Goal: Task Accomplishment & Management: Manage account settings

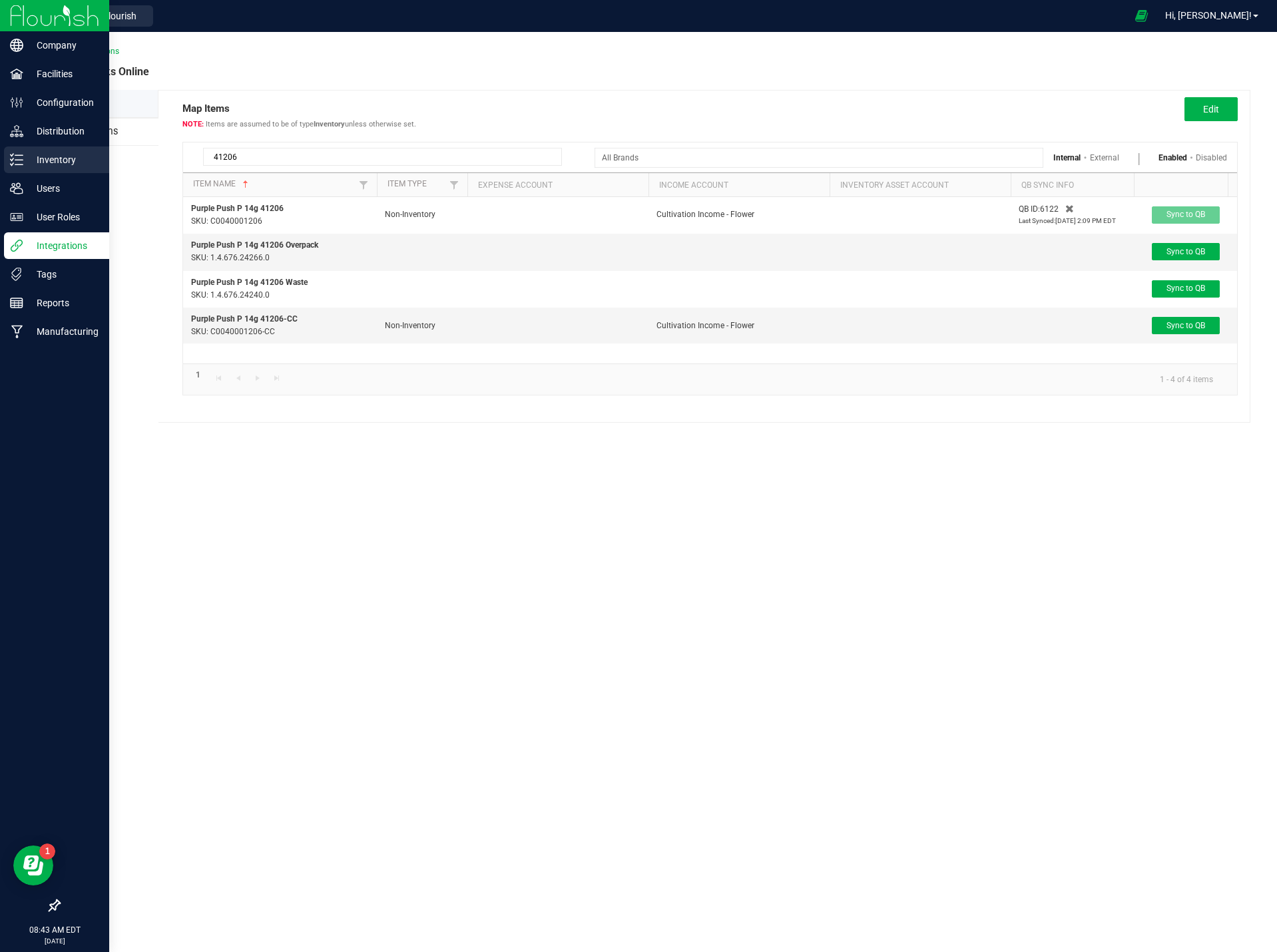
click at [61, 159] on p "Inventory" at bounding box center [63, 159] width 80 height 16
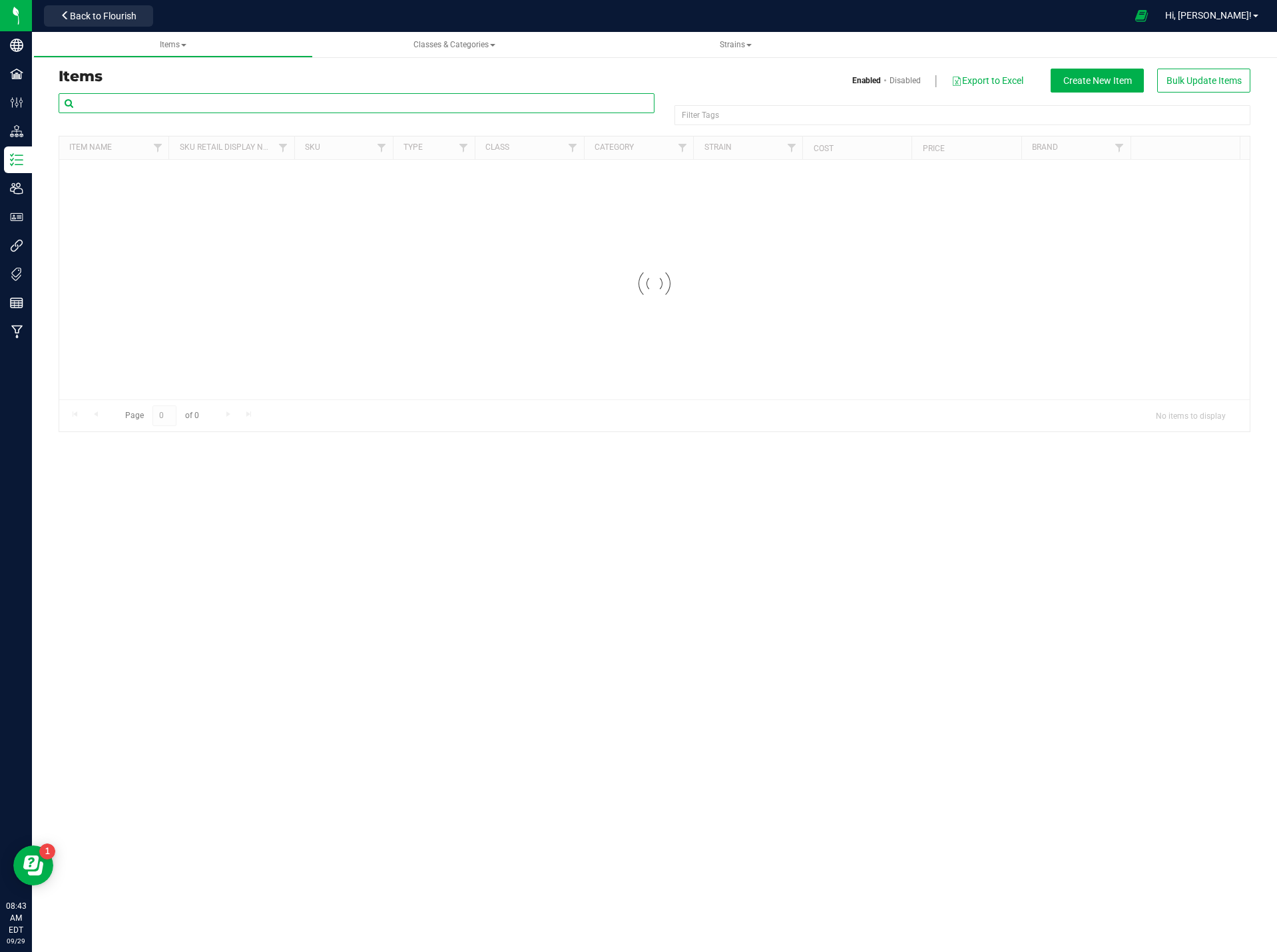
click at [187, 102] on input "text" at bounding box center [356, 103] width 596 height 20
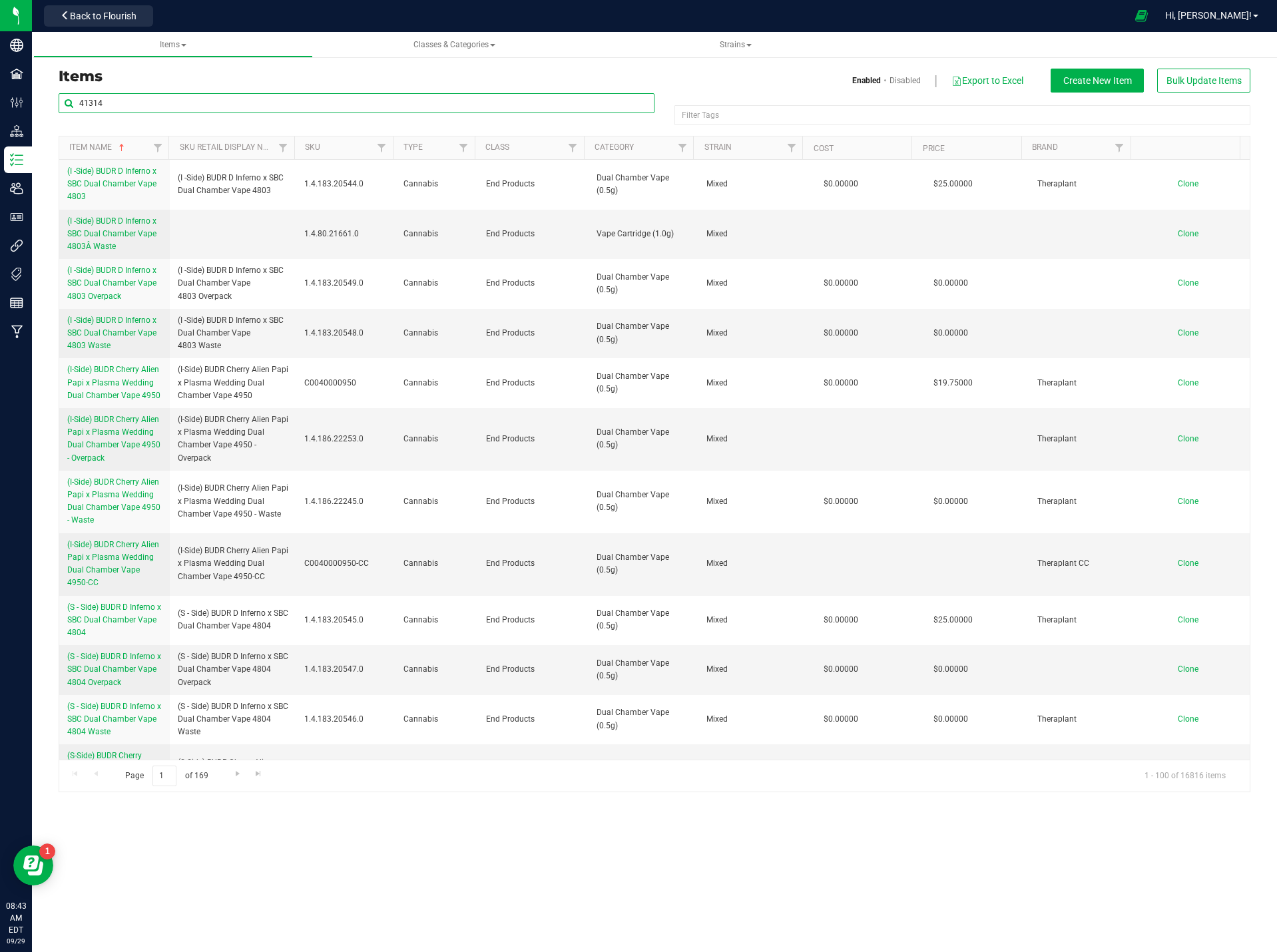
type input "41314"
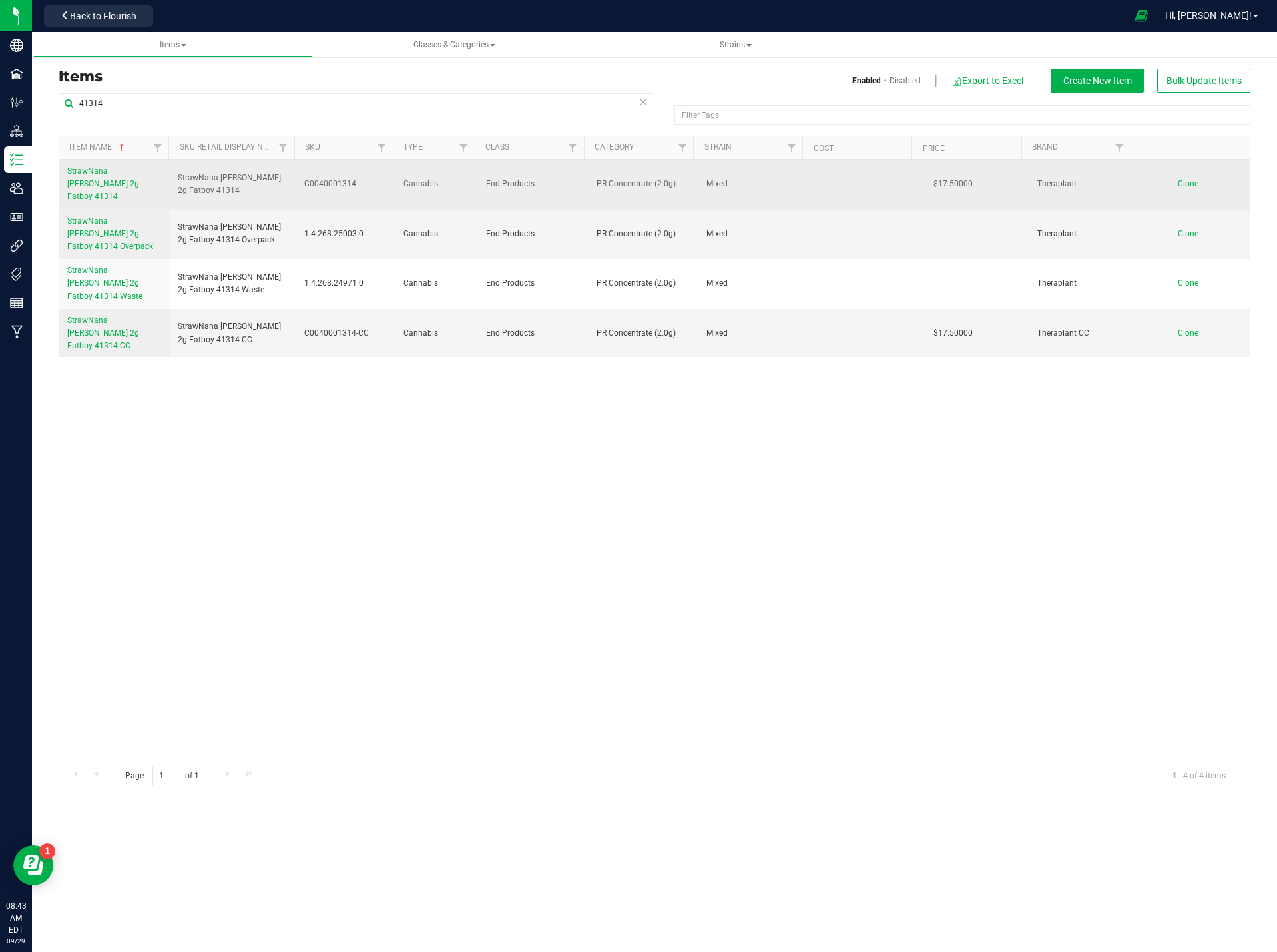
click at [115, 178] on link "StrawNana Mintz 2g Fatboy 41314" at bounding box center [115, 184] width 95 height 39
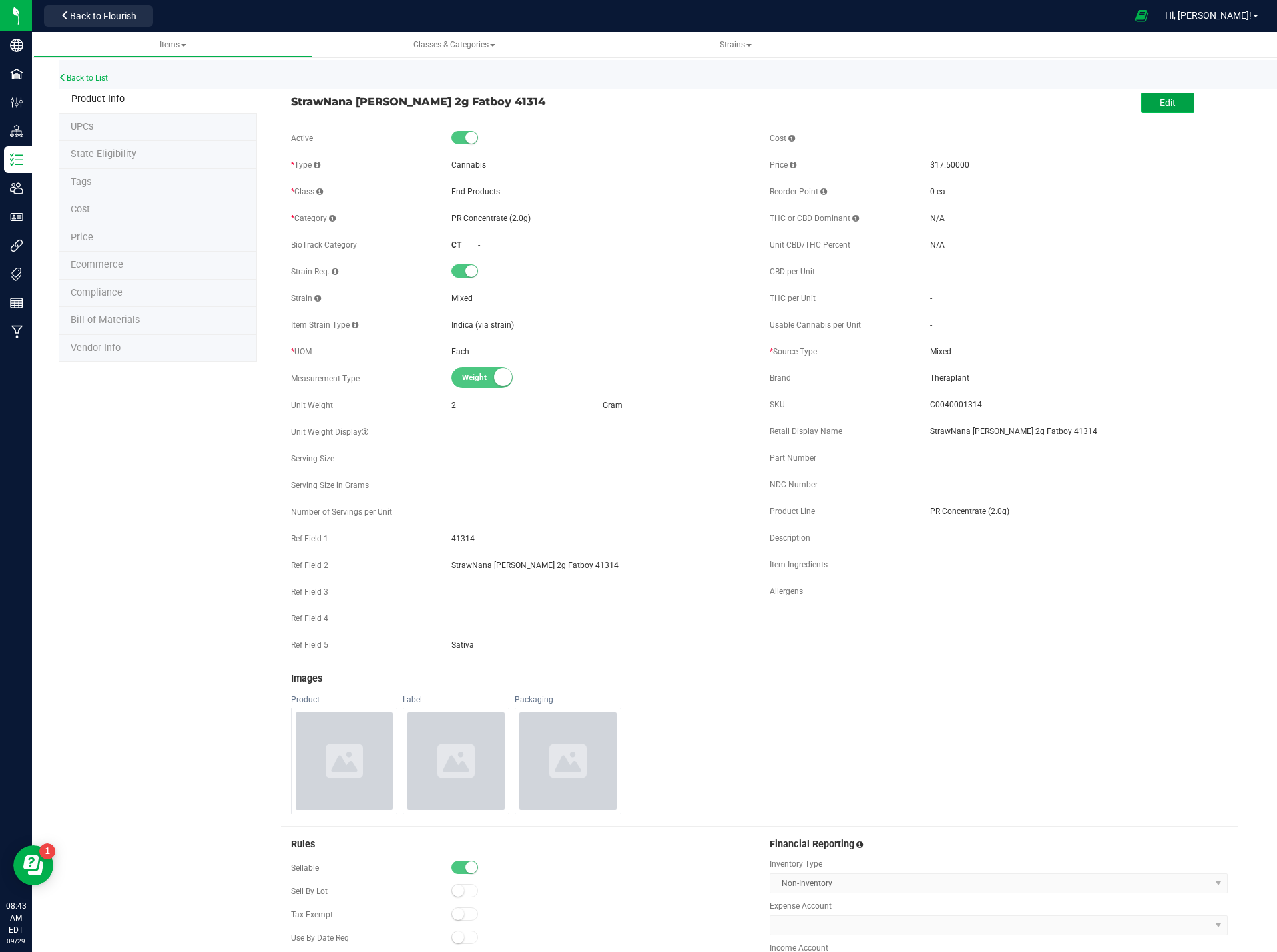
click at [1168, 99] on button "Edit" at bounding box center [1168, 102] width 54 height 20
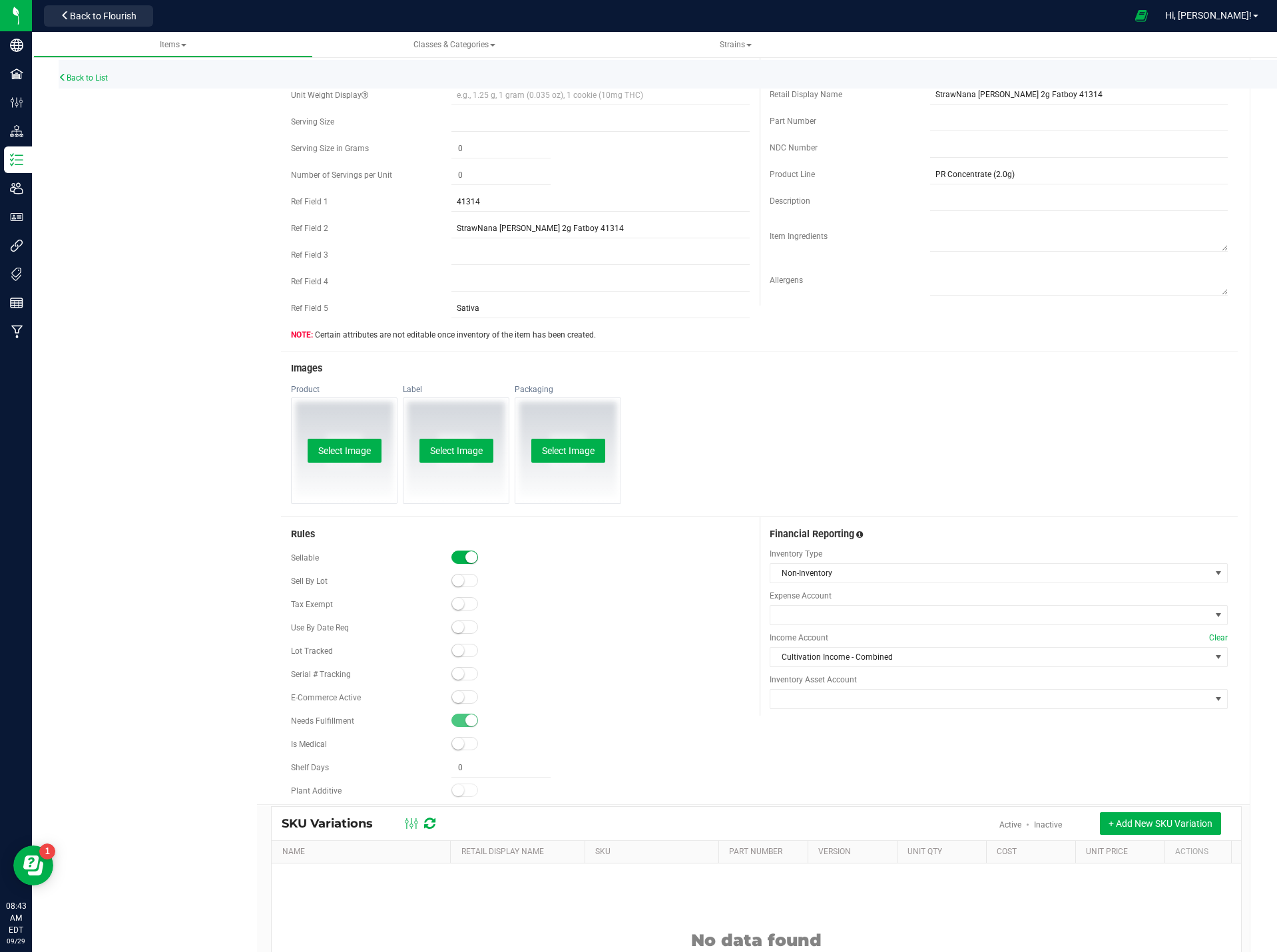
scroll to position [423, 0]
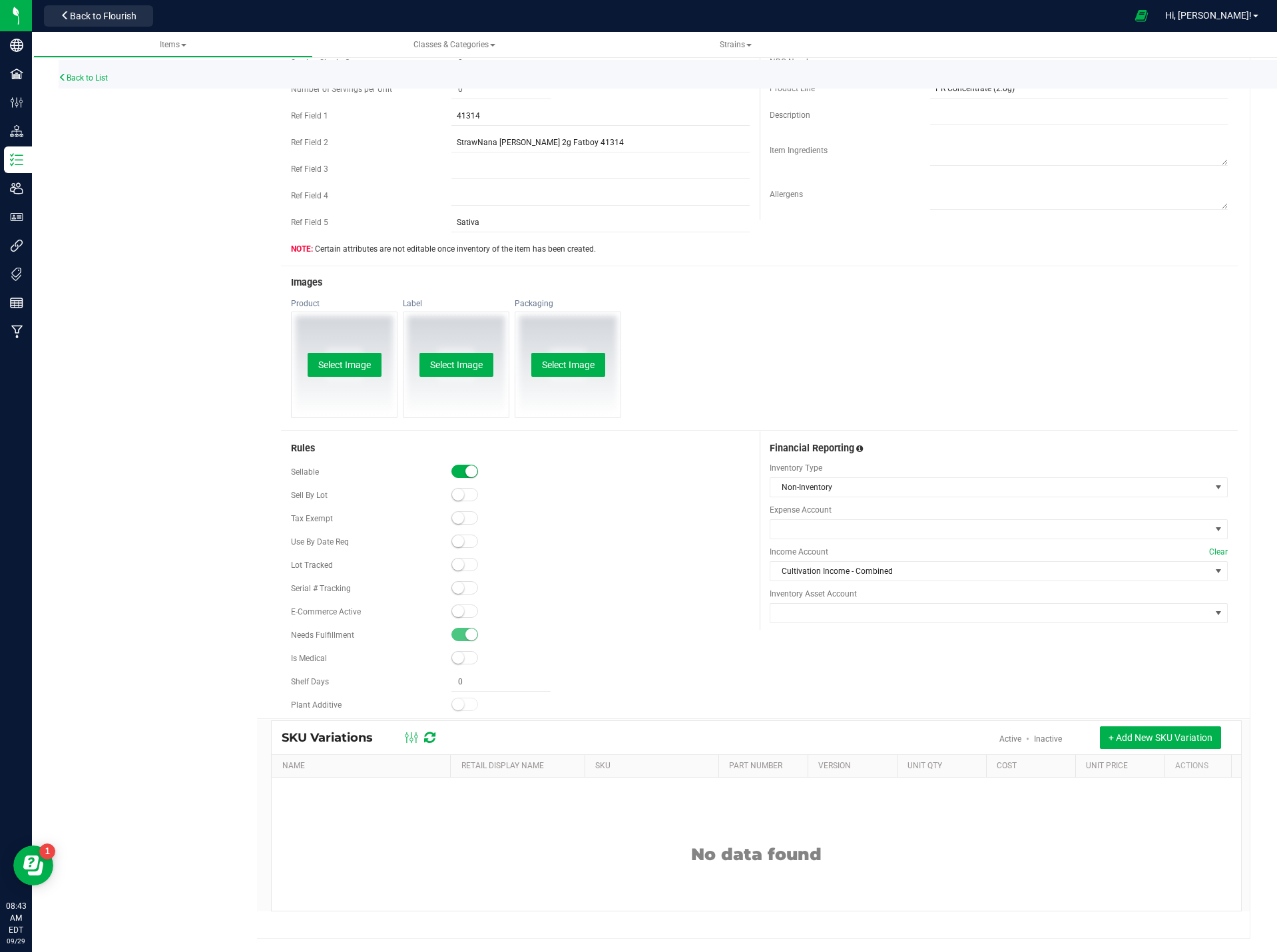
click at [451, 613] on span at bounding box center [465, 611] width 26 height 9
click at [456, 613] on small at bounding box center [458, 611] width 12 height 12
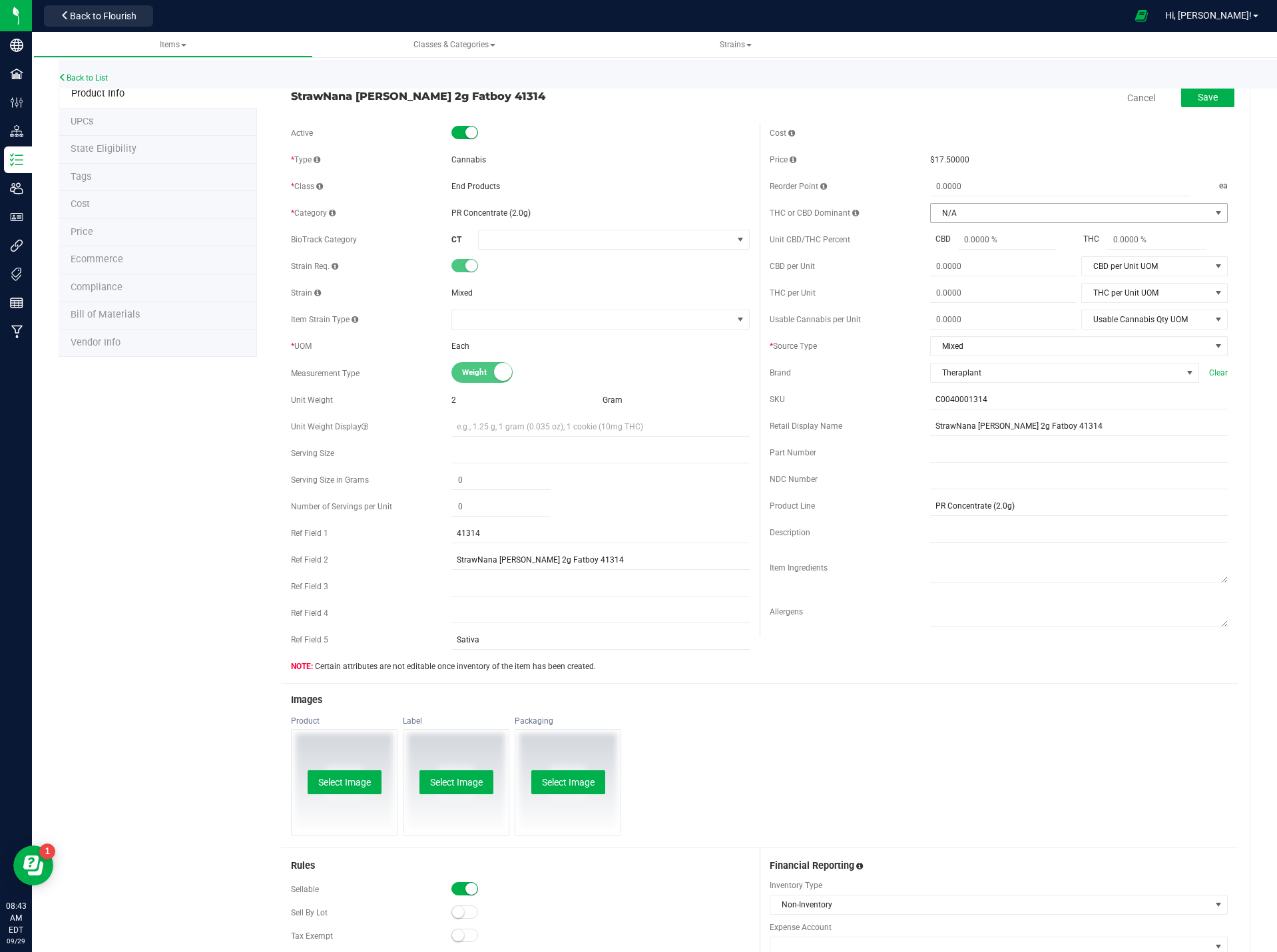
scroll to position [0, 0]
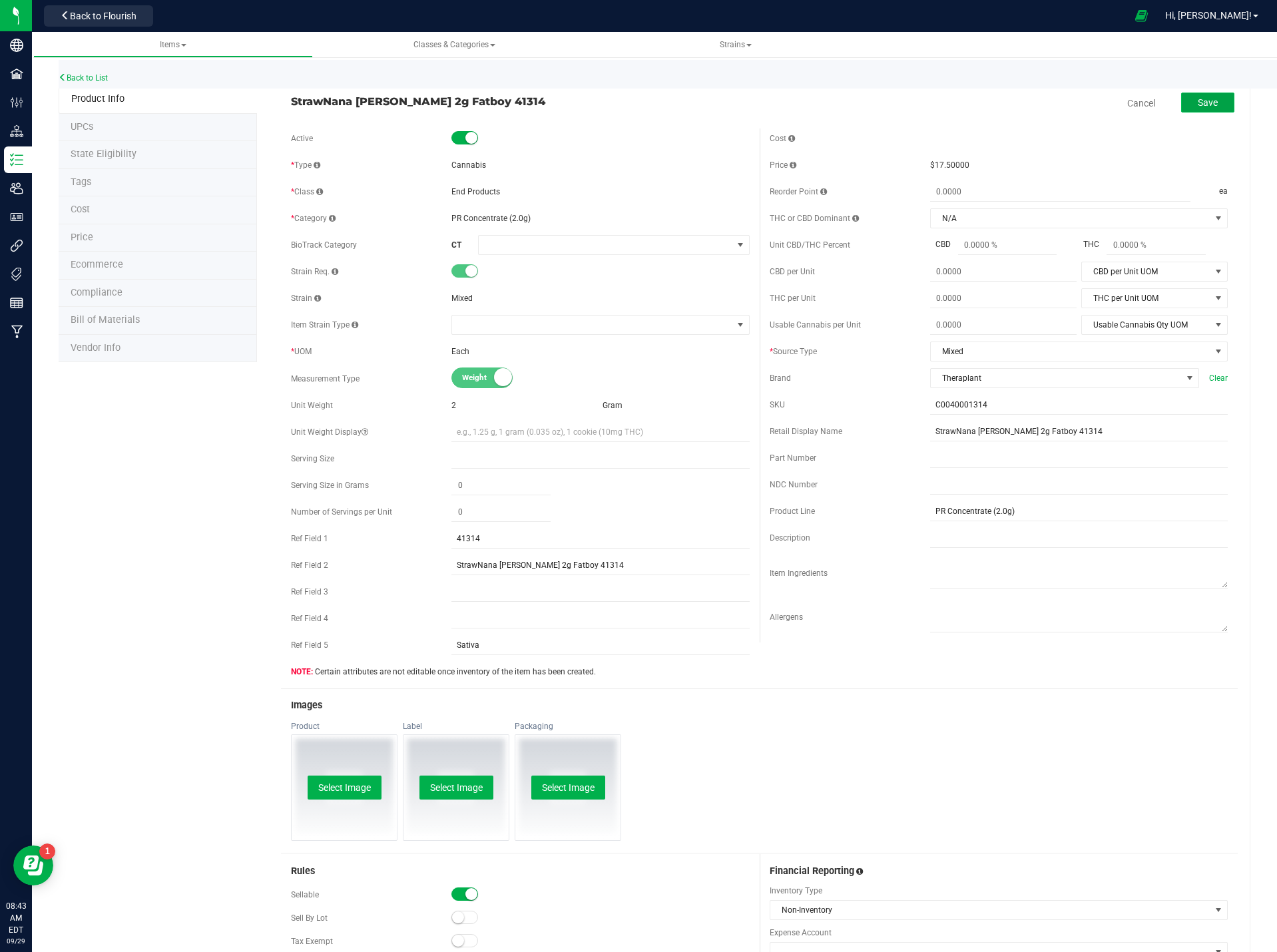
click at [1205, 105] on span "Save" at bounding box center [1207, 102] width 20 height 10
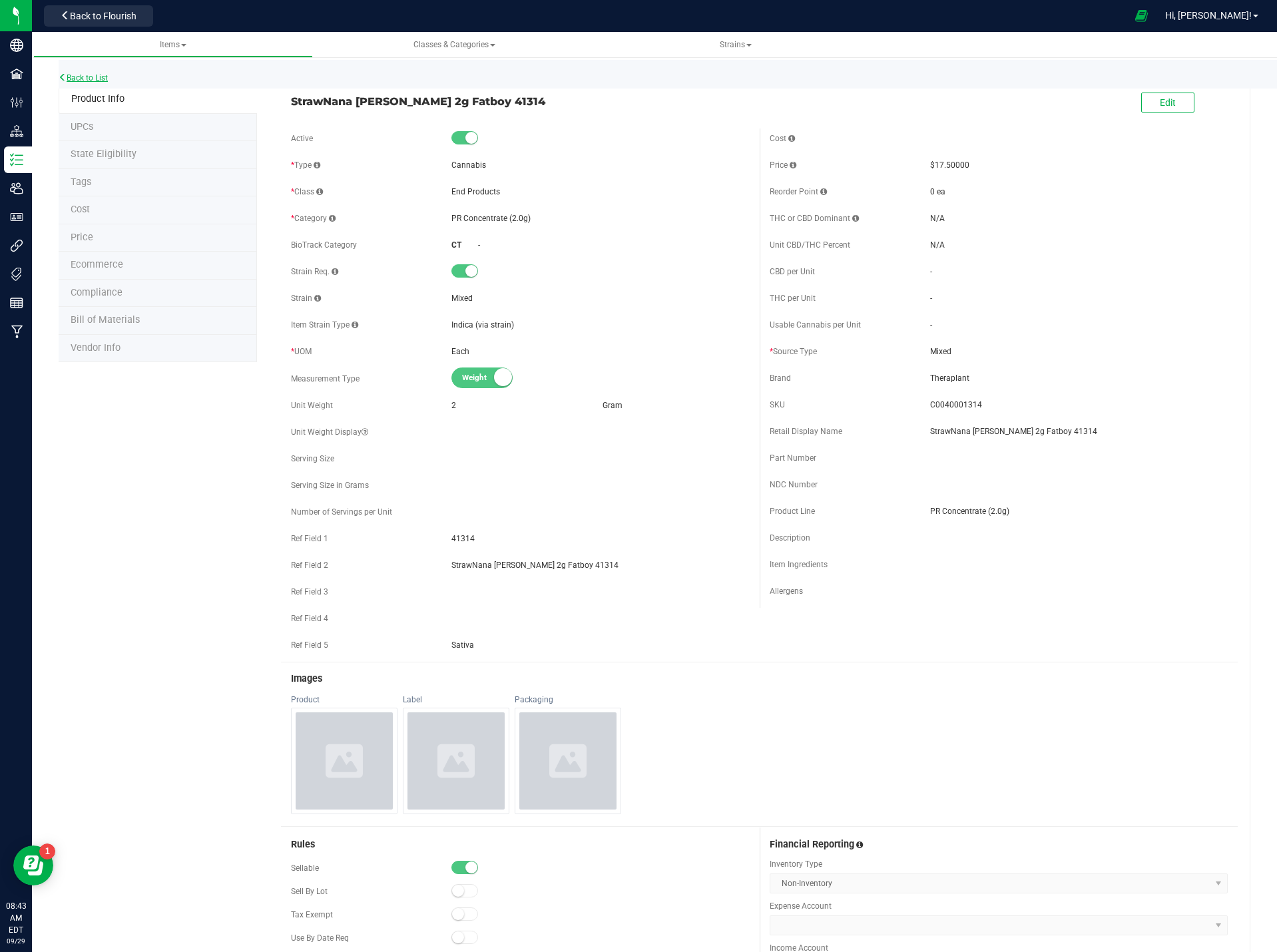
click at [102, 78] on link "Back to List" at bounding box center [83, 77] width 49 height 9
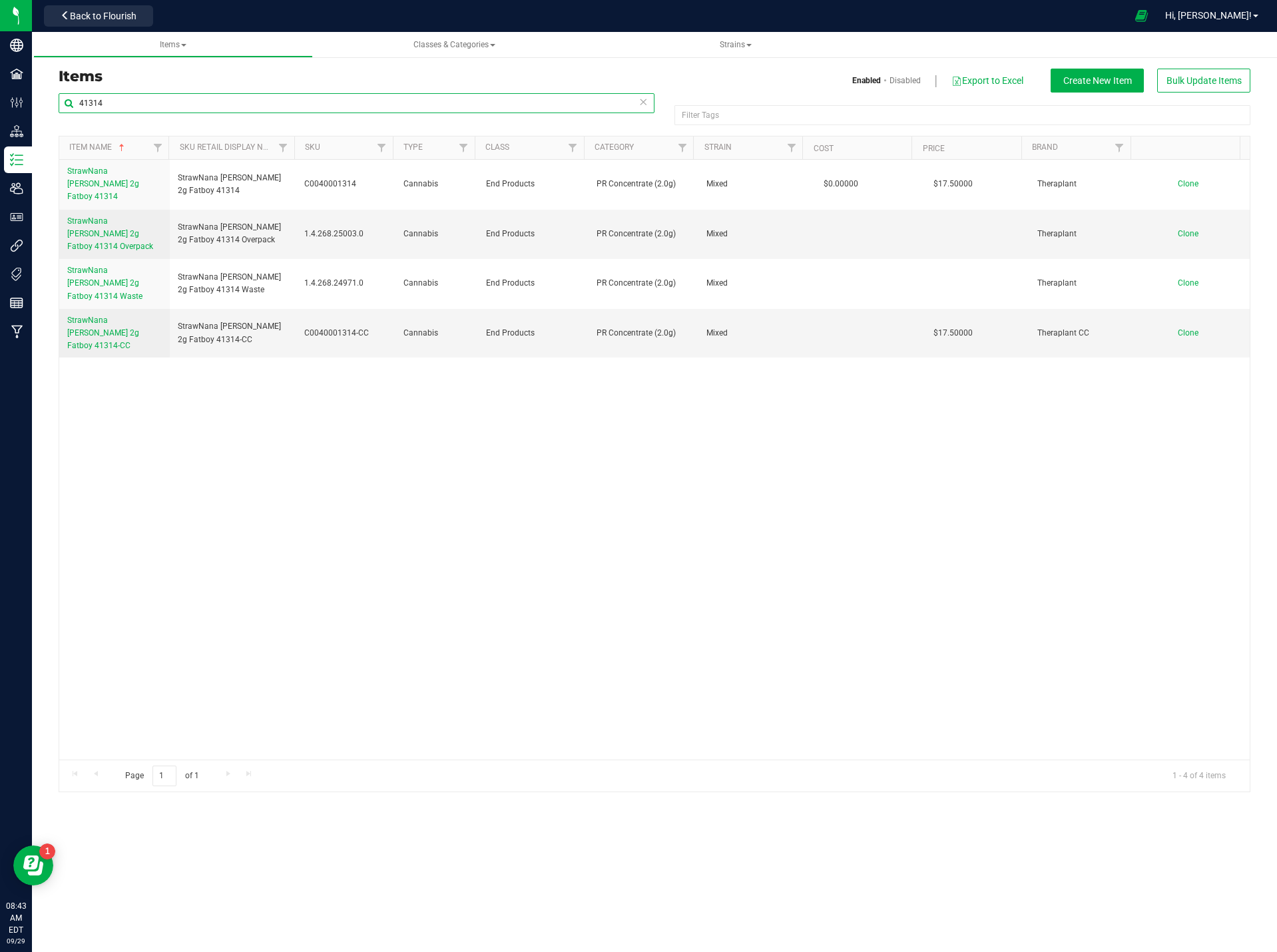
click at [103, 107] on input "41314" at bounding box center [356, 103] width 596 height 20
type input "41207"
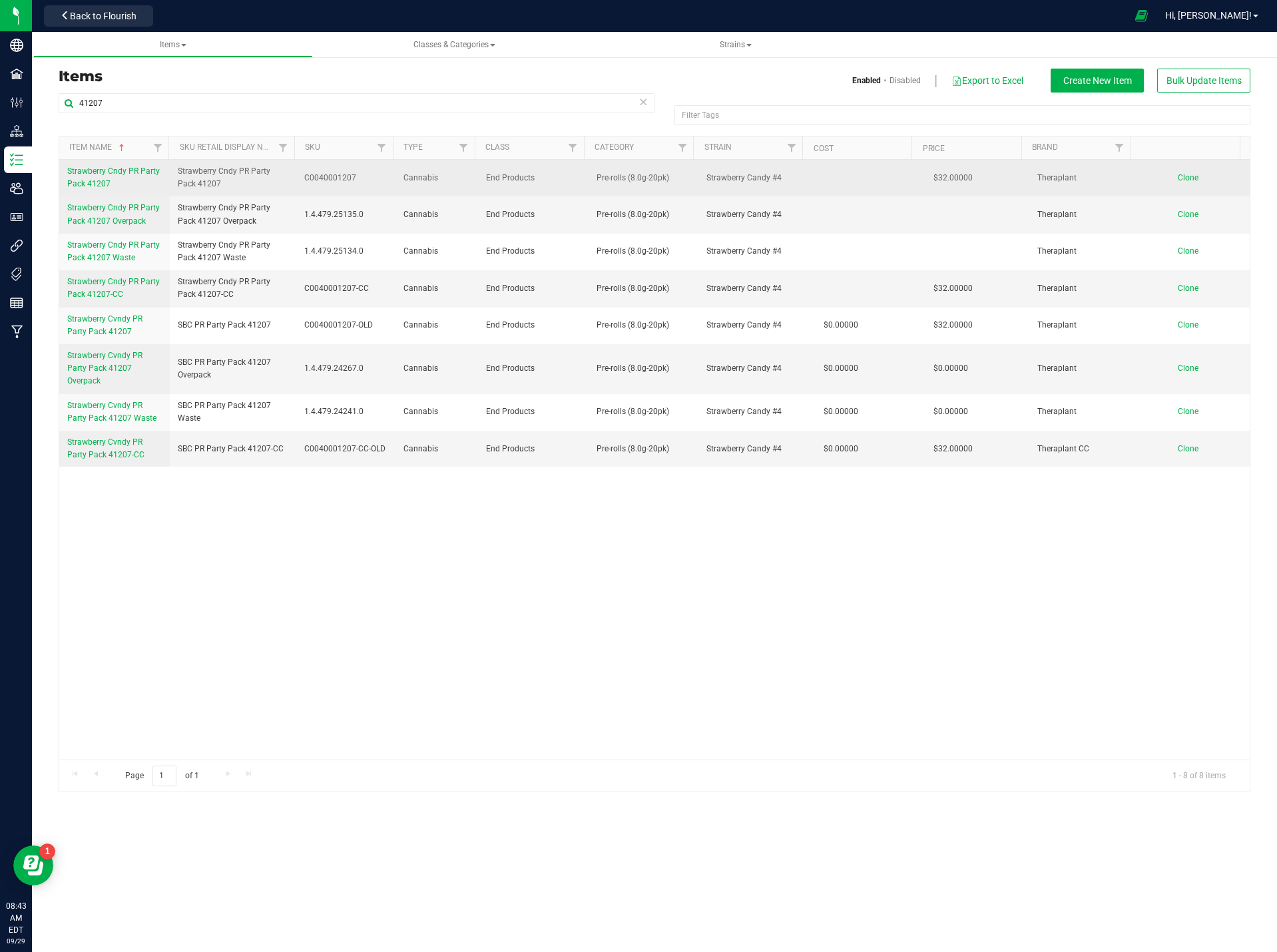
click at [97, 177] on link "Strawberry Cndy PR Party Pack 41207" at bounding box center [115, 177] width 95 height 25
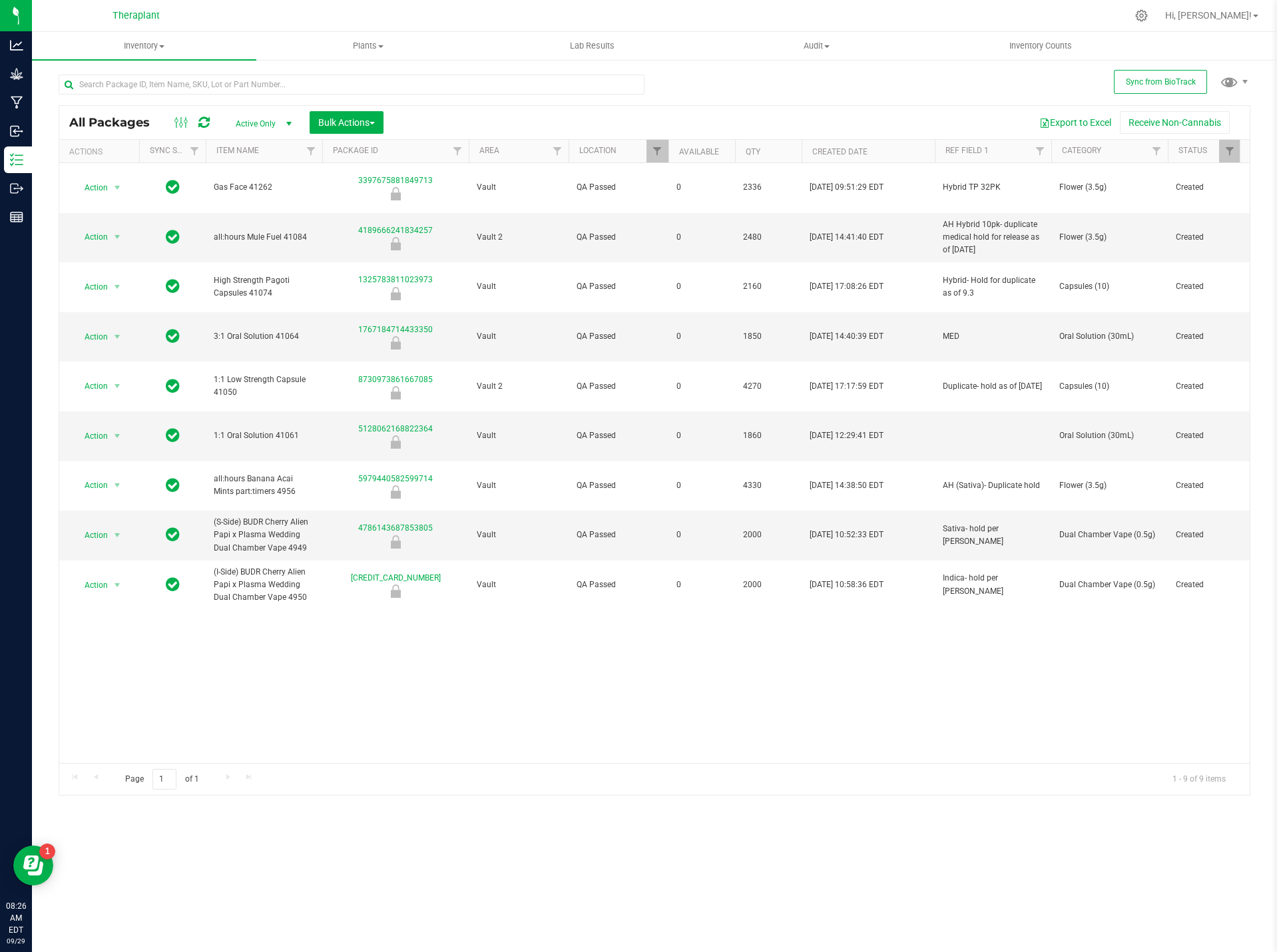
click at [198, 122] on icon at bounding box center [204, 122] width 11 height 13
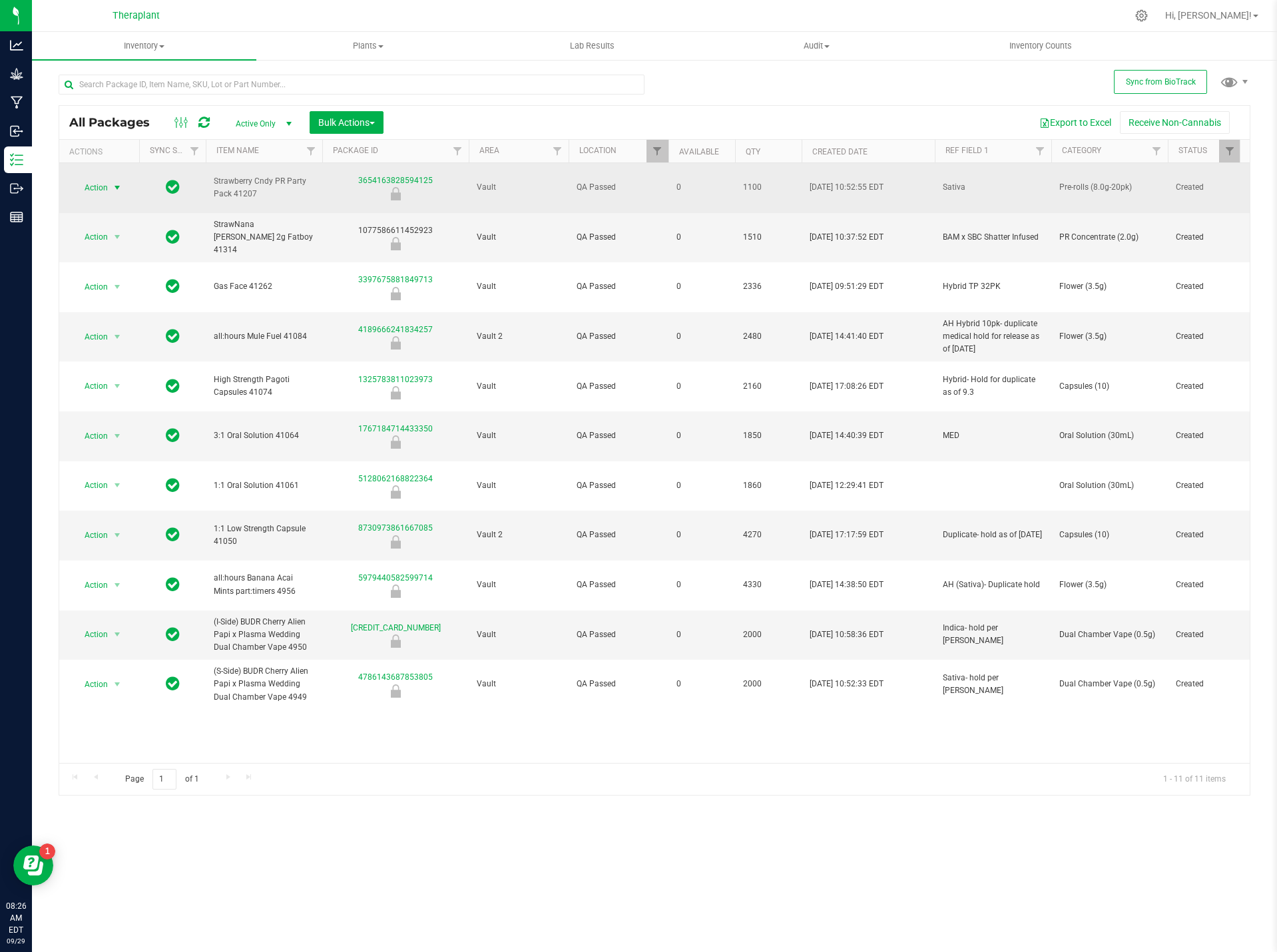
click at [105, 180] on span "Action" at bounding box center [90, 188] width 36 height 19
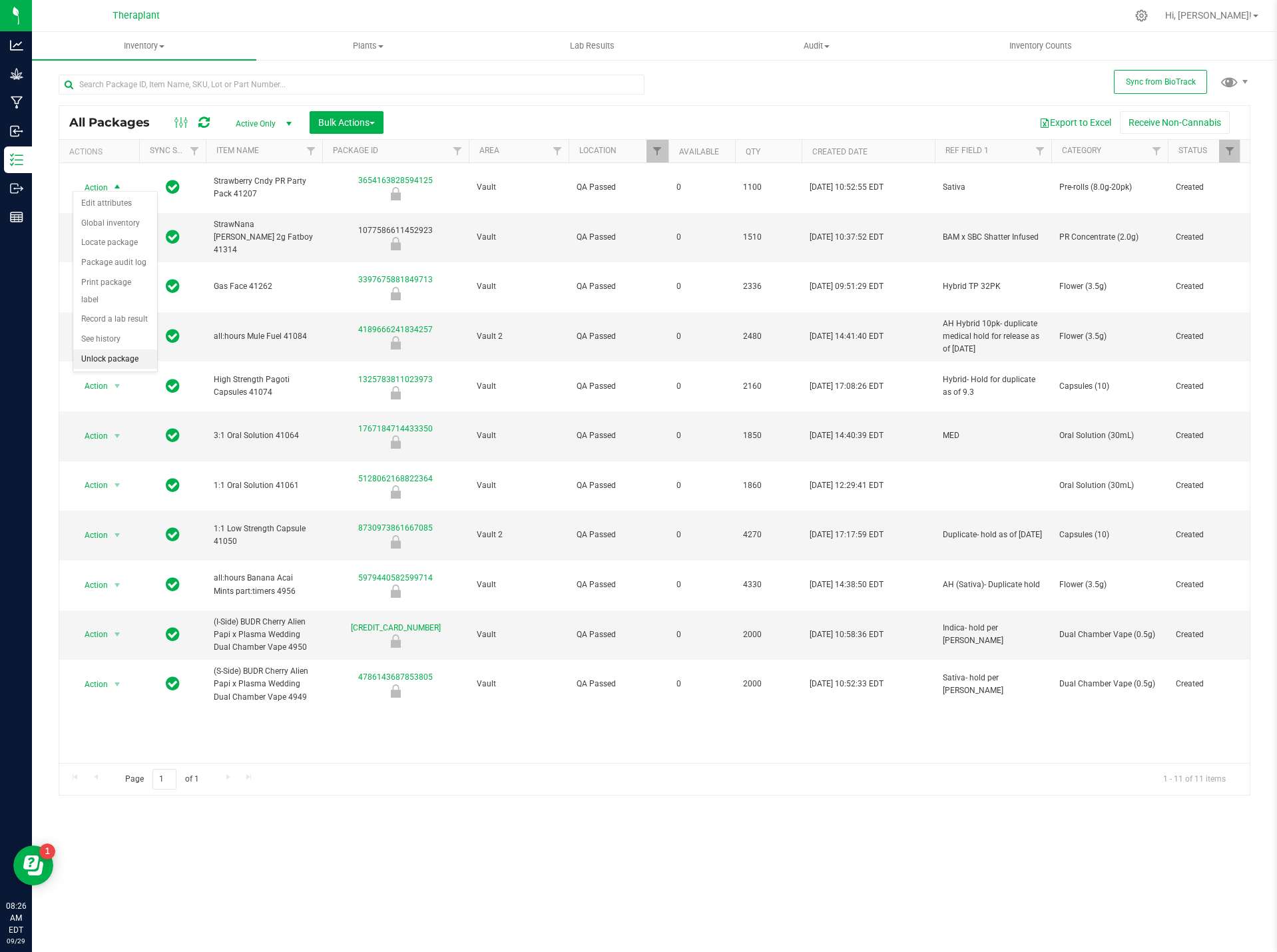
click at [131, 350] on li "Unlock package" at bounding box center [115, 360] width 84 height 20
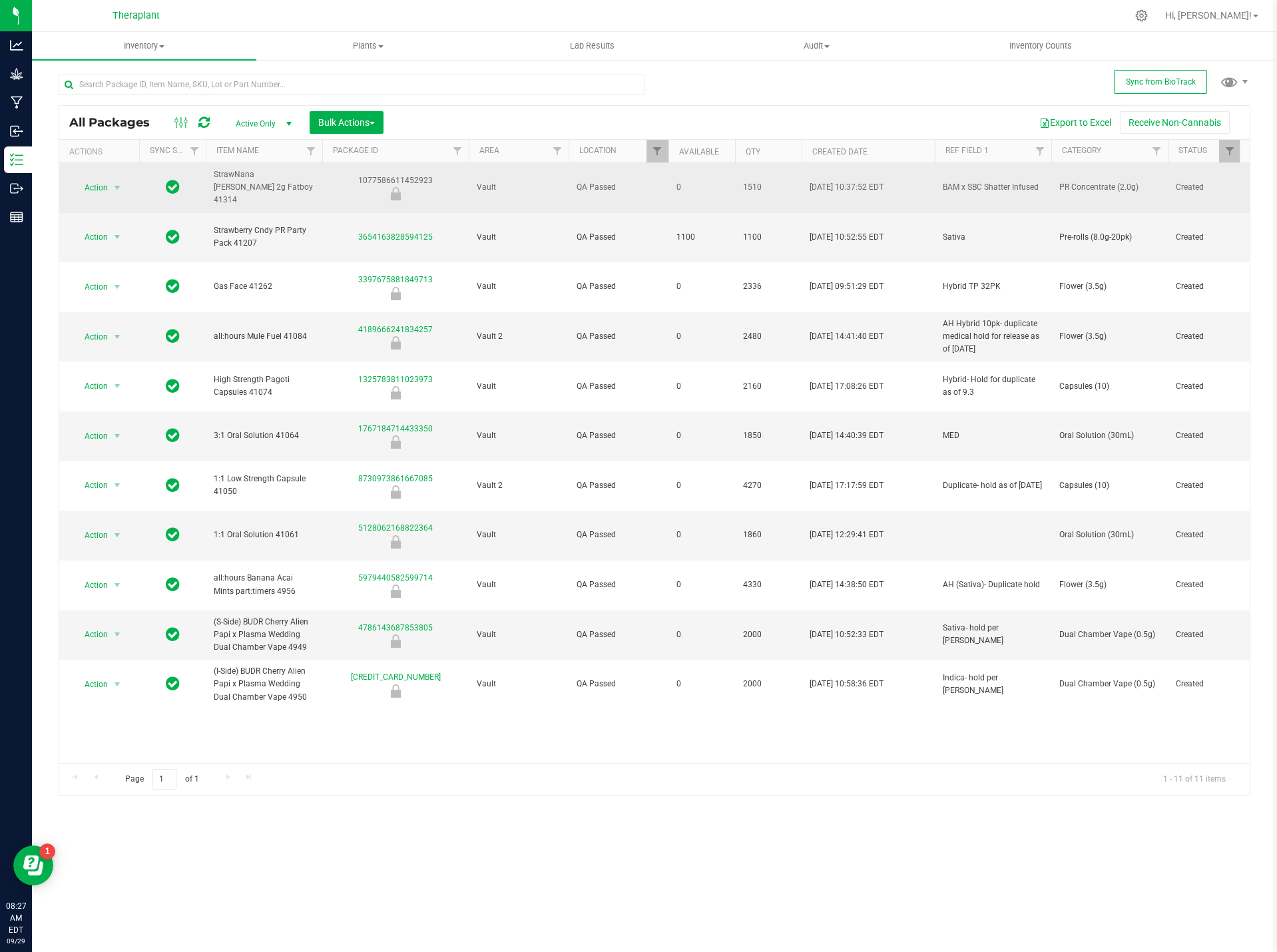
click at [116, 171] on td "Action Action Edit attributes Global inventory Locate package Package audit log…" at bounding box center [99, 188] width 80 height 50
click at [110, 179] on span "select" at bounding box center [118, 188] width 17 height 19
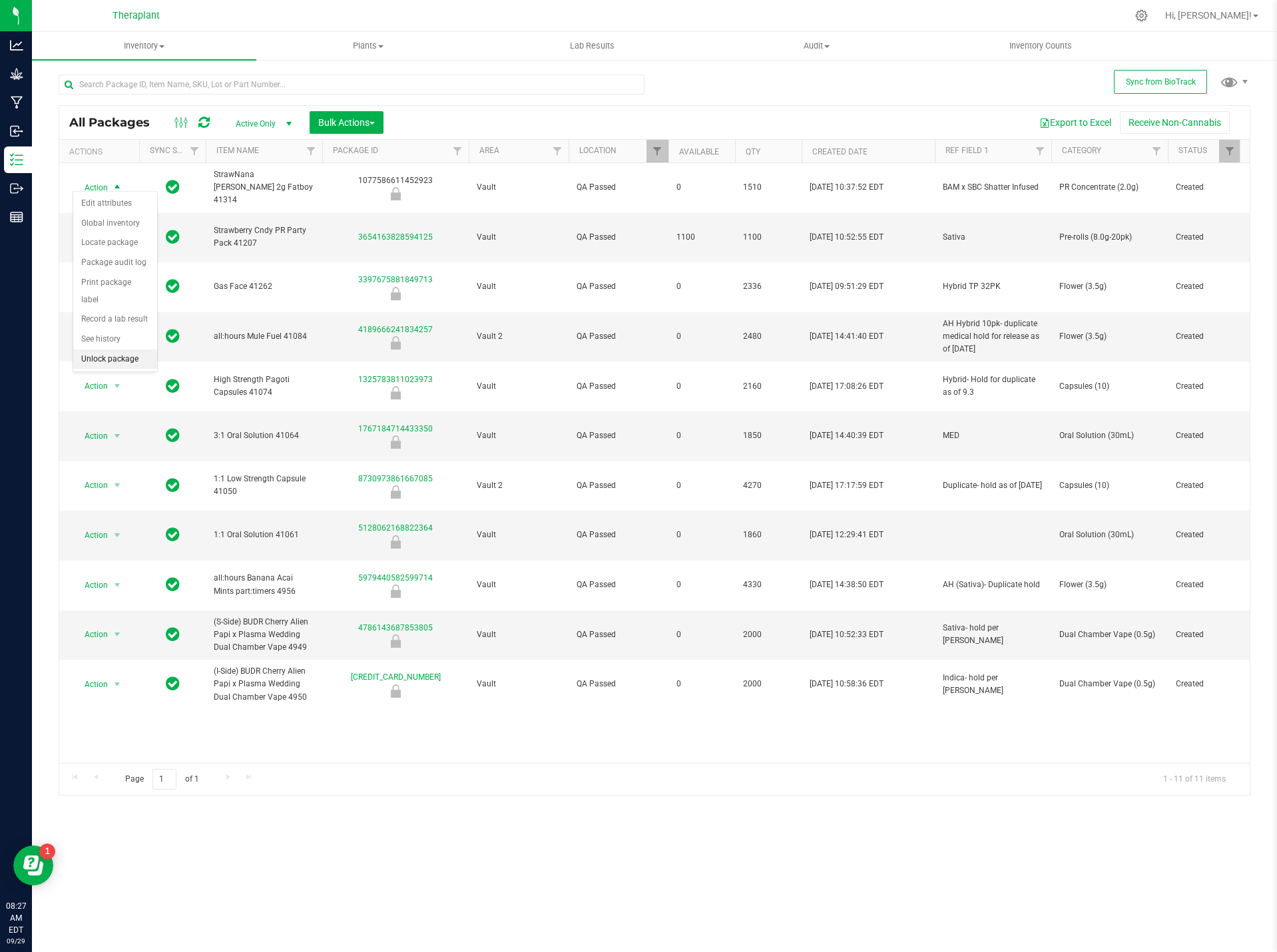
click at [131, 350] on li "Unlock package" at bounding box center [115, 360] width 84 height 20
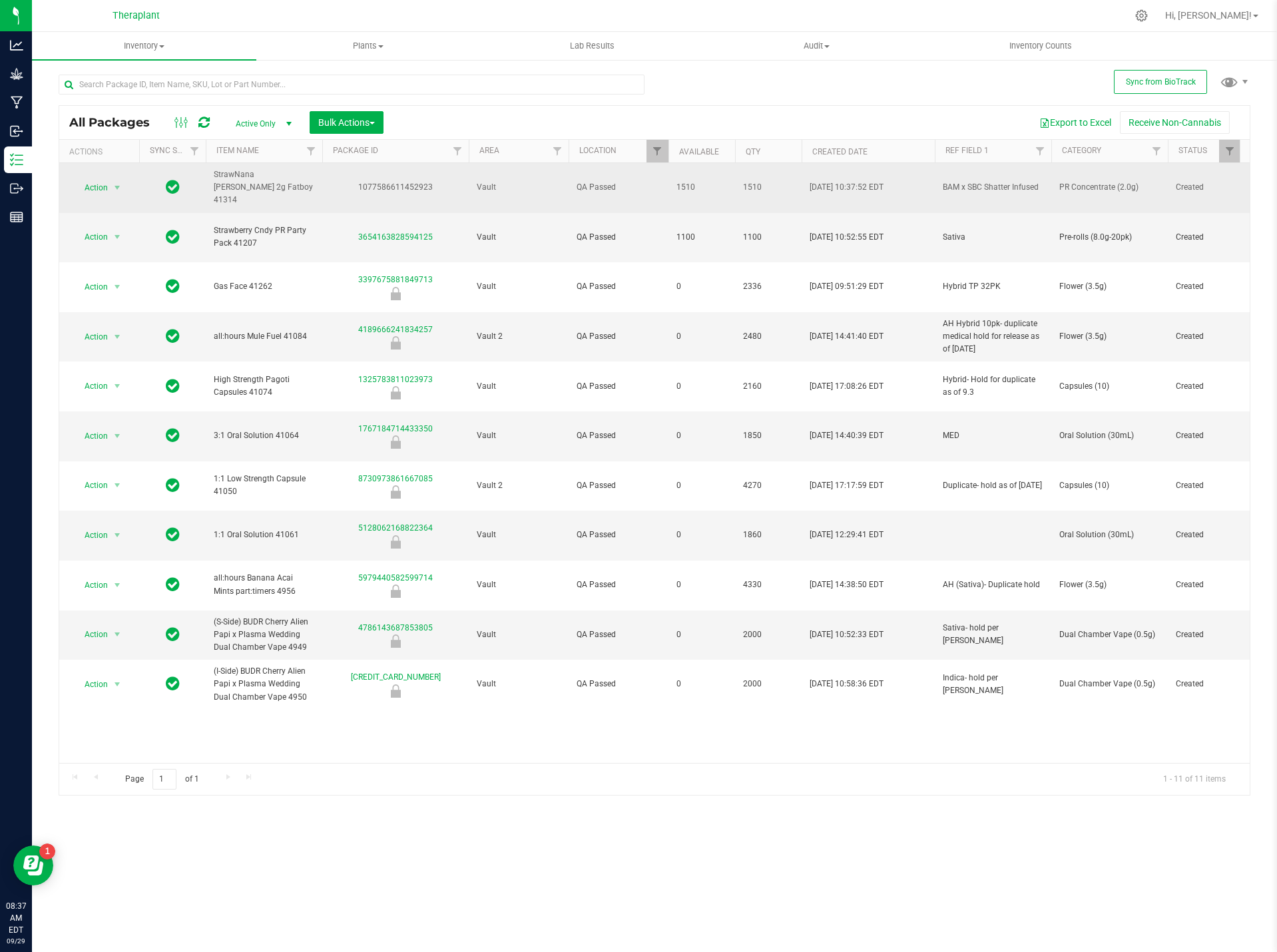
click at [1081, 181] on span "PR Concentrate (2.0g)" at bounding box center [1109, 187] width 101 height 13
copy tr "PR Concentrate (2.0g)"
click at [236, 171] on span "StrawNana Mintz 2g Fatboy 41314" at bounding box center [264, 188] width 101 height 39
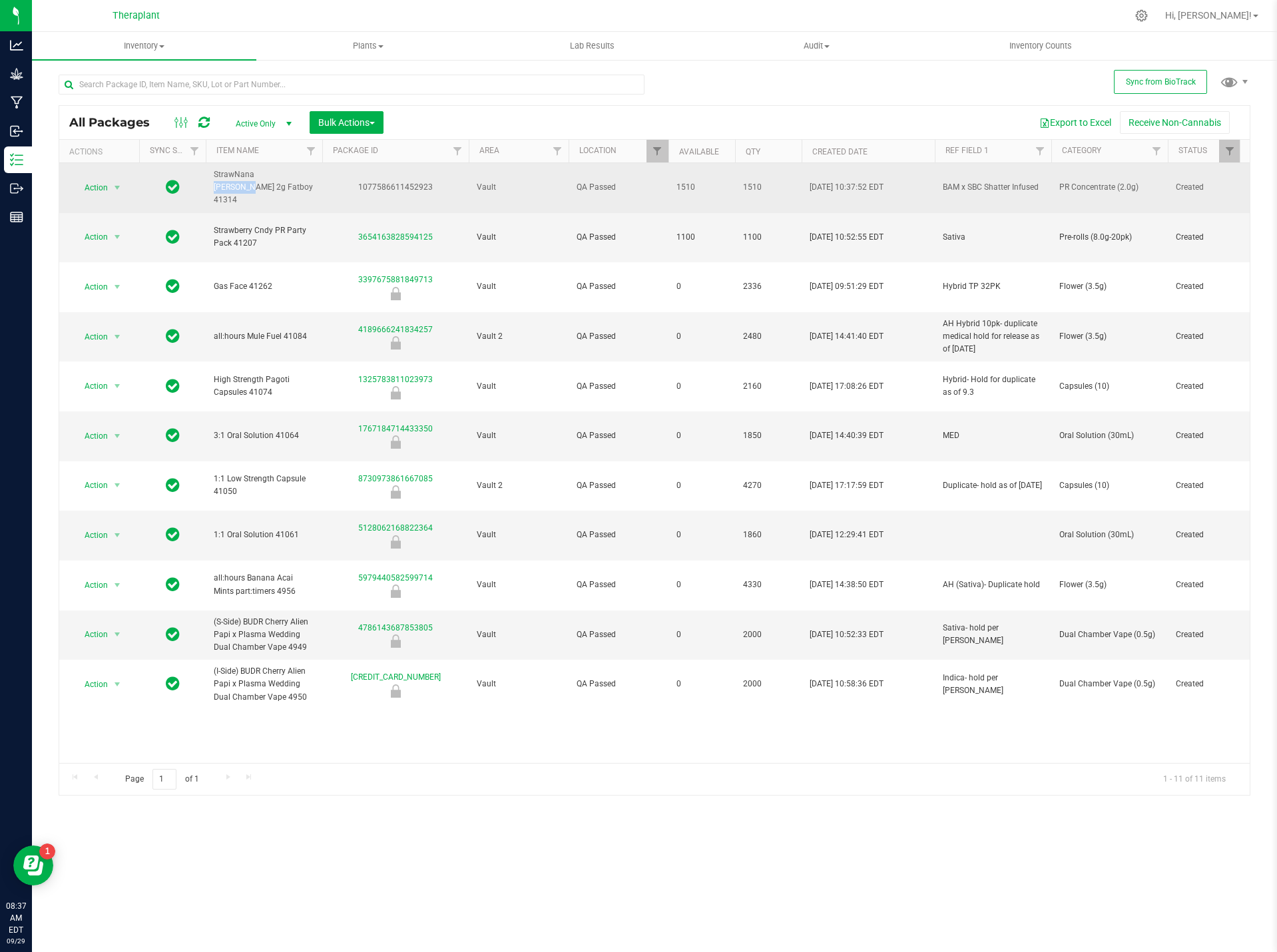
click at [236, 171] on span "StrawNana Mintz 2g Fatboy 41314" at bounding box center [264, 188] width 101 height 39
copy tr "StrawNana Mintz 2g Fatboy 41314"
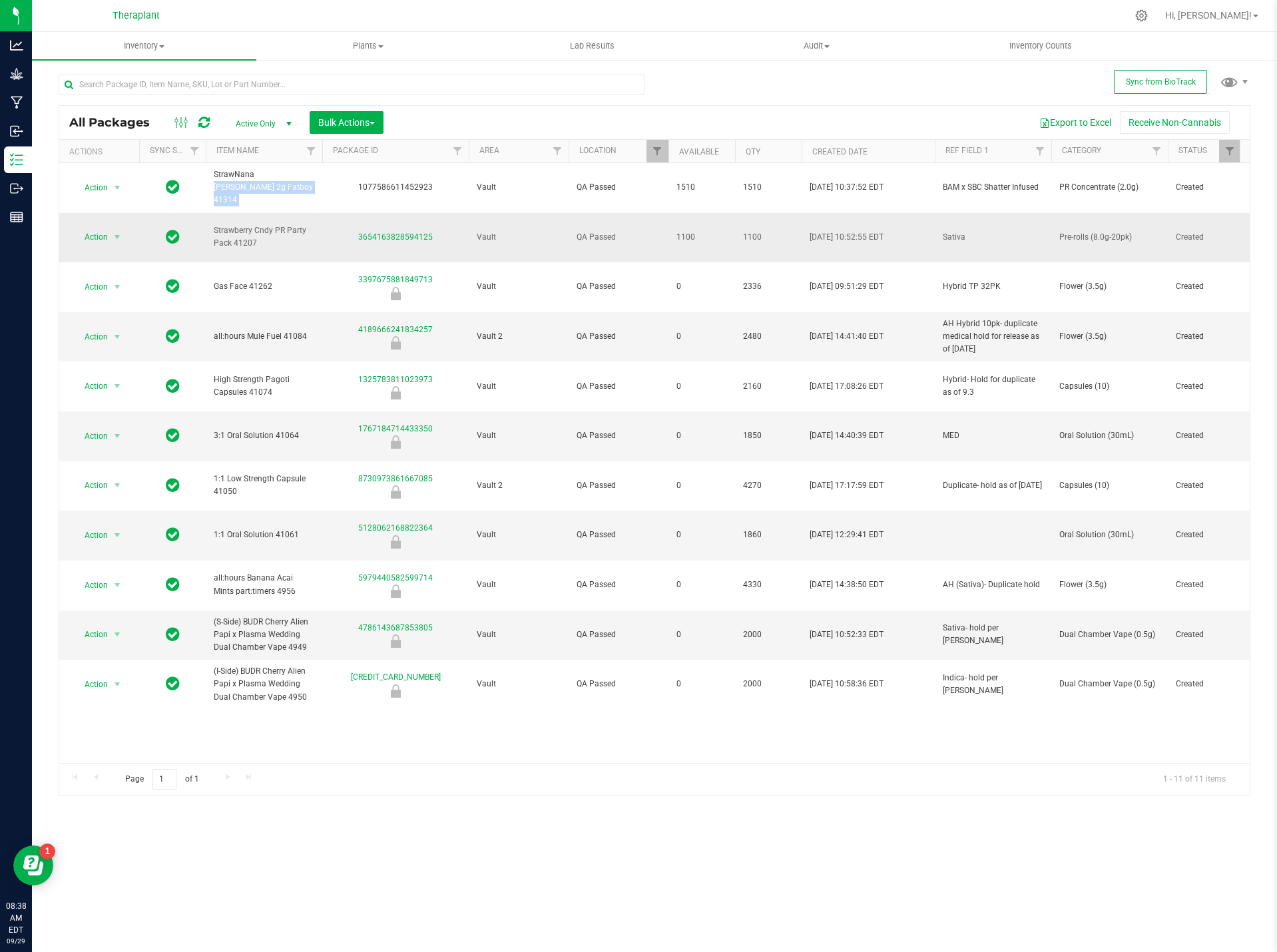
click at [1098, 213] on td "Pre-rolls (8.0g-20pk)" at bounding box center [1110, 238] width 117 height 50
click at [1096, 231] on span "Pre-rolls (8.0g-20pk)" at bounding box center [1109, 237] width 101 height 13
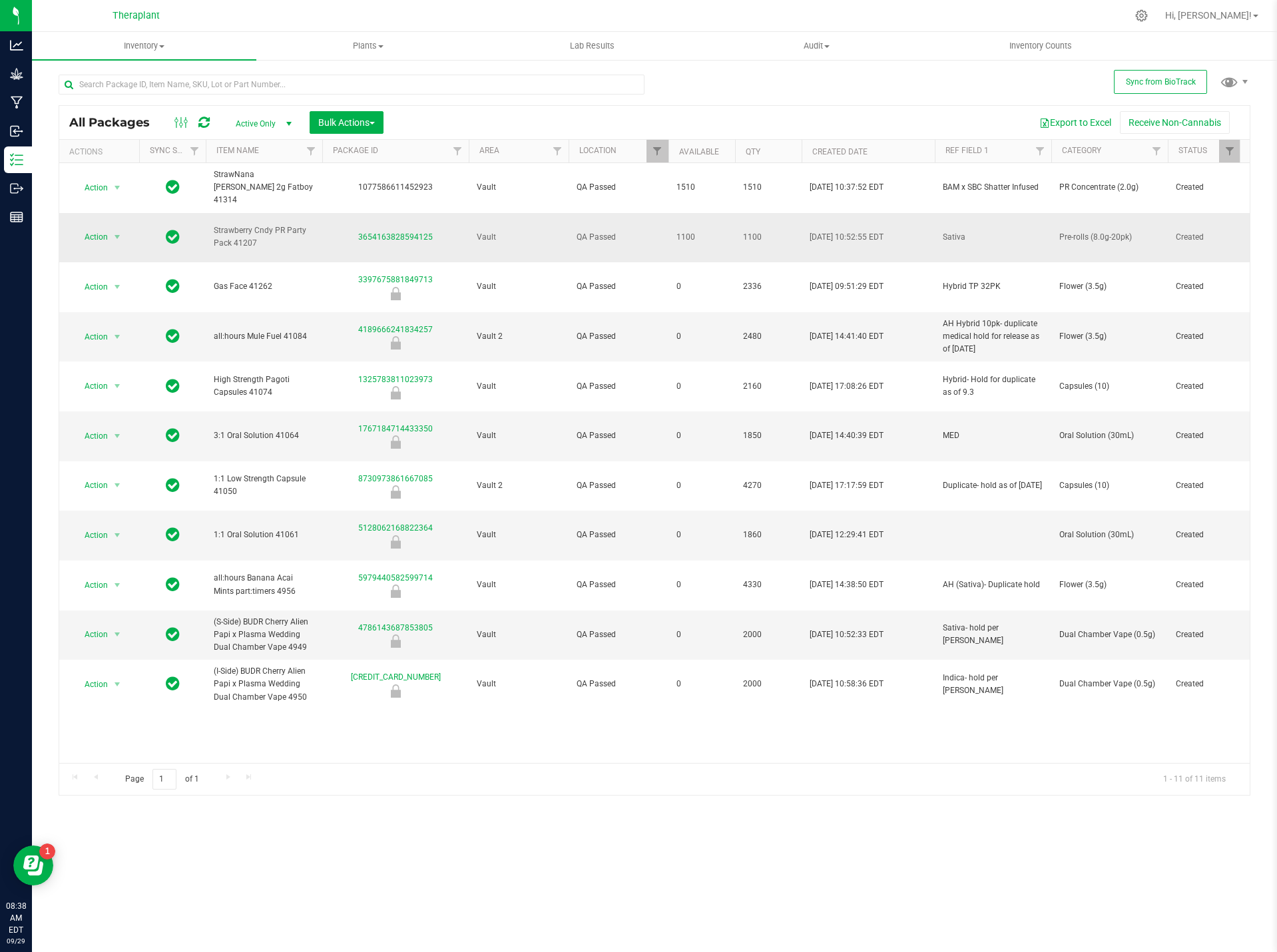
drag, startPoint x: 1095, startPoint y: 211, endPoint x: 1105, endPoint y: 217, distance: 11.7
click at [1105, 231] on span "Pre-rolls (8.0g-20pk)" at bounding box center [1109, 237] width 101 height 13
click at [1107, 231] on span "Pre-rolls (8.0g-20pk)" at bounding box center [1109, 237] width 101 height 13
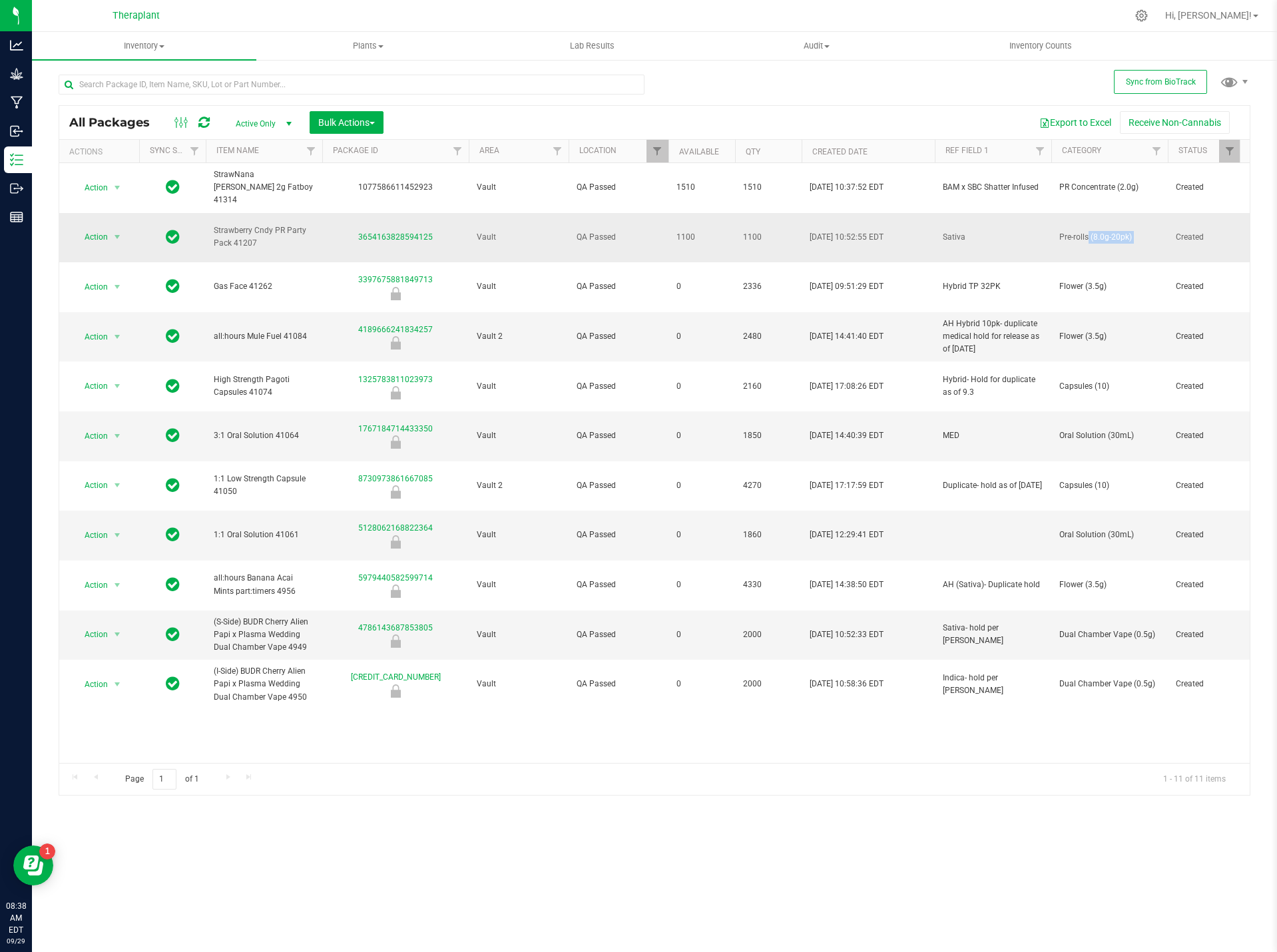
copy tr "Pre-rolls (8.0g-20pk)"
click at [243, 225] on span "Strawberry Cndy PR Party Pack 41207" at bounding box center [264, 237] width 101 height 25
click at [243, 225] on span "Strawberry Cndy PR Party Pack 41207" at bounding box center [264, 237] width 101 height 25
copy tr "Strawberry Cndy PR Party Pack 41207"
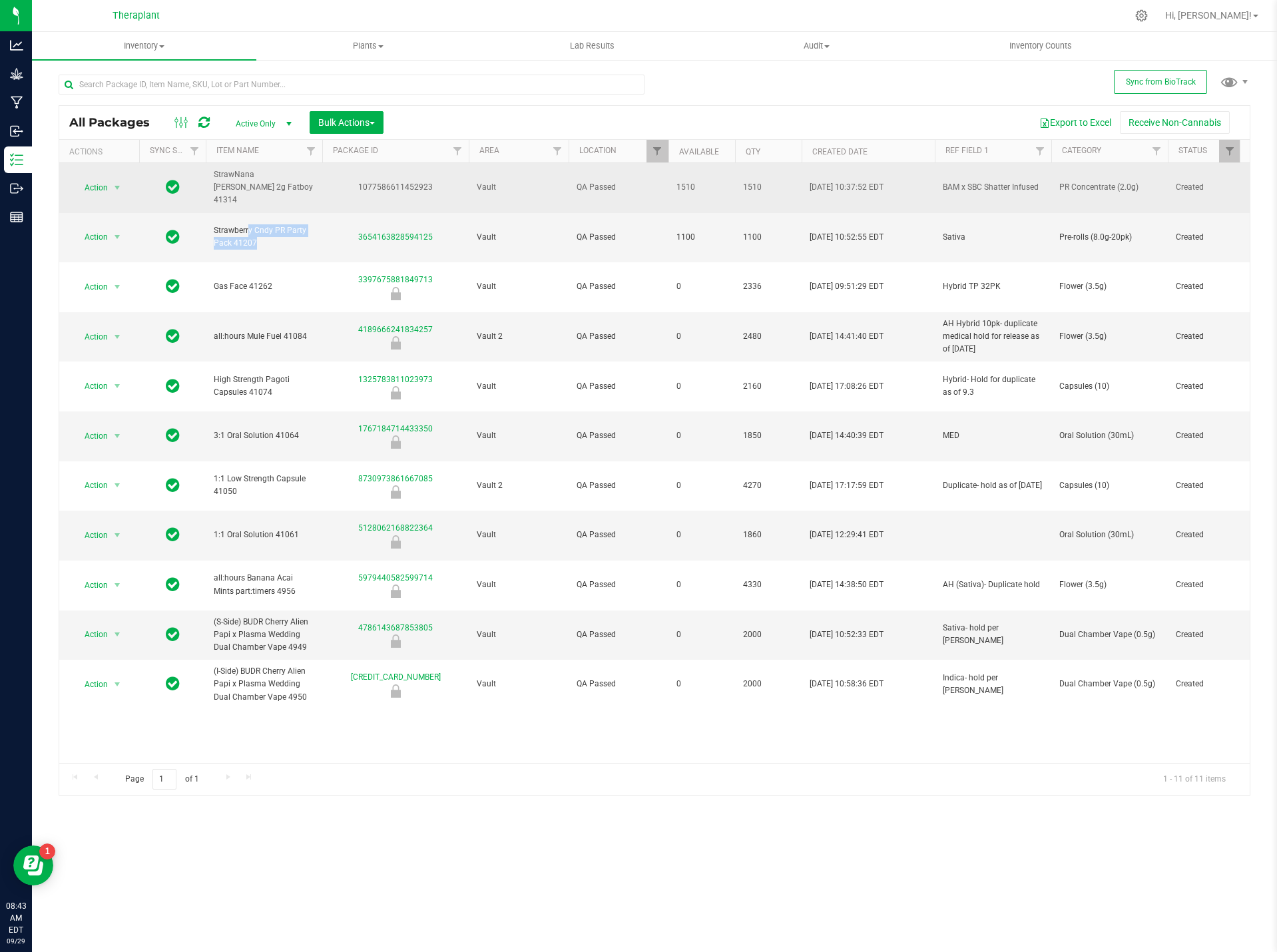
click at [241, 179] on span "StrawNana Mintz 2g Fatboy 41314" at bounding box center [264, 188] width 101 height 39
click at [271, 192] on span "StrawNana [PERSON_NAME] 2g Fatboy 41314" at bounding box center [264, 188] width 101 height 39
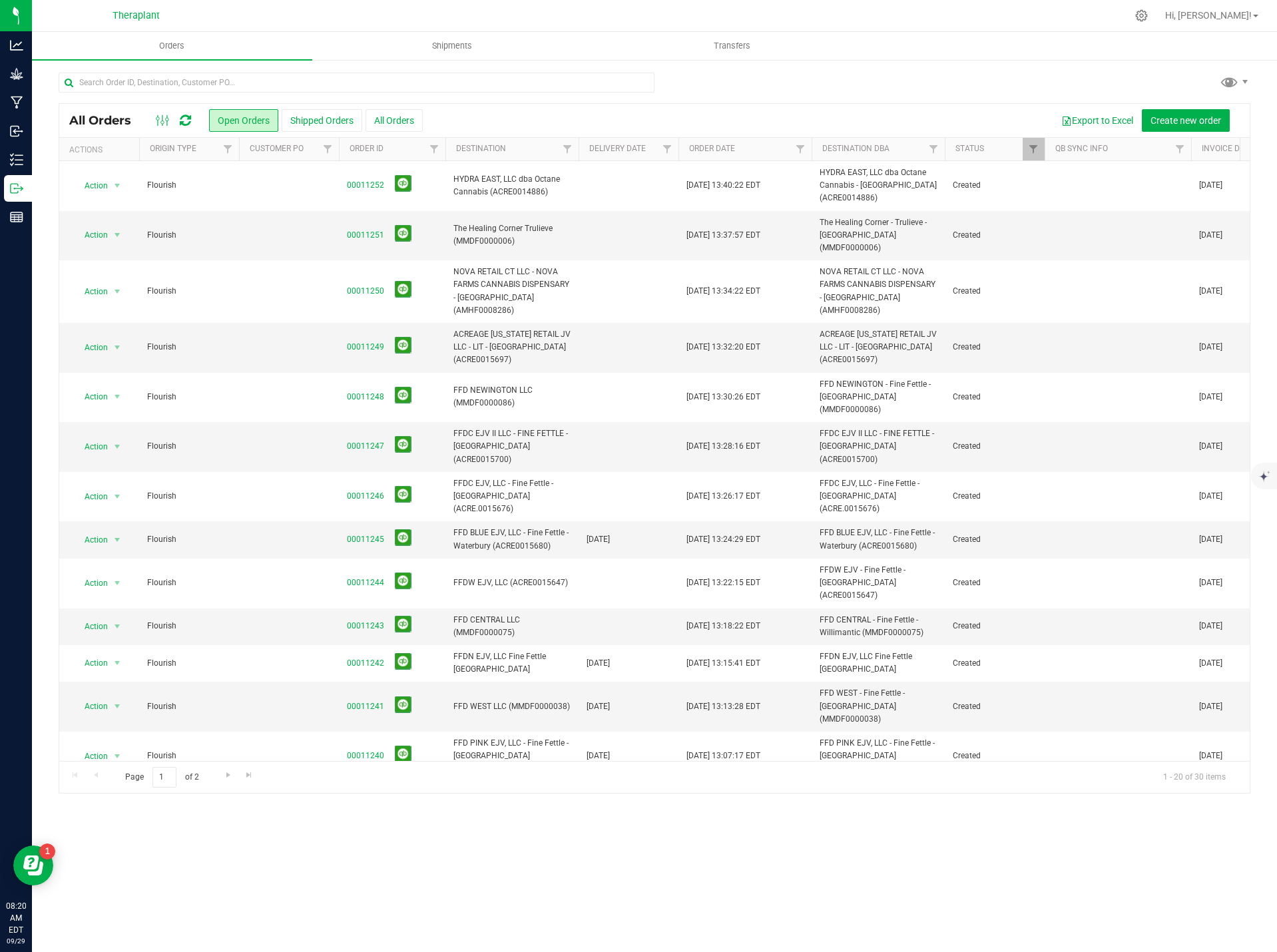
click at [190, 119] on icon at bounding box center [185, 120] width 11 height 13
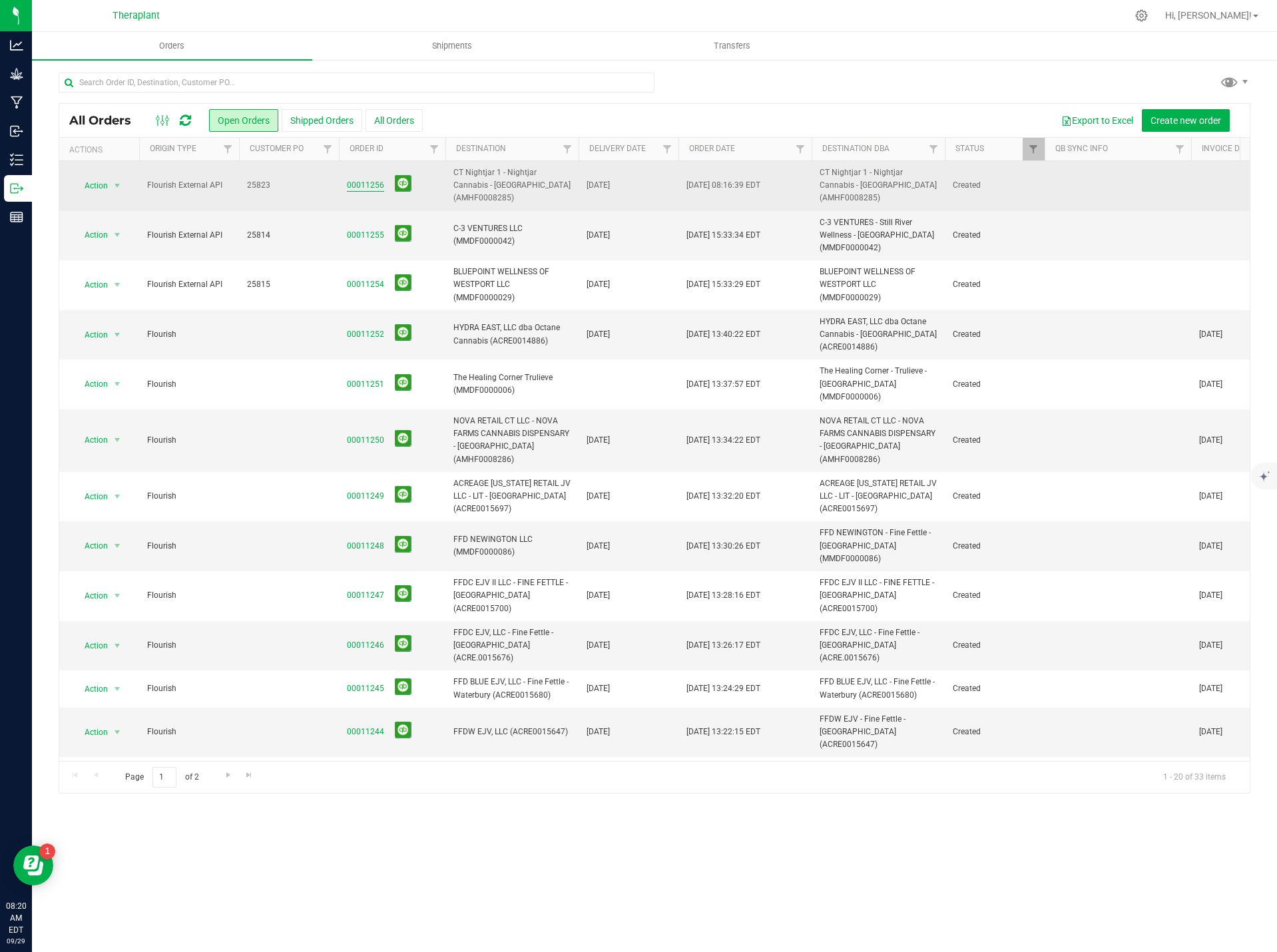
click at [355, 180] on link "00011256" at bounding box center [366, 186] width 38 height 13
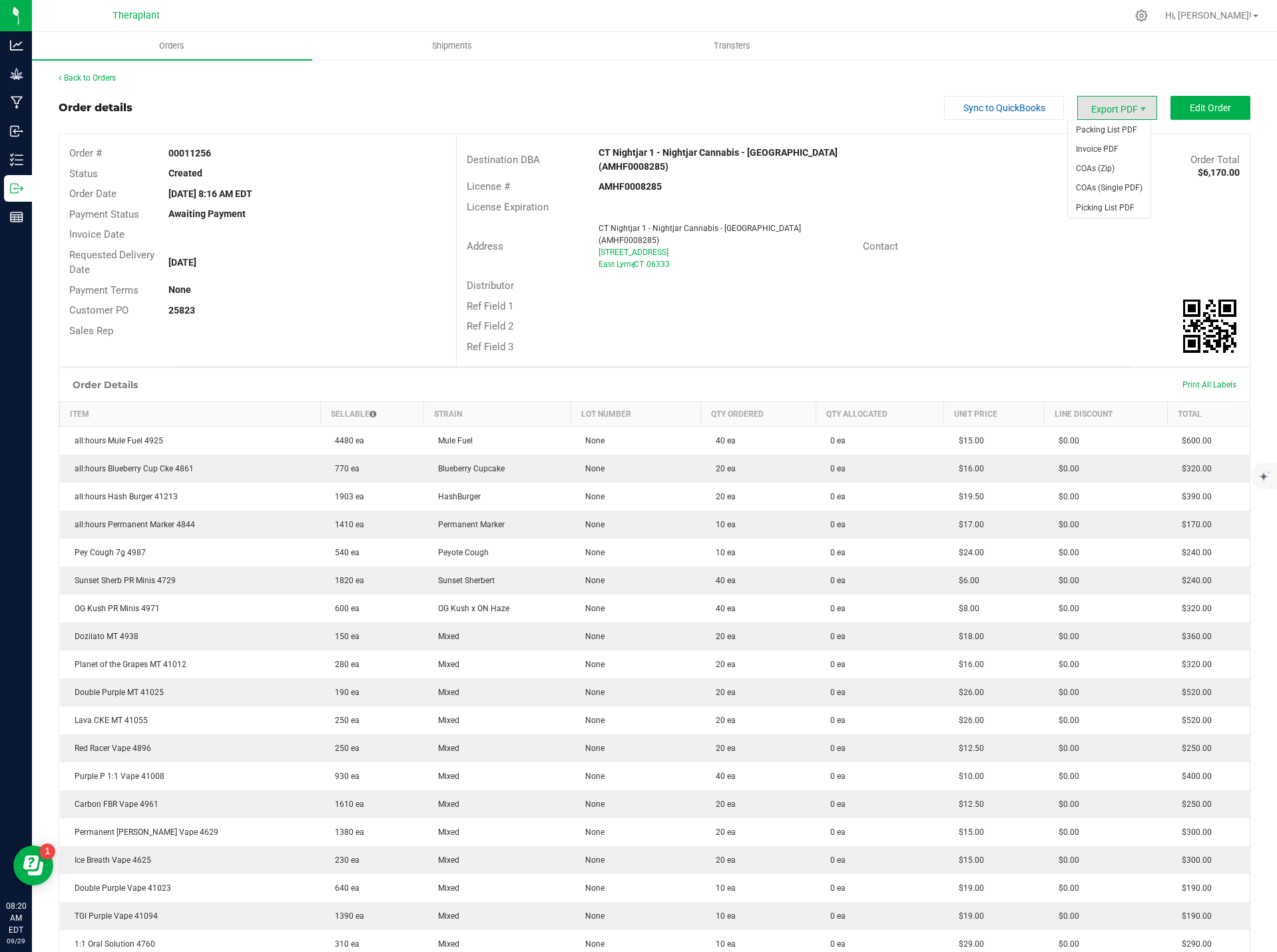
click at [1115, 108] on span "Export PDF" at bounding box center [1117, 108] width 80 height 24
click at [1108, 152] on span "Invoice PDF" at bounding box center [1109, 150] width 83 height 19
click at [1191, 101] on button "Edit Order" at bounding box center [1210, 108] width 80 height 24
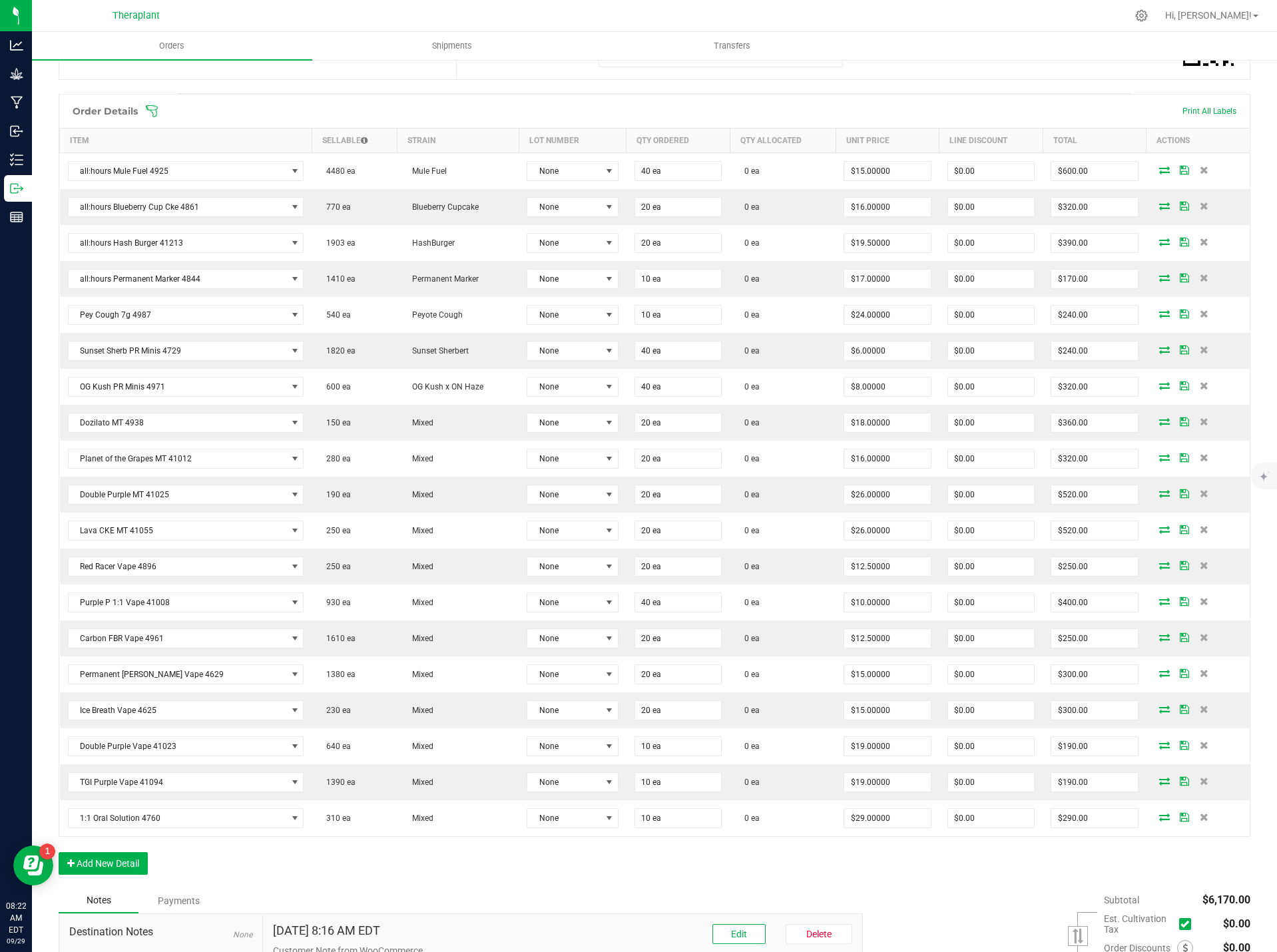
scroll to position [444, 0]
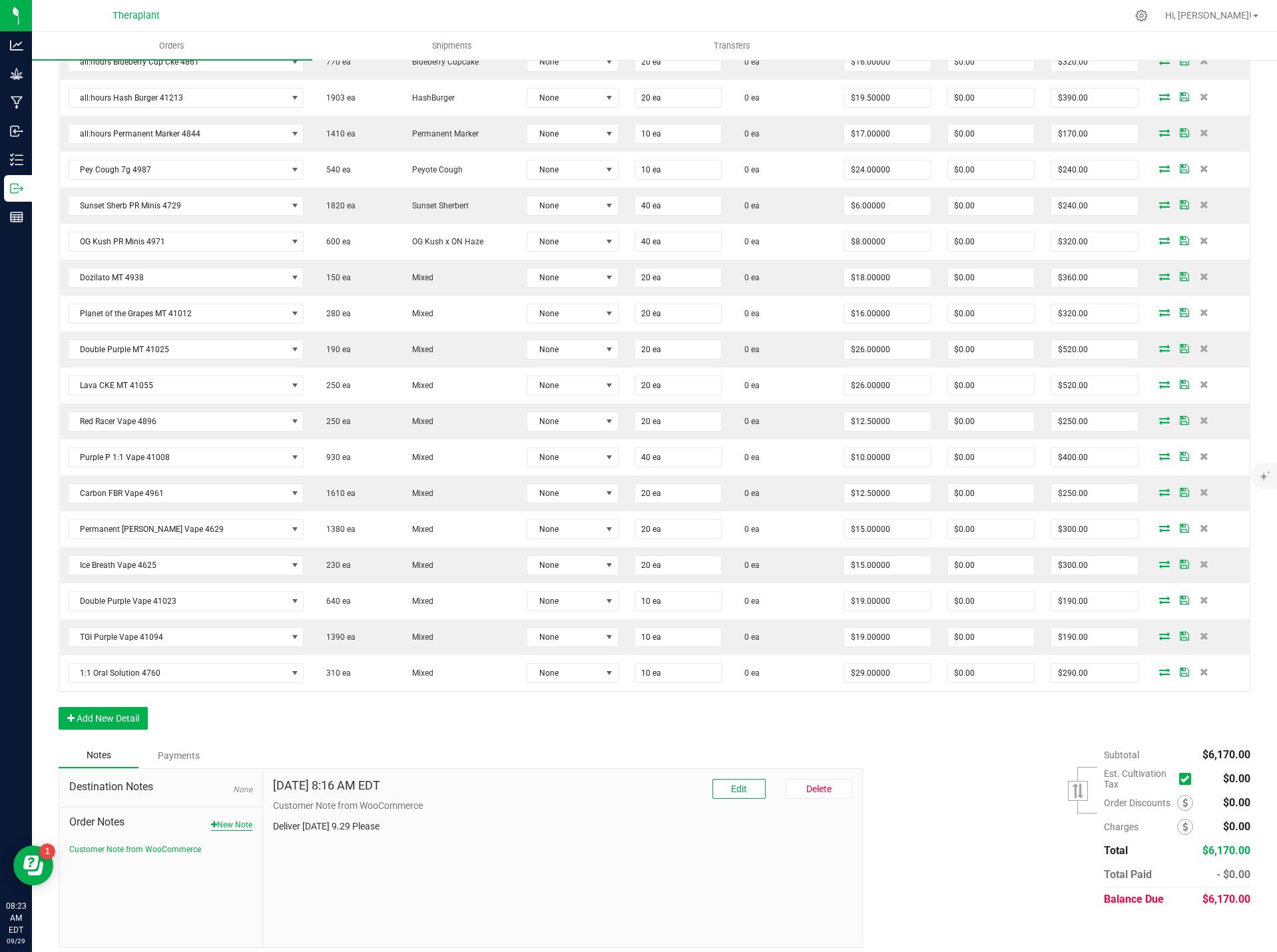
click at [241, 819] on button "New Note" at bounding box center [231, 825] width 41 height 12
drag, startPoint x: 349, startPoint y: 864, endPoint x: 323, endPoint y: 856, distance: 27.2
click at [323, 860] on textarea "* Note" at bounding box center [563, 886] width 580 height 54
click at [296, 867] on textarea "* Note" at bounding box center [563, 886] width 580 height 54
paste textarea "equinox sneak peek"
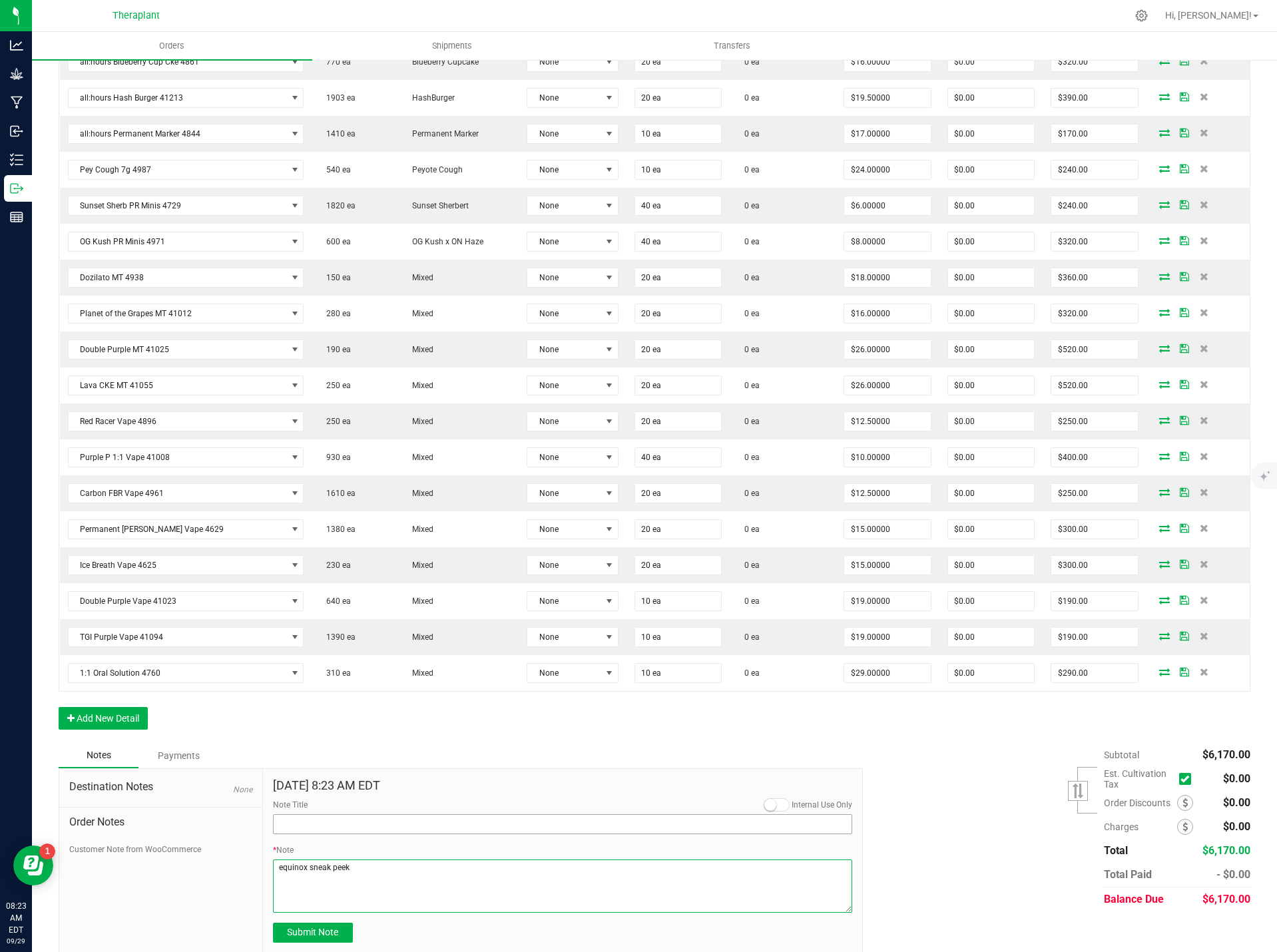
type textarea "equinox sneak peek"
paste input "equinox sneak peek"
type input "equinox sneak peek"
drag, startPoint x: 330, startPoint y: 939, endPoint x: 331, endPoint y: 931, distance: 8.1
click at [330, 937] on div "Sep 29, 2025 8:23 AM EDT Internal Use Only Note Title equinox sneak peek * Note…" at bounding box center [563, 861] width 600 height 184
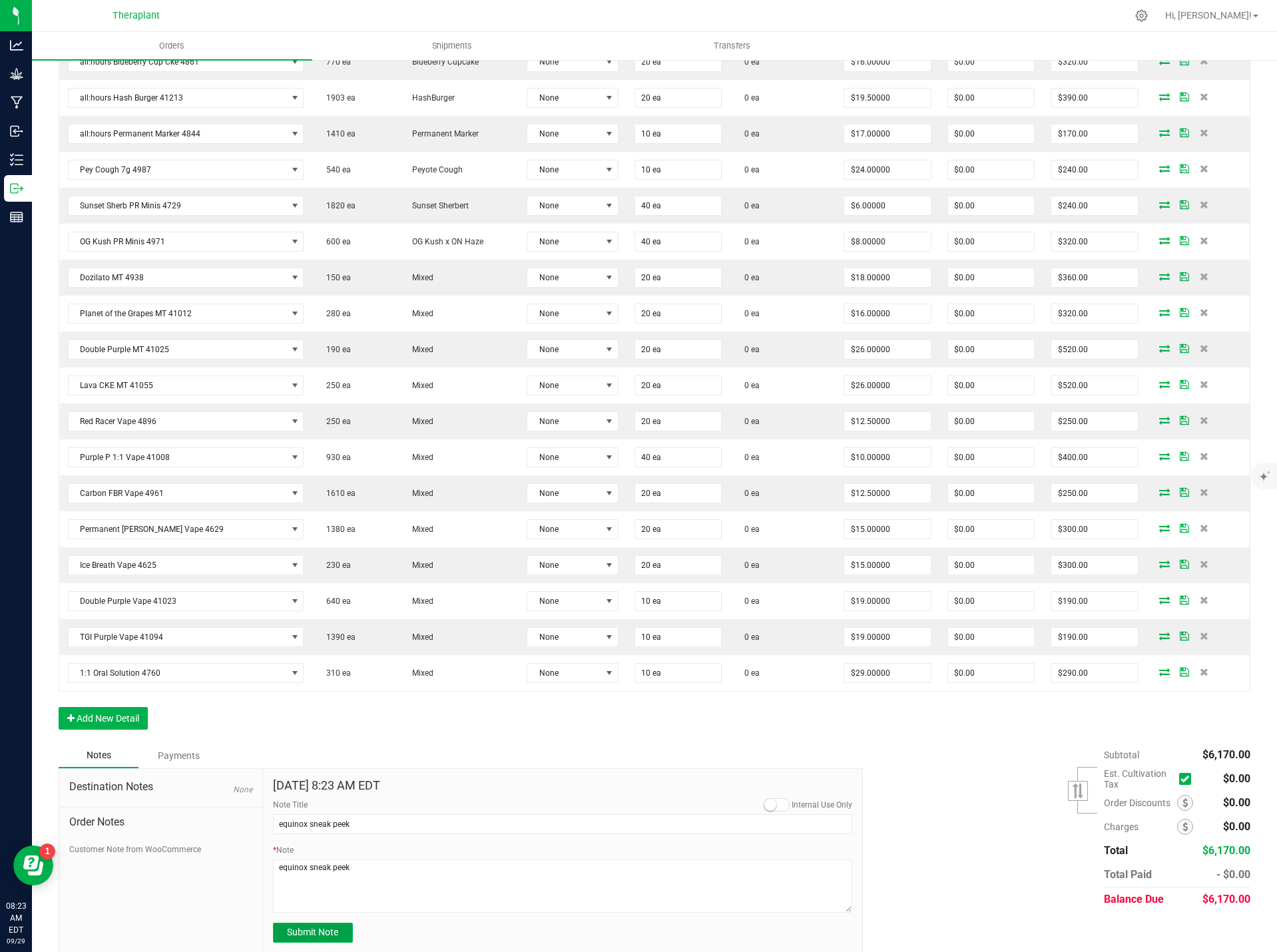
click at [335, 927] on span "Submit Note" at bounding box center [313, 932] width 51 height 10
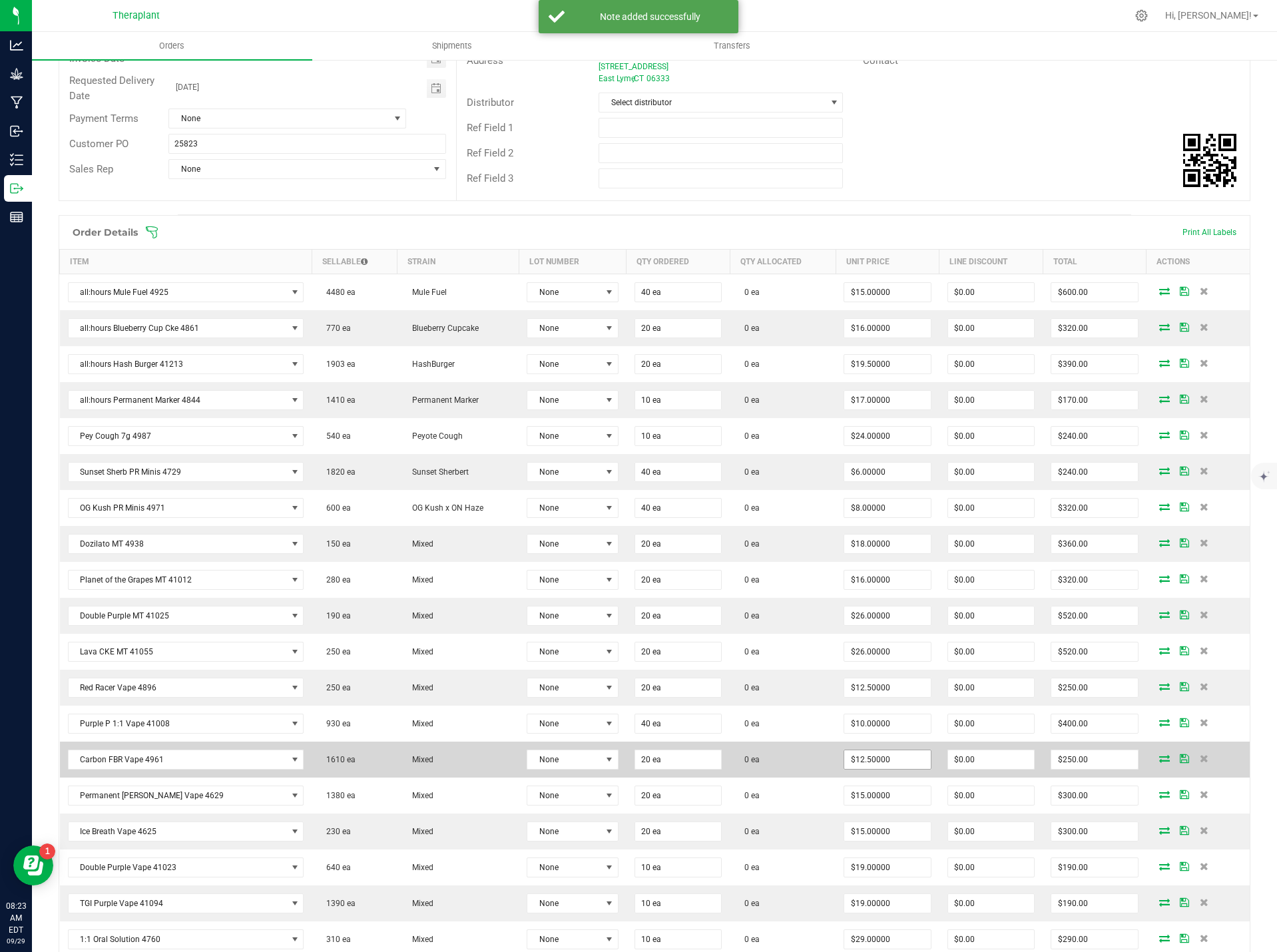
scroll to position [0, 0]
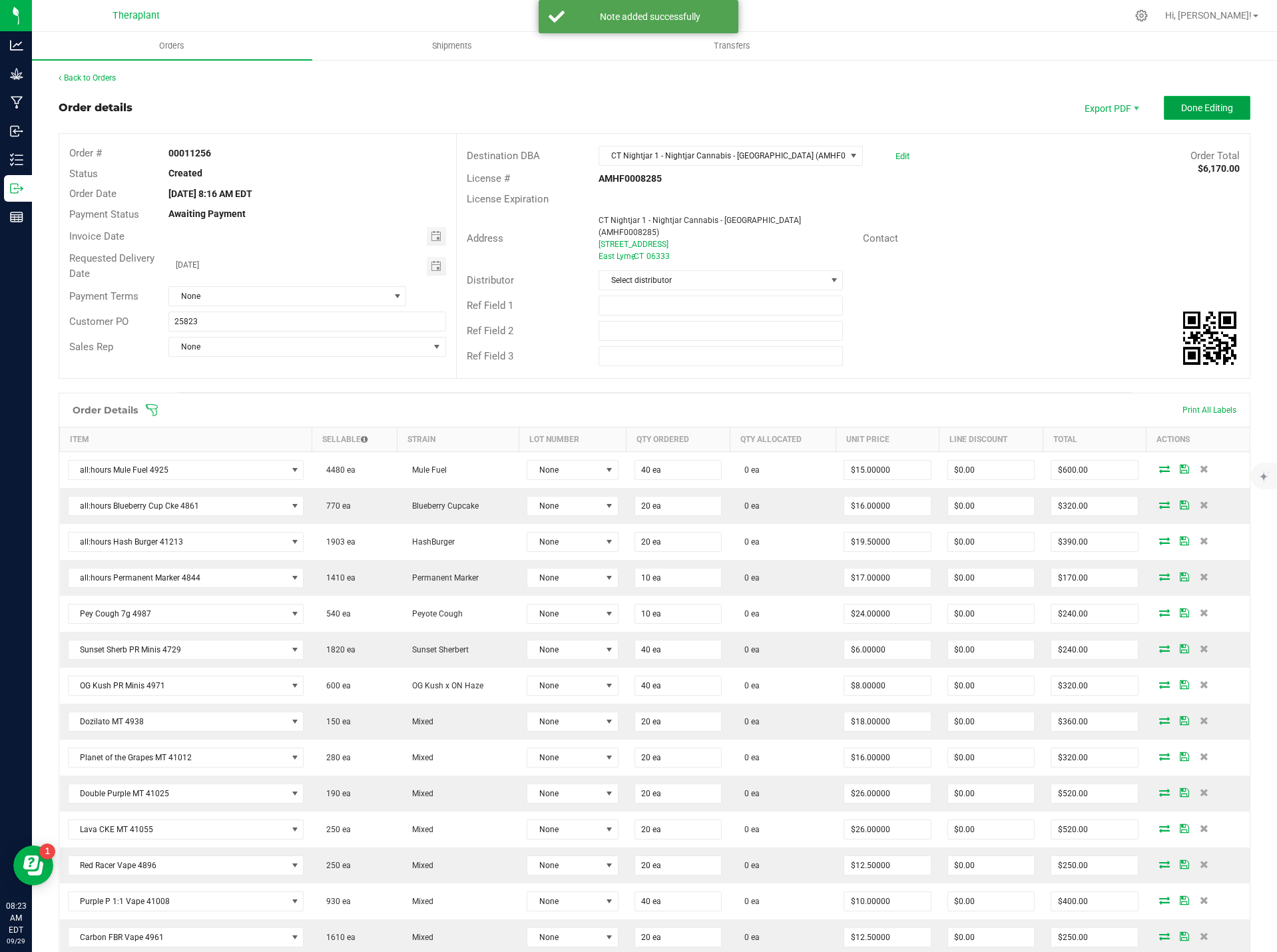
click at [1198, 102] on span "Done Editing" at bounding box center [1207, 107] width 52 height 10
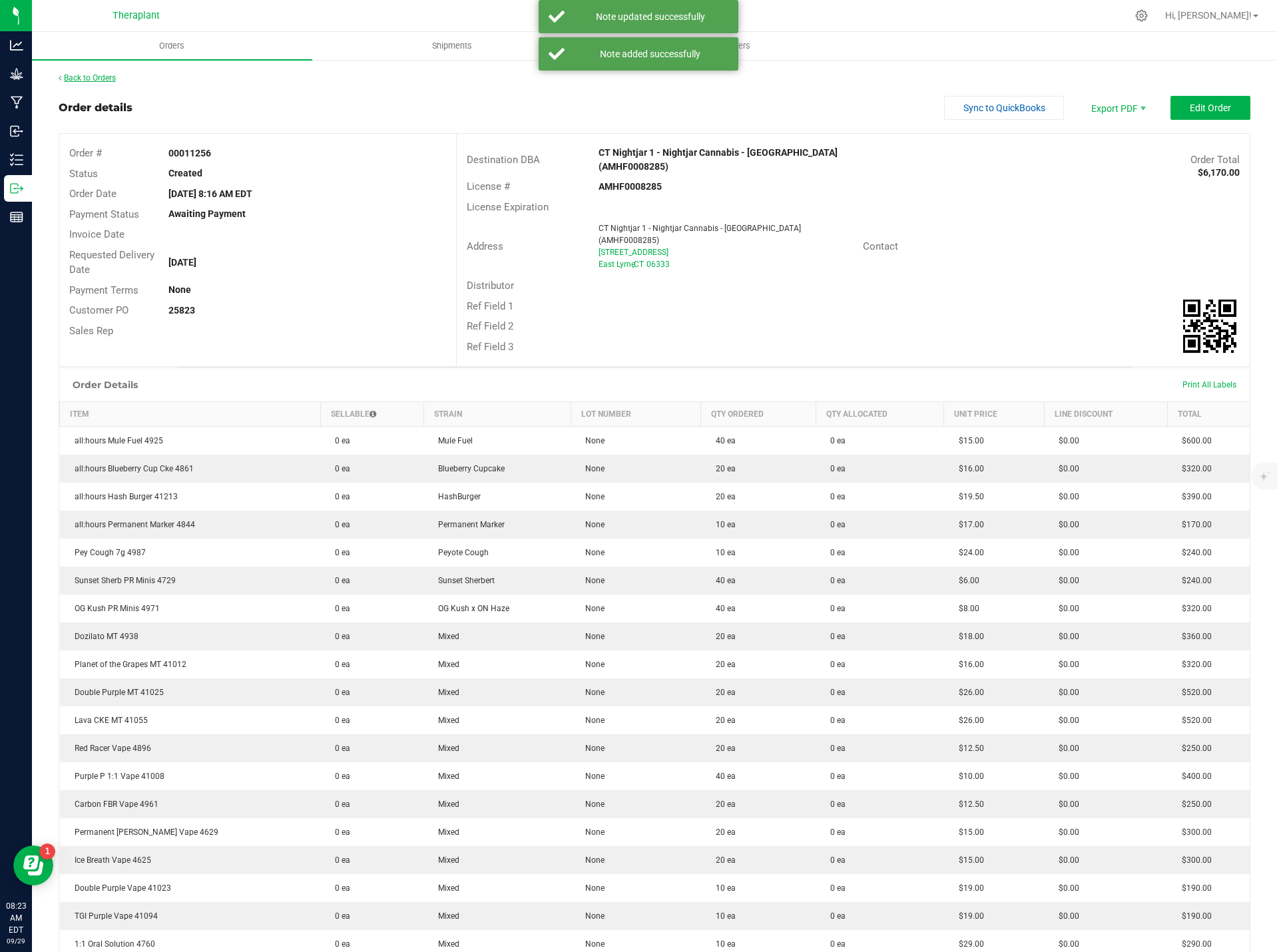
click at [94, 76] on link "Back to Orders" at bounding box center [87, 77] width 57 height 9
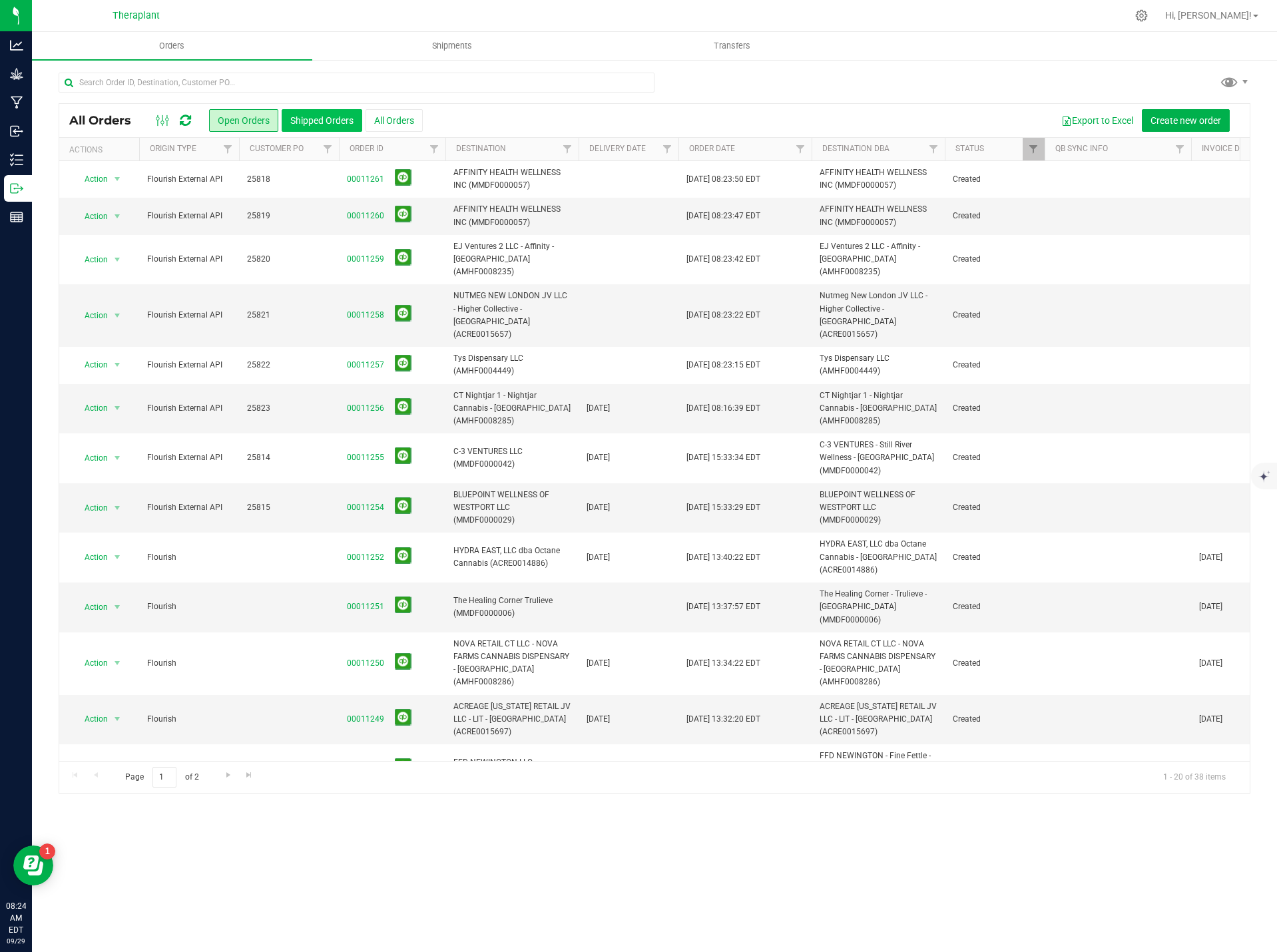
click at [307, 121] on button "Shipped Orders" at bounding box center [322, 120] width 81 height 23
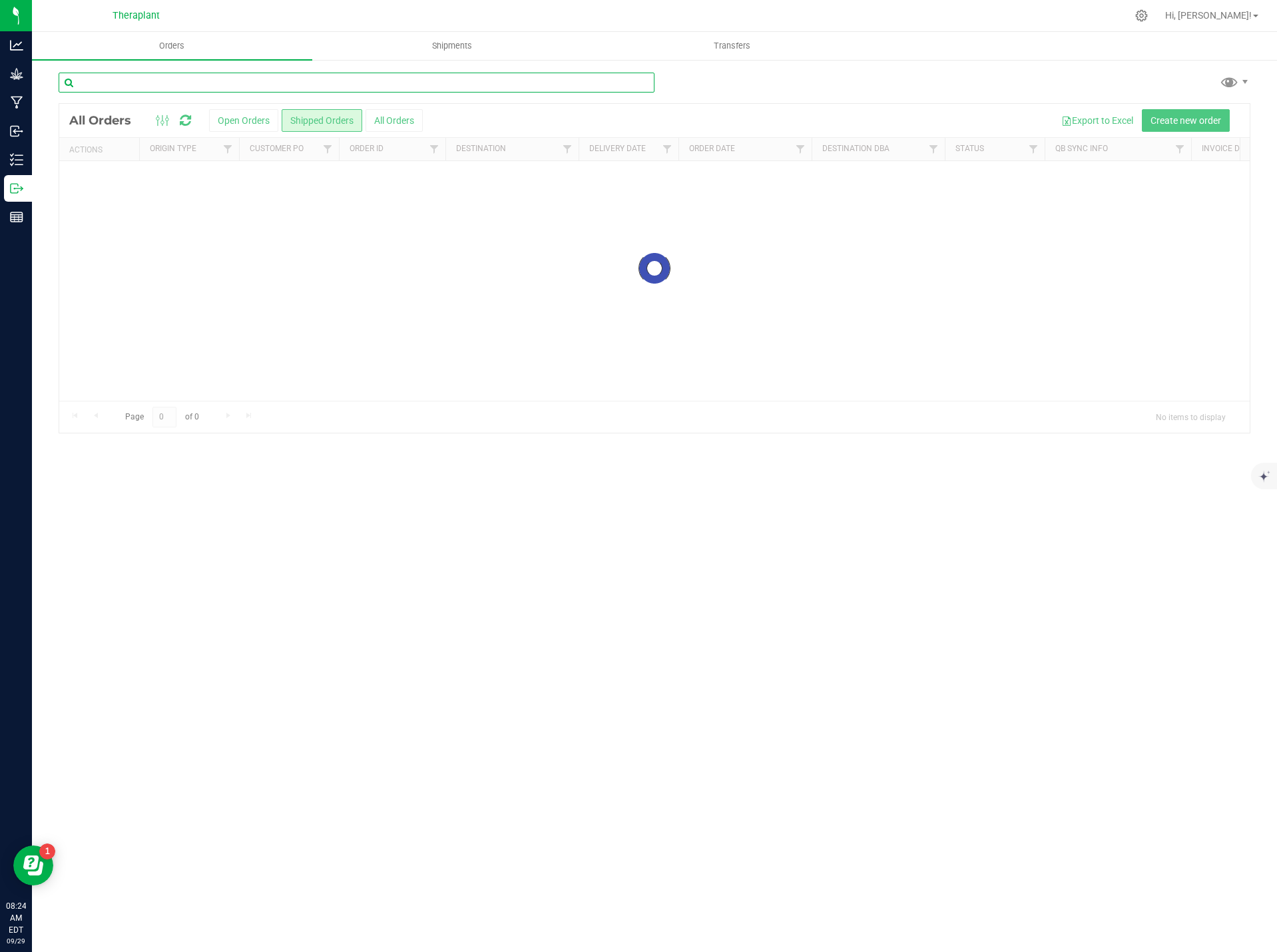
click at [320, 83] on input "text" at bounding box center [356, 82] width 596 height 20
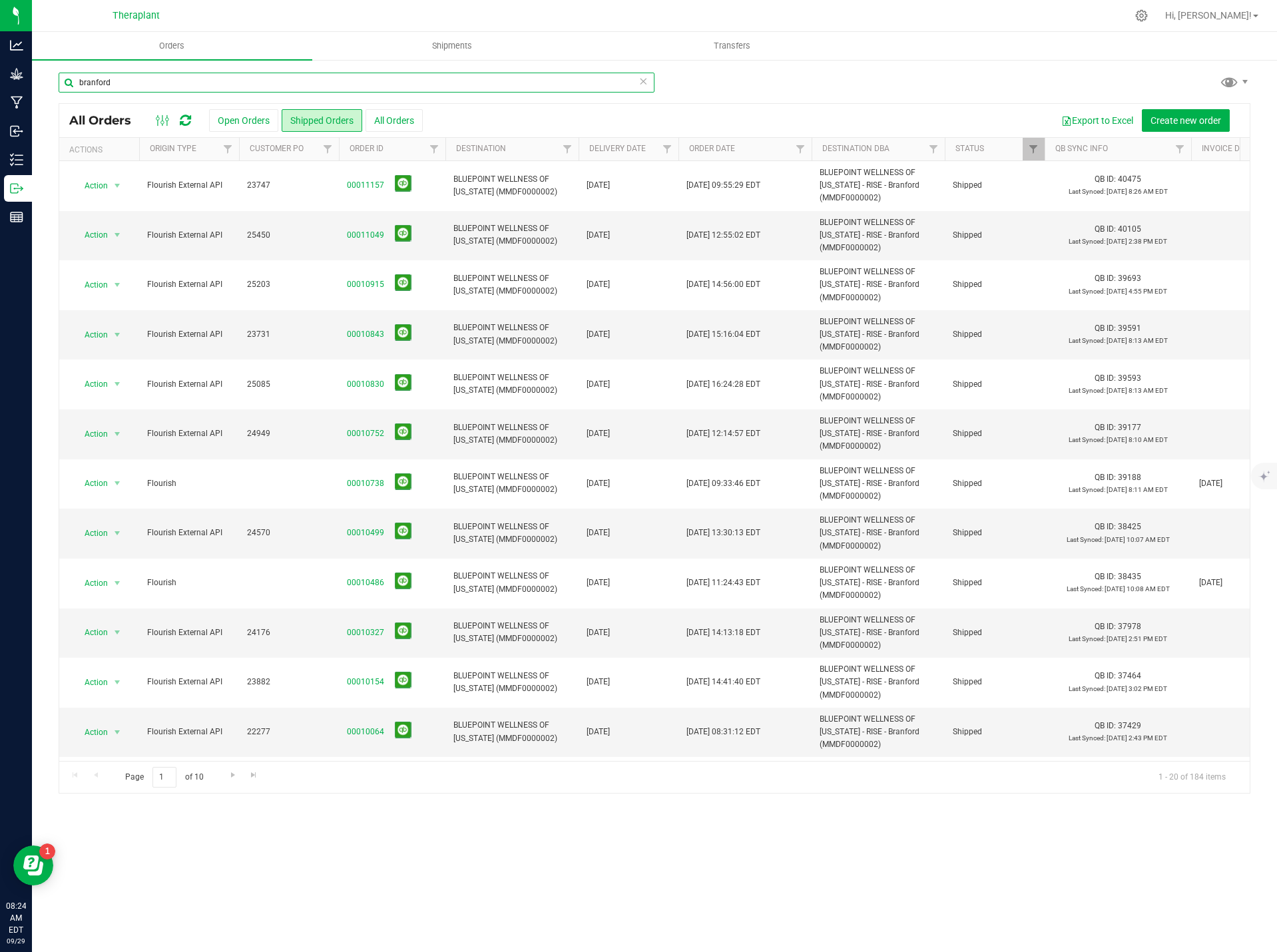
type input "branford"
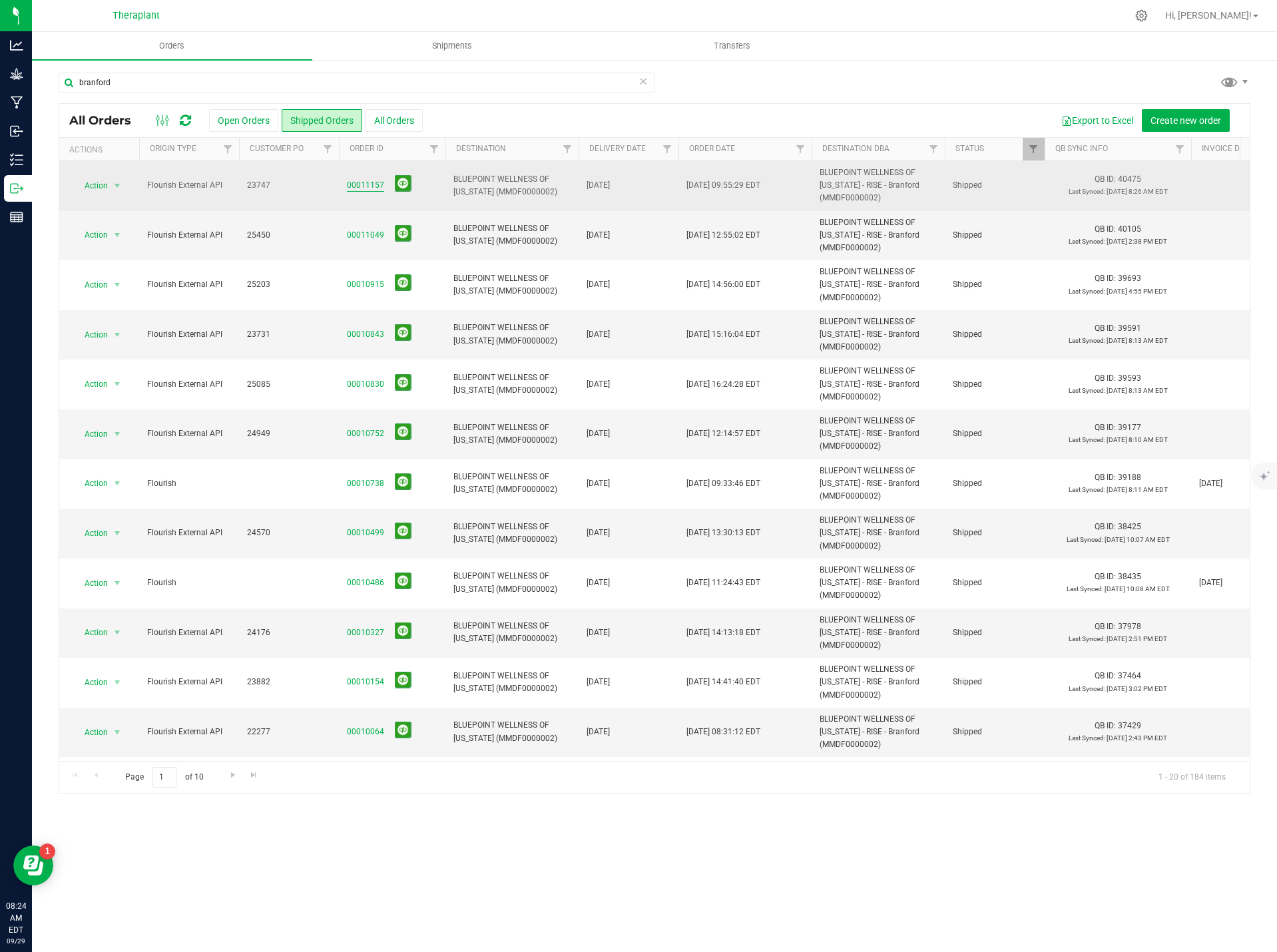
click at [367, 180] on link "00011157" at bounding box center [366, 186] width 38 height 13
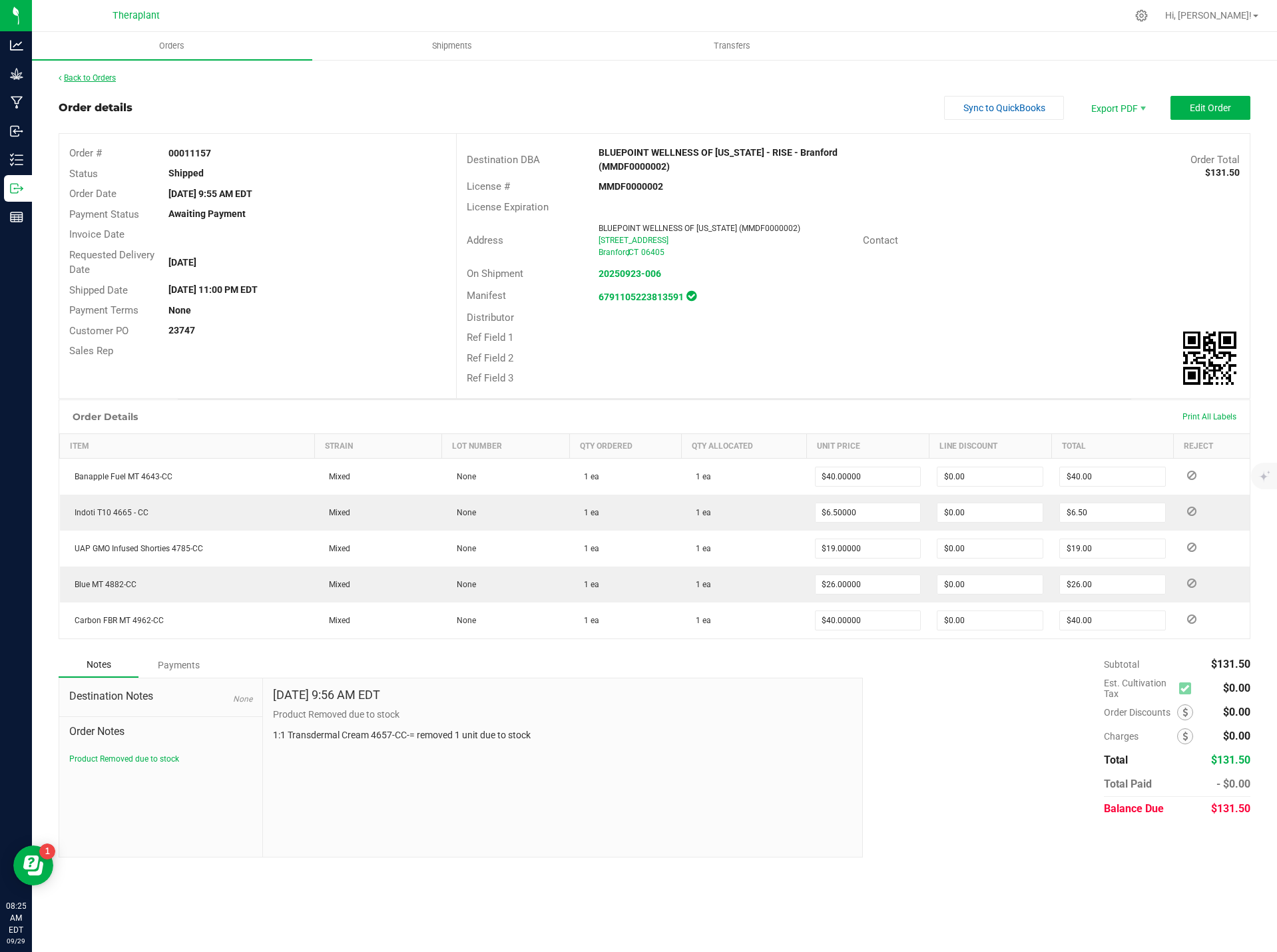
click at [90, 73] on link "Back to Orders" at bounding box center [87, 77] width 57 height 9
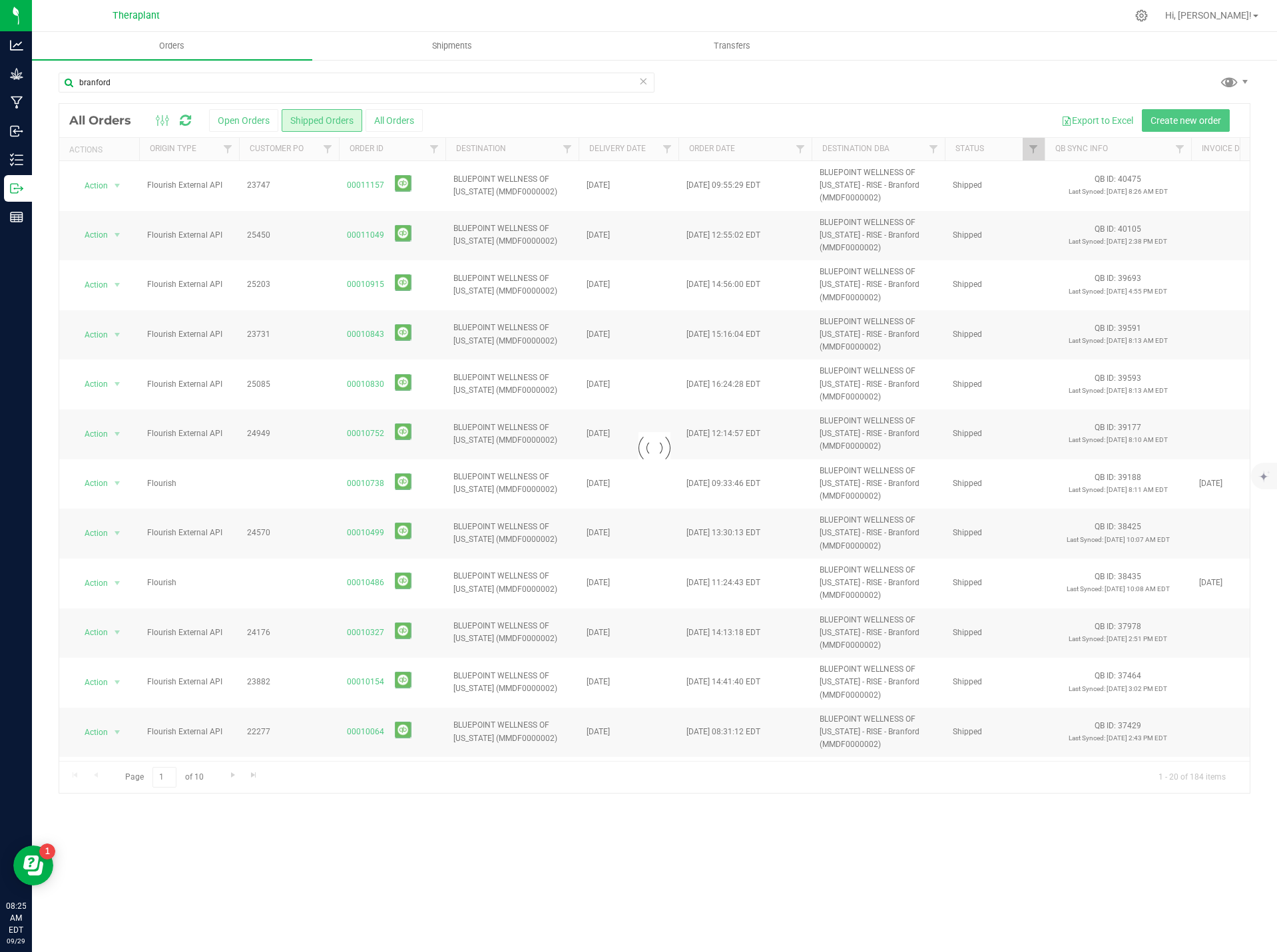
click at [643, 82] on icon at bounding box center [643, 80] width 9 height 16
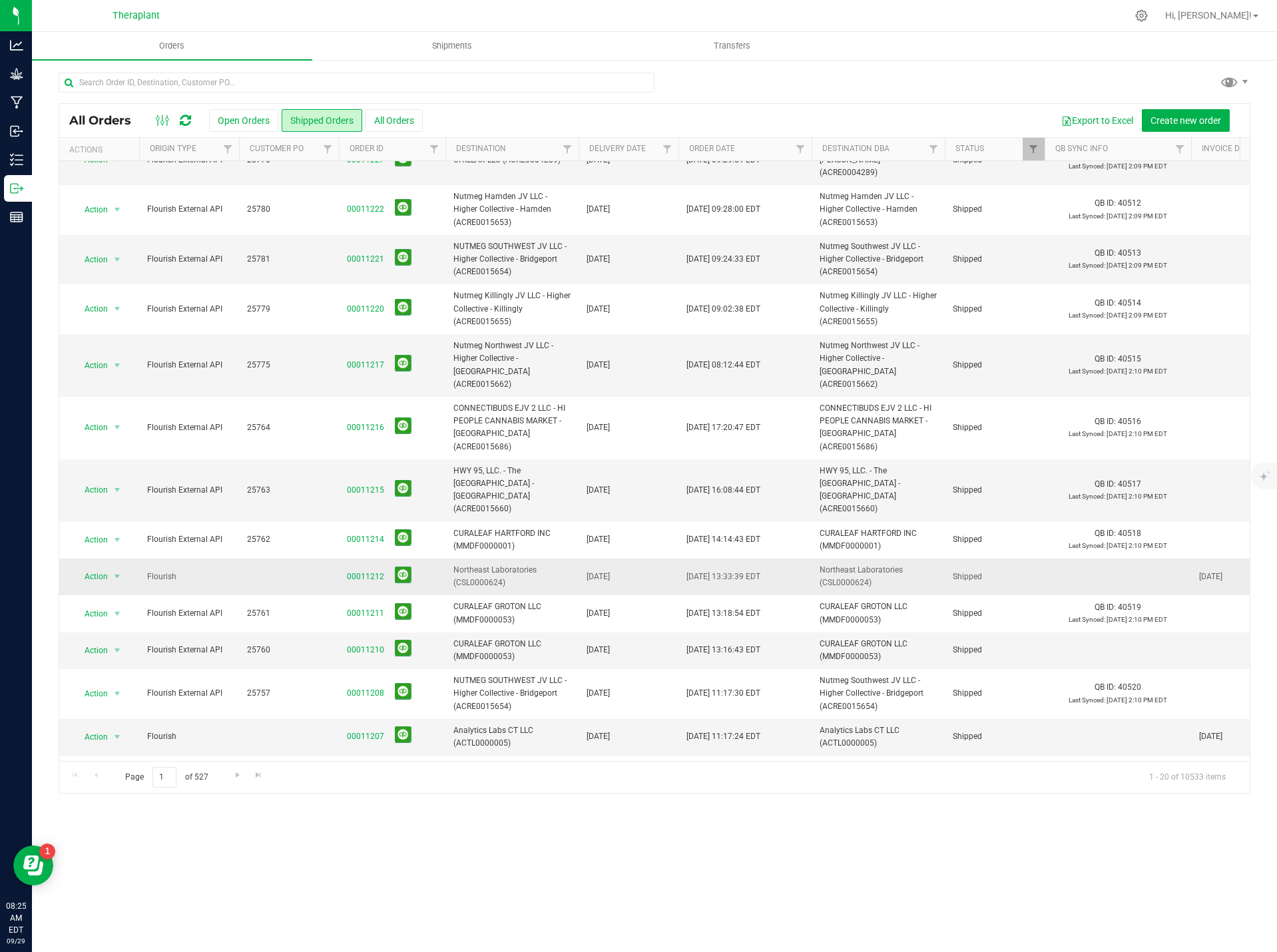
scroll to position [250, 0]
click at [408, 638] on button at bounding box center [403, 647] width 17 height 17
click at [230, 774] on link "Go to the next page" at bounding box center [237, 776] width 19 height 18
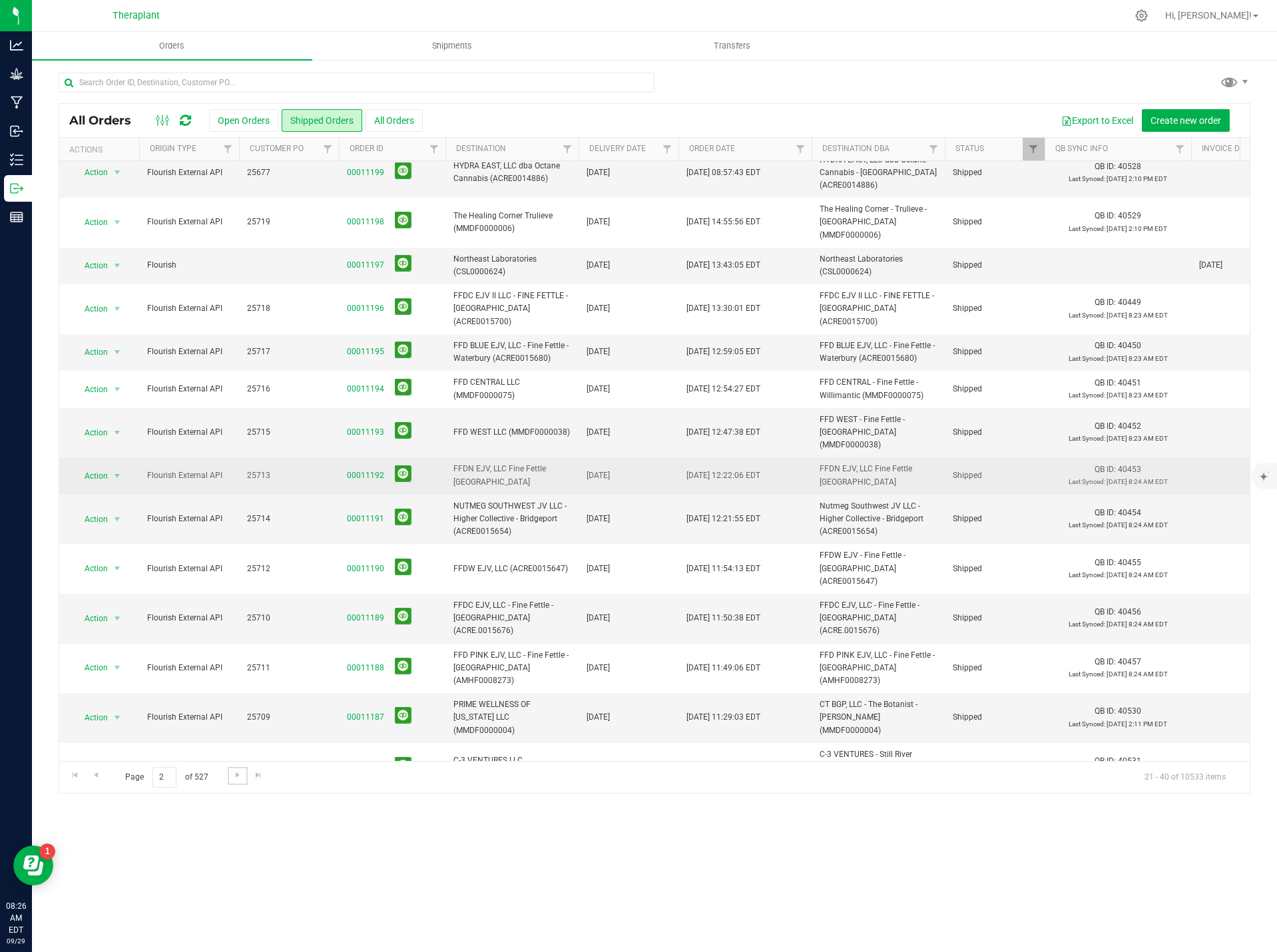
scroll to position [237, 0]
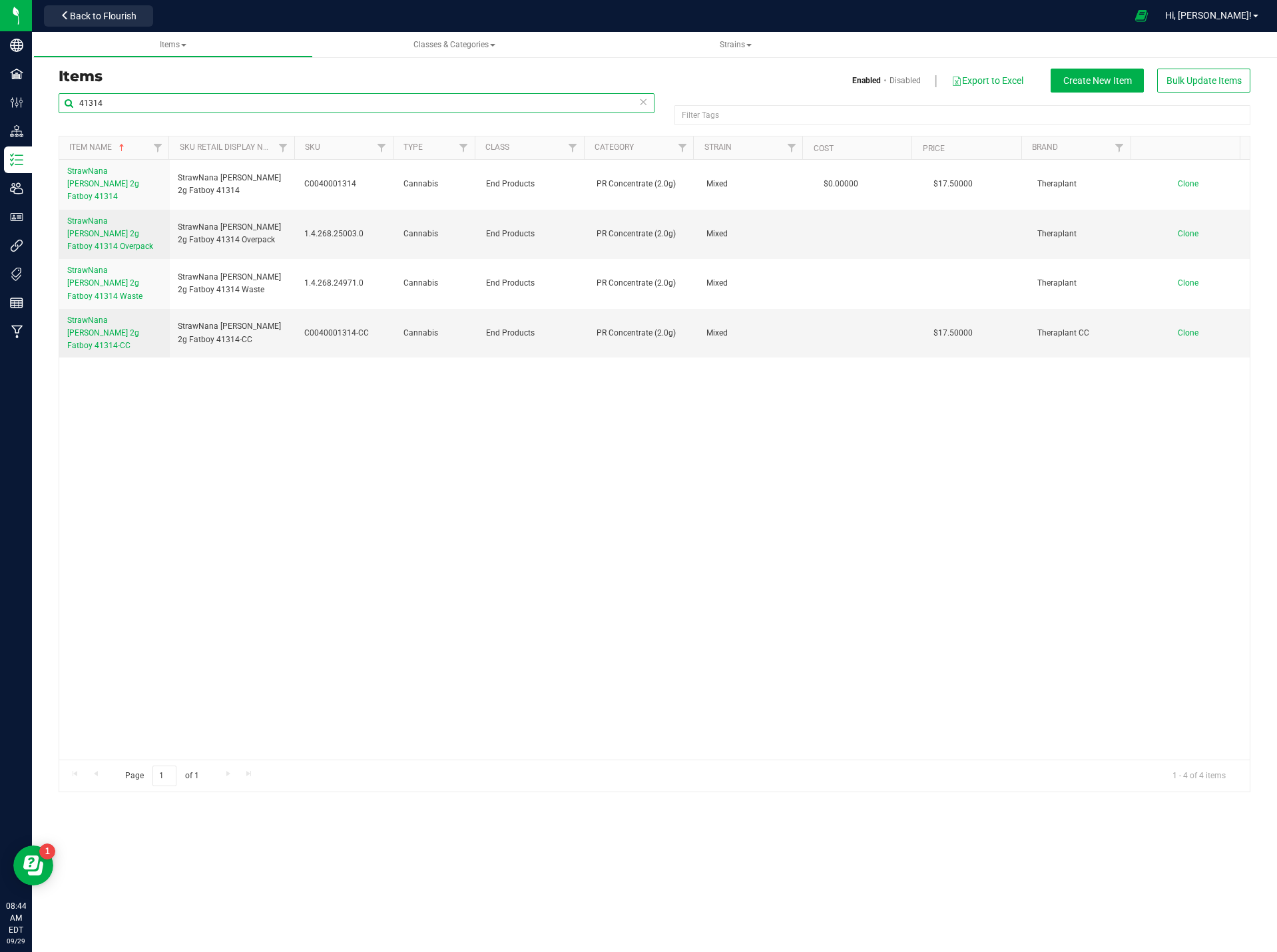
click at [128, 104] on input "41314" at bounding box center [356, 103] width 596 height 20
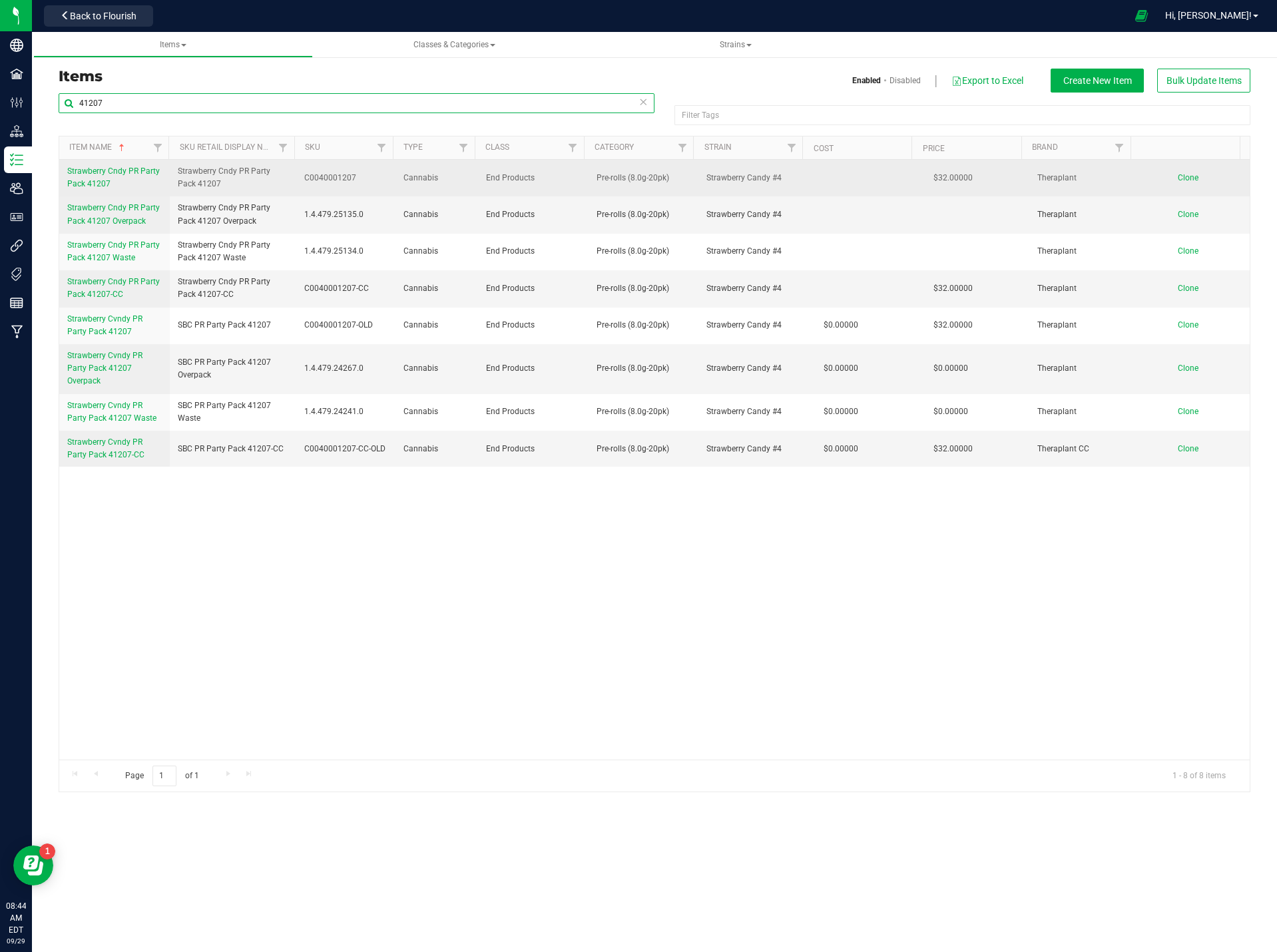
type input "41207"
click at [100, 180] on span "Strawberry Cndy PR Party Pack 41207" at bounding box center [113, 177] width 93 height 22
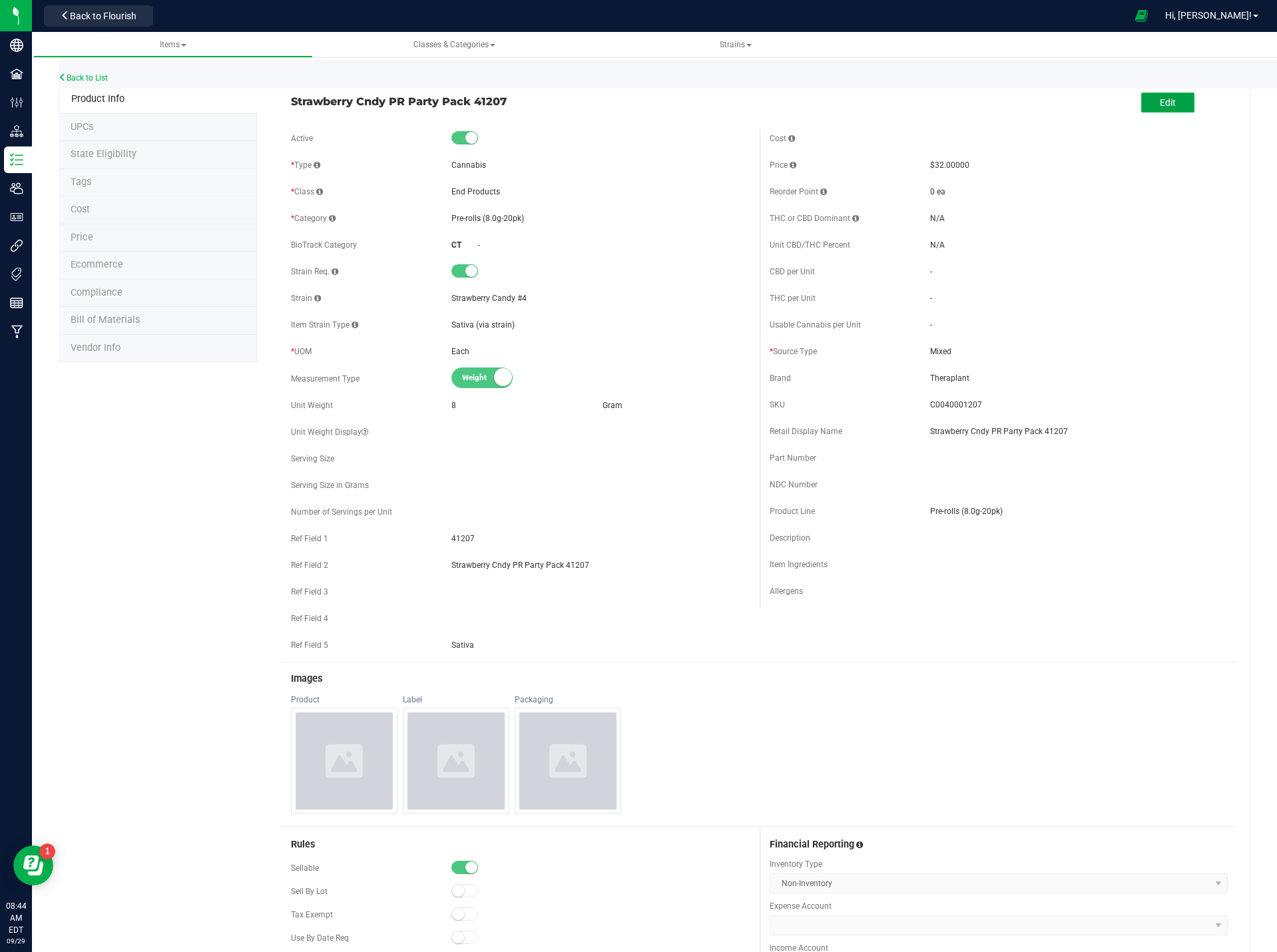
click at [1166, 99] on span "Edit" at bounding box center [1168, 102] width 16 height 10
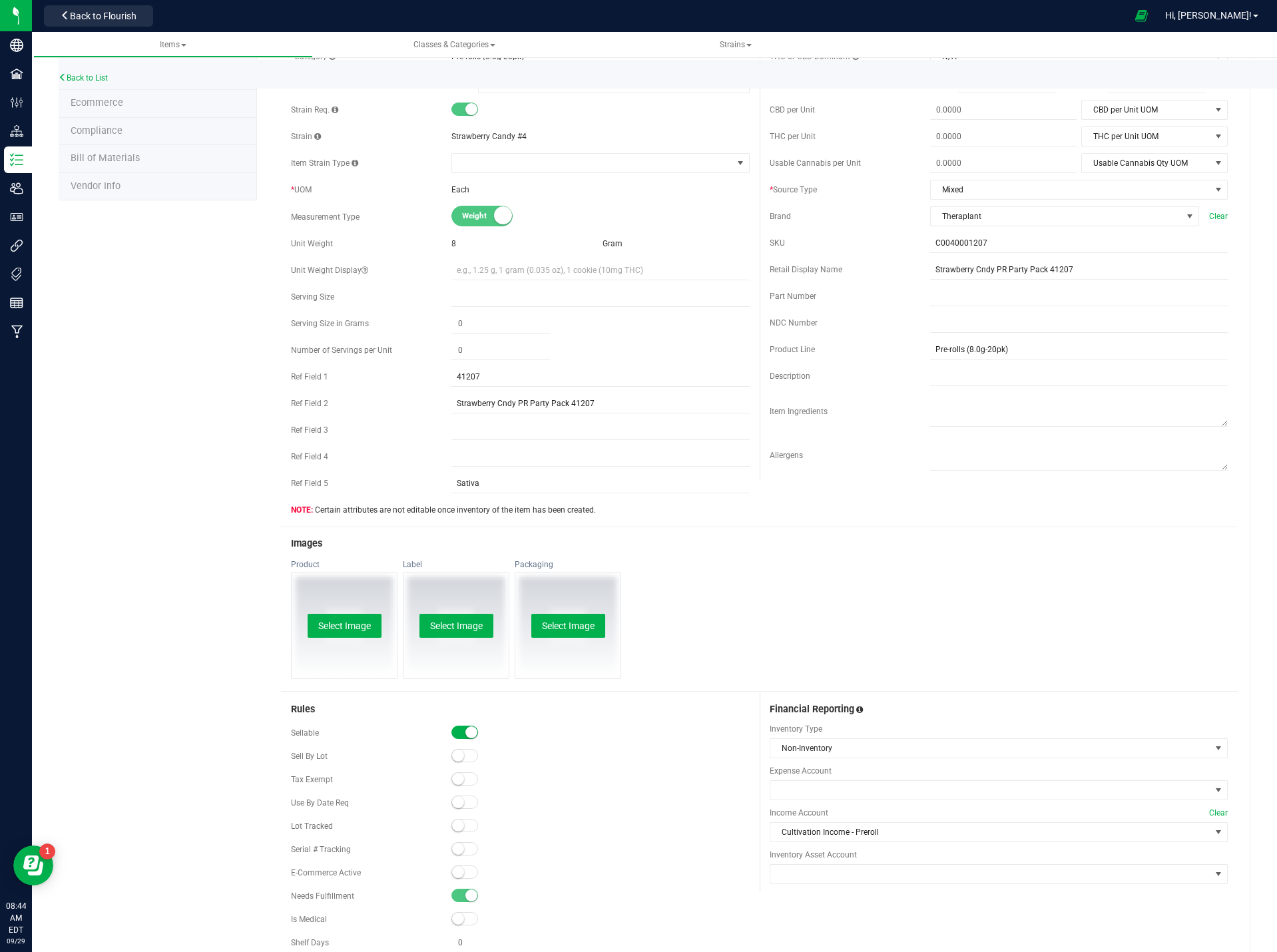
scroll to position [333, 0]
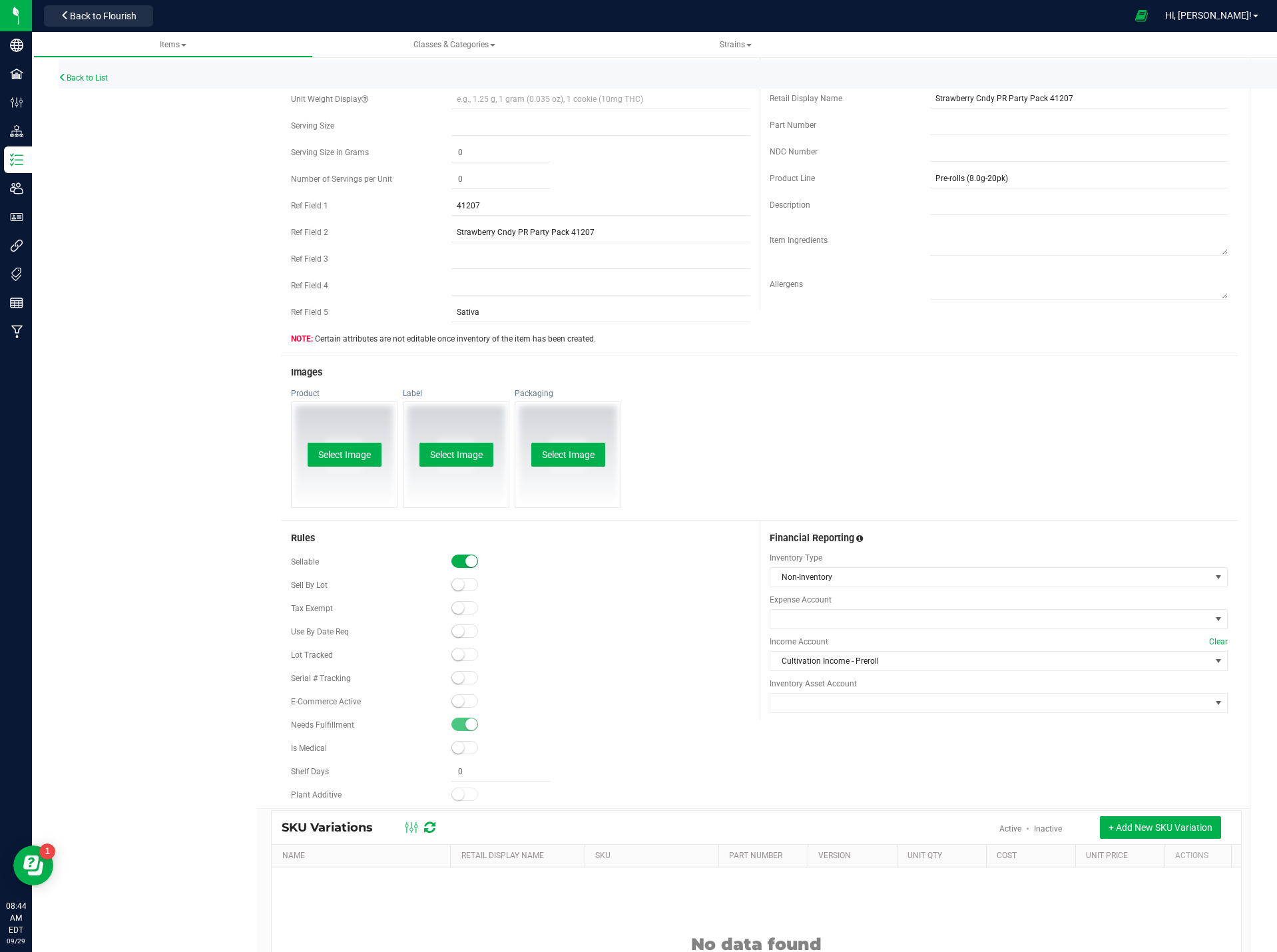
click at [463, 700] on span at bounding box center [465, 701] width 26 height 13
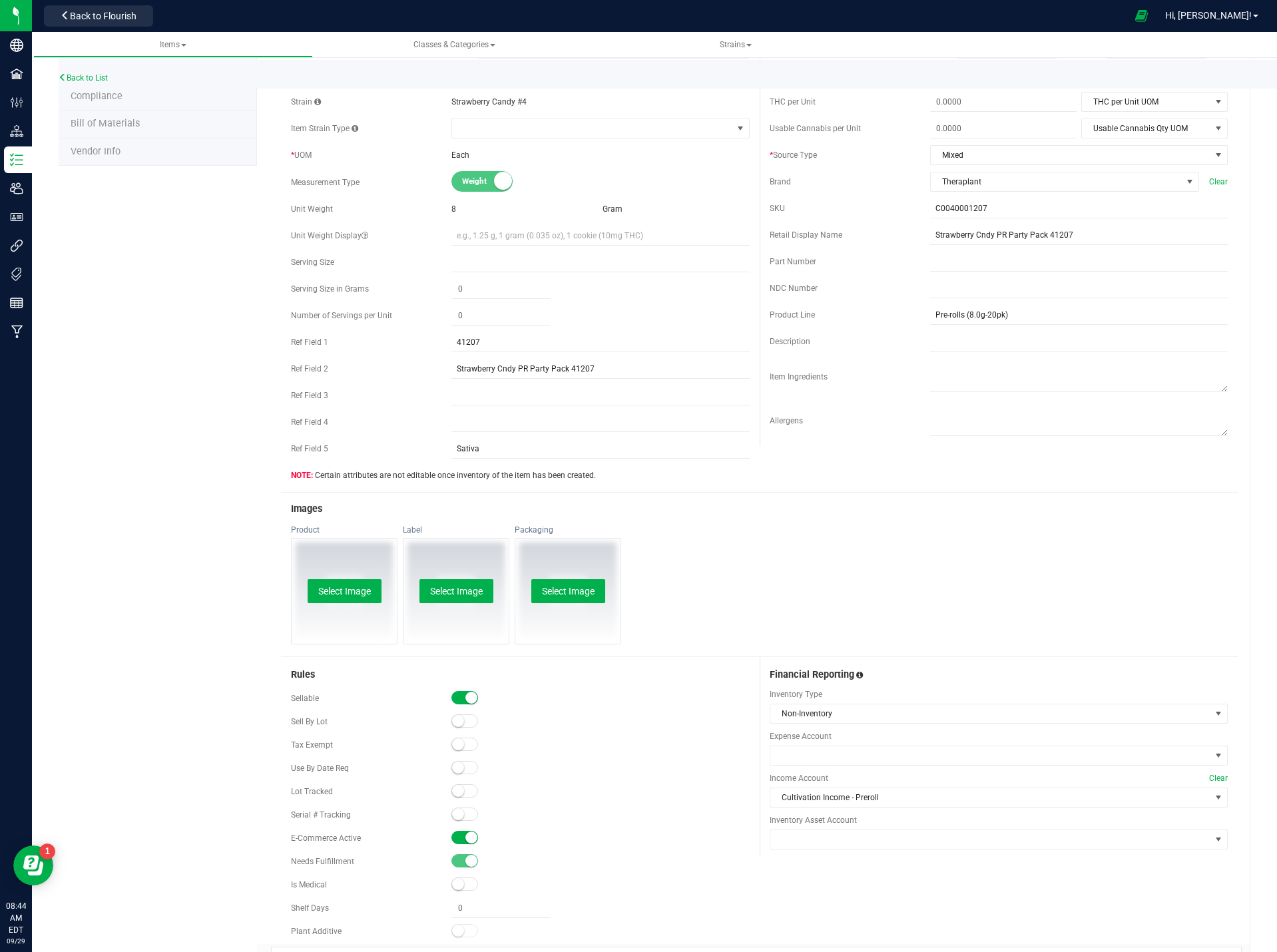
scroll to position [0, 0]
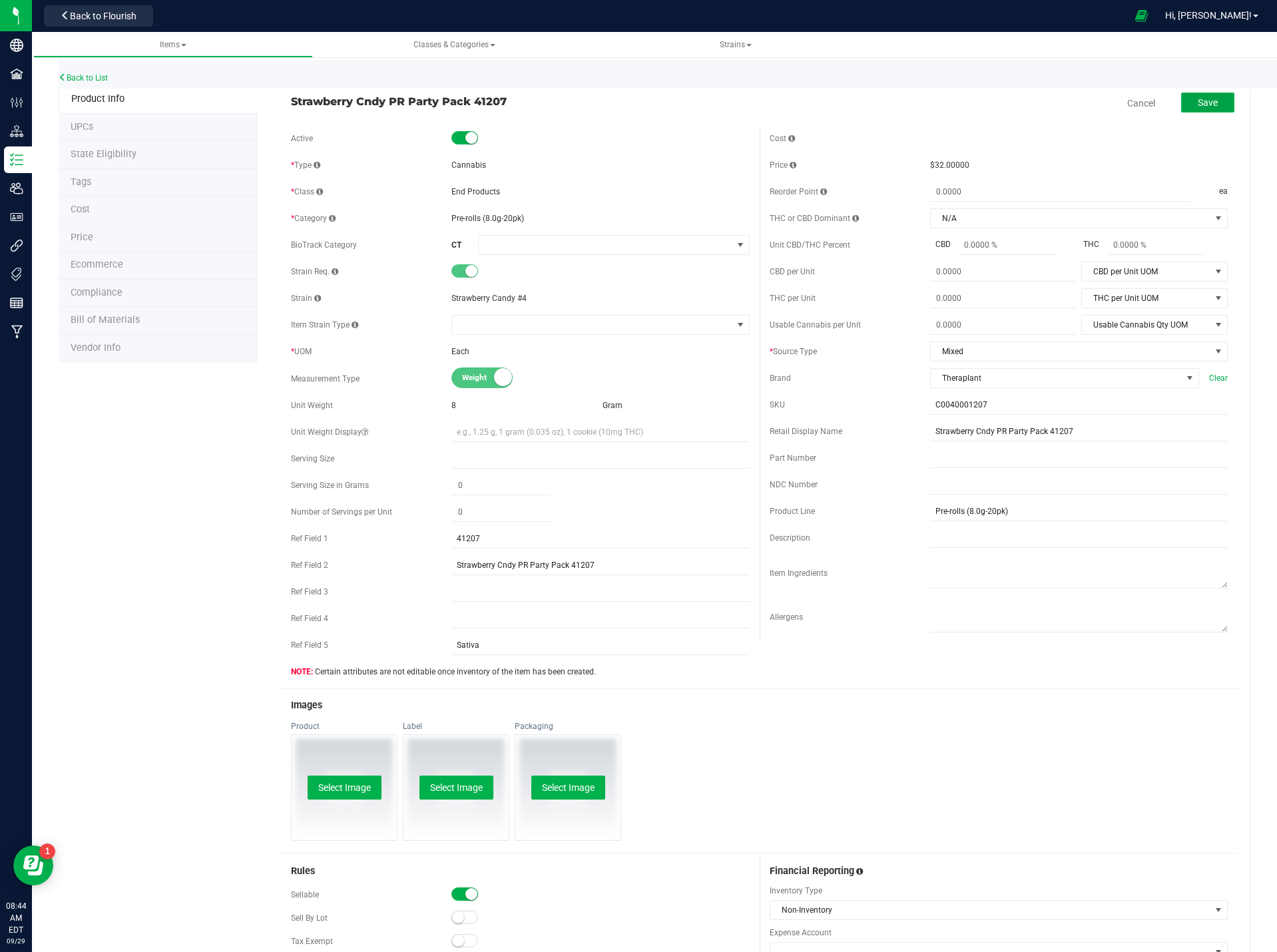
click at [1198, 99] on span "Save" at bounding box center [1207, 102] width 20 height 10
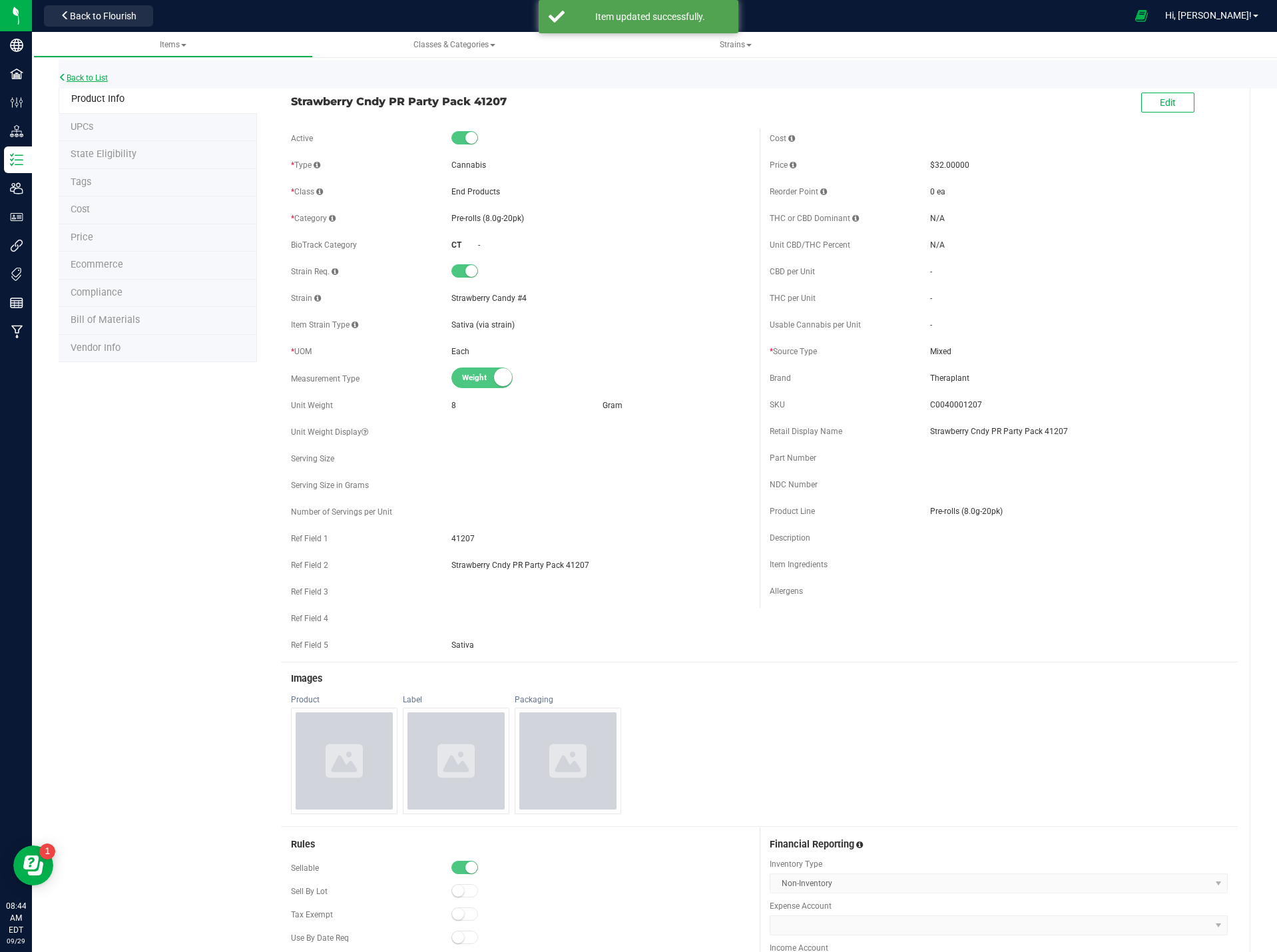
click at [97, 74] on link "Back to List" at bounding box center [83, 77] width 49 height 9
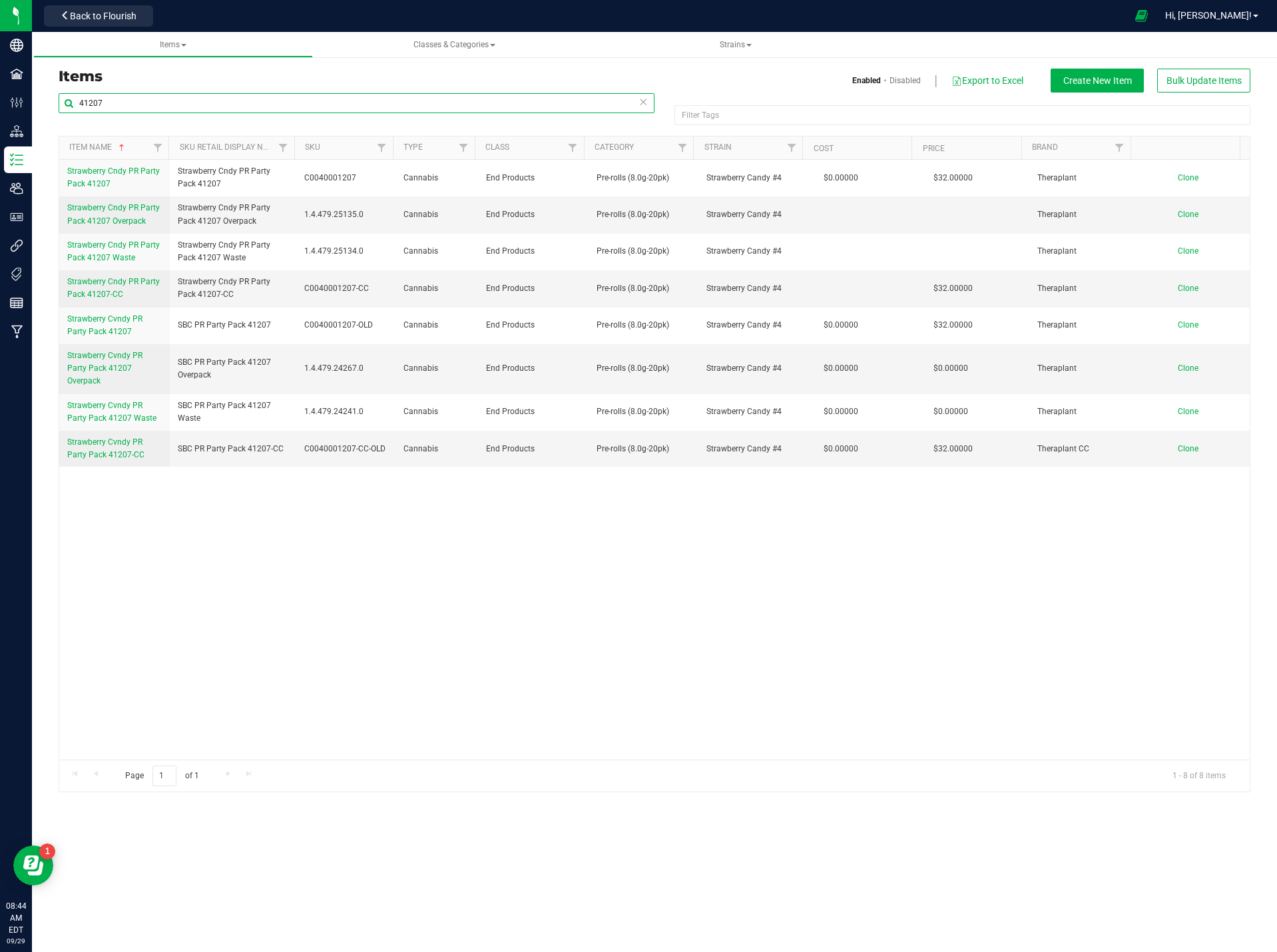
click at [154, 104] on input "41207" at bounding box center [356, 103] width 596 height 20
click at [640, 102] on icon at bounding box center [643, 101] width 9 height 16
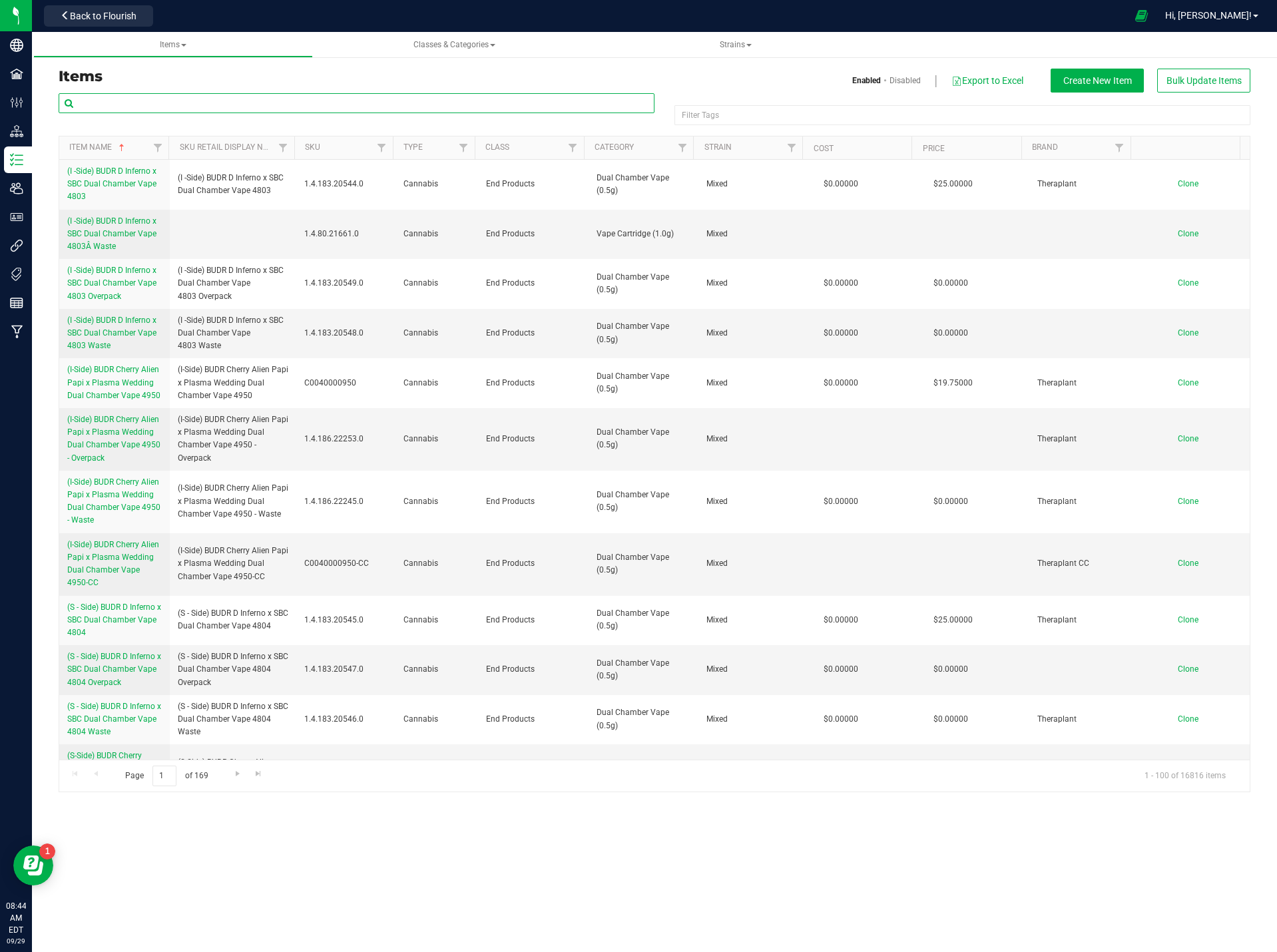
click at [419, 102] on input "text" at bounding box center [356, 103] width 596 height 20
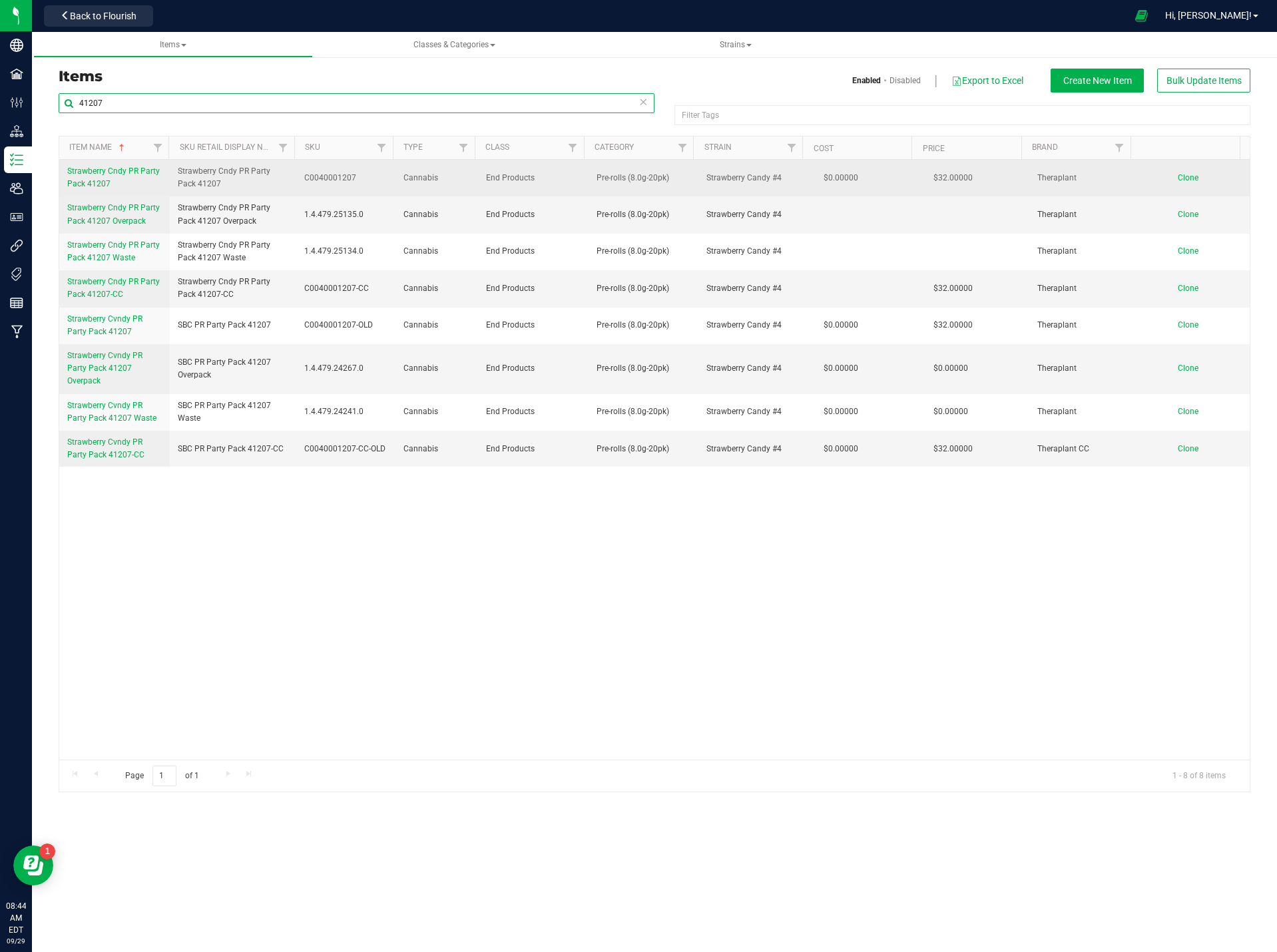
type input "41207"
click at [104, 175] on span "Strawberry Cndy PR Party Pack 41207" at bounding box center [113, 177] width 93 height 22
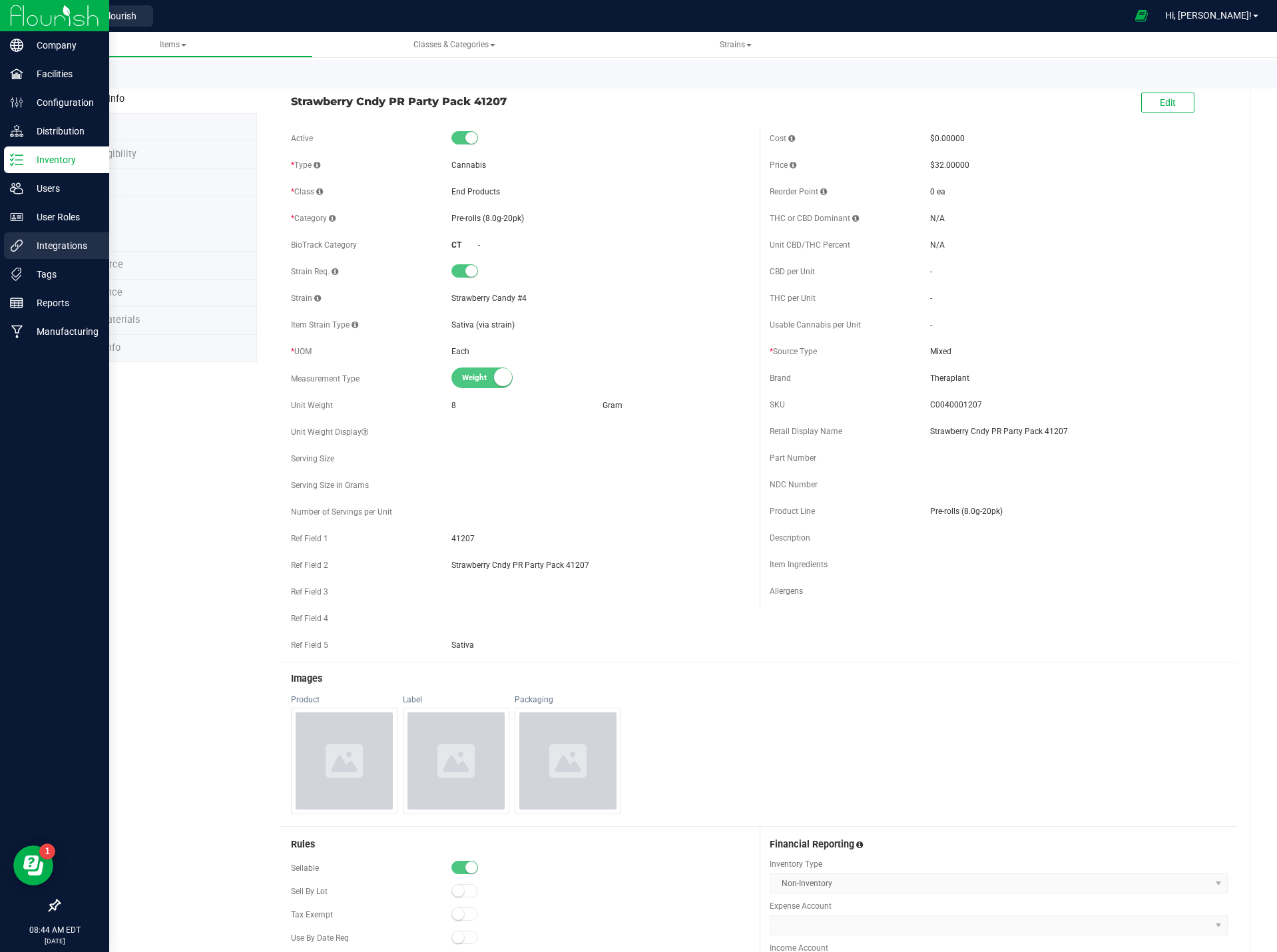
click at [77, 241] on p "Integrations" at bounding box center [63, 245] width 80 height 16
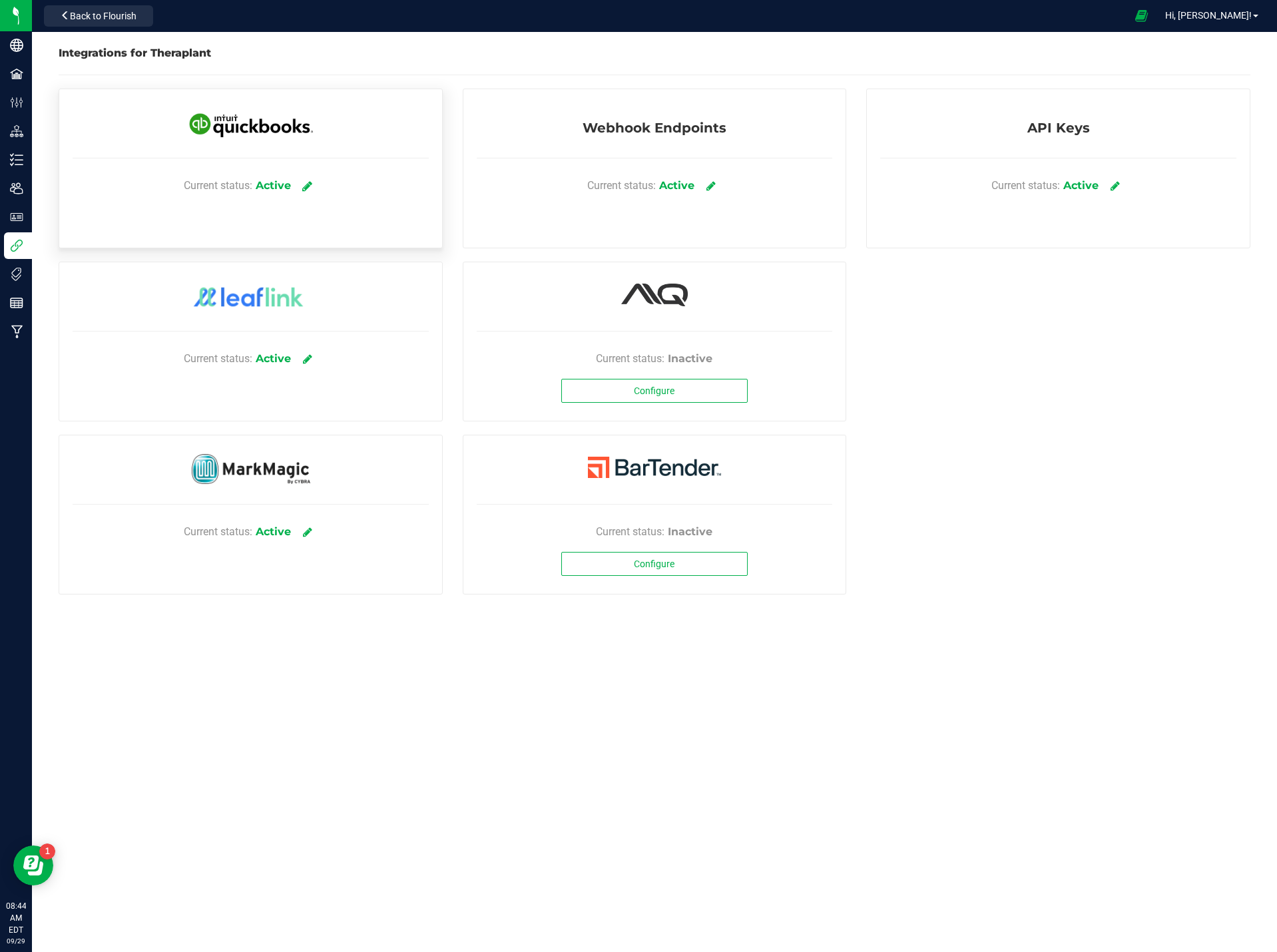
click at [311, 179] on link at bounding box center [307, 186] width 22 height 24
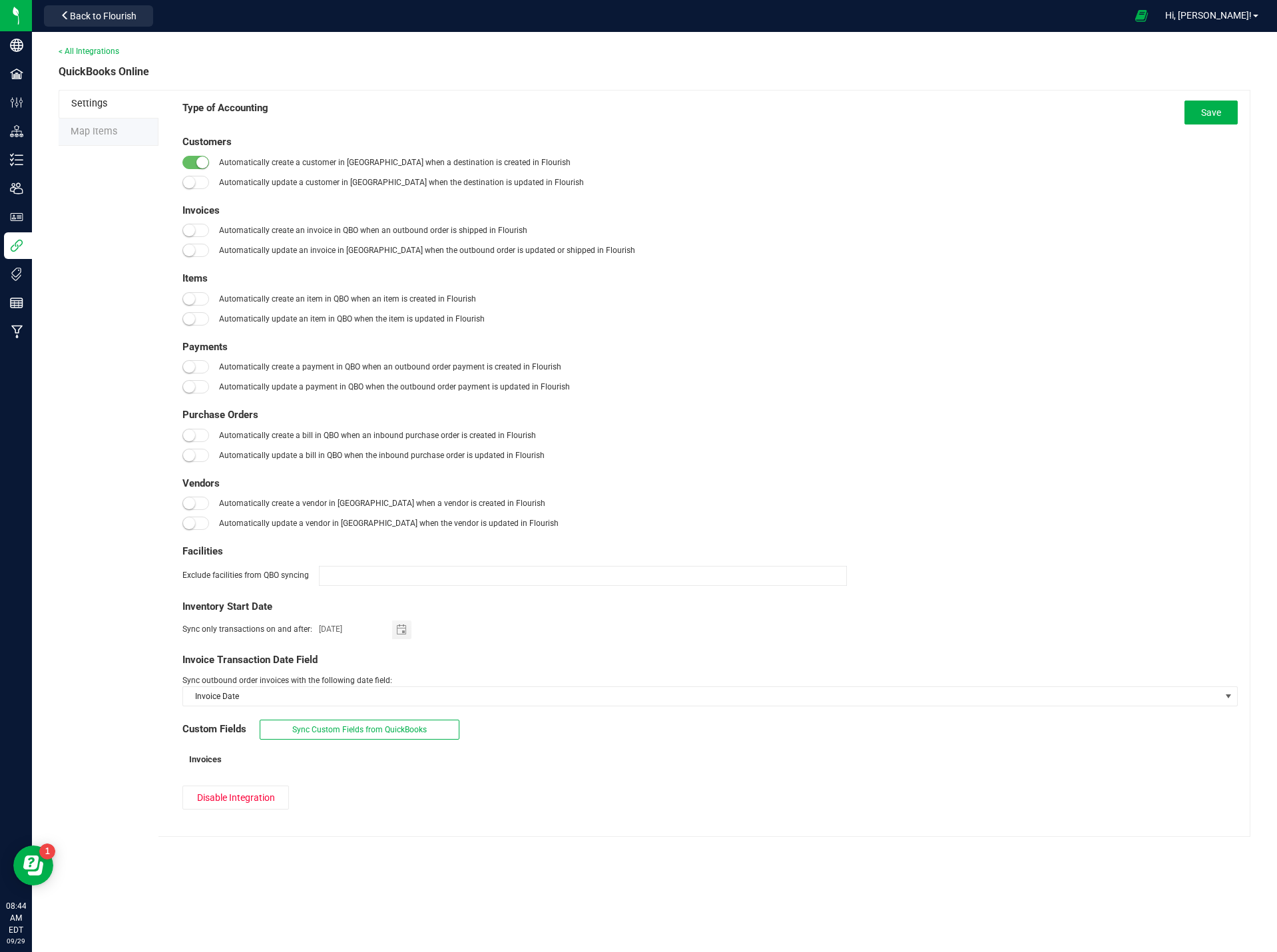
click at [105, 132] on span "Map Items" at bounding box center [93, 131] width 47 height 11
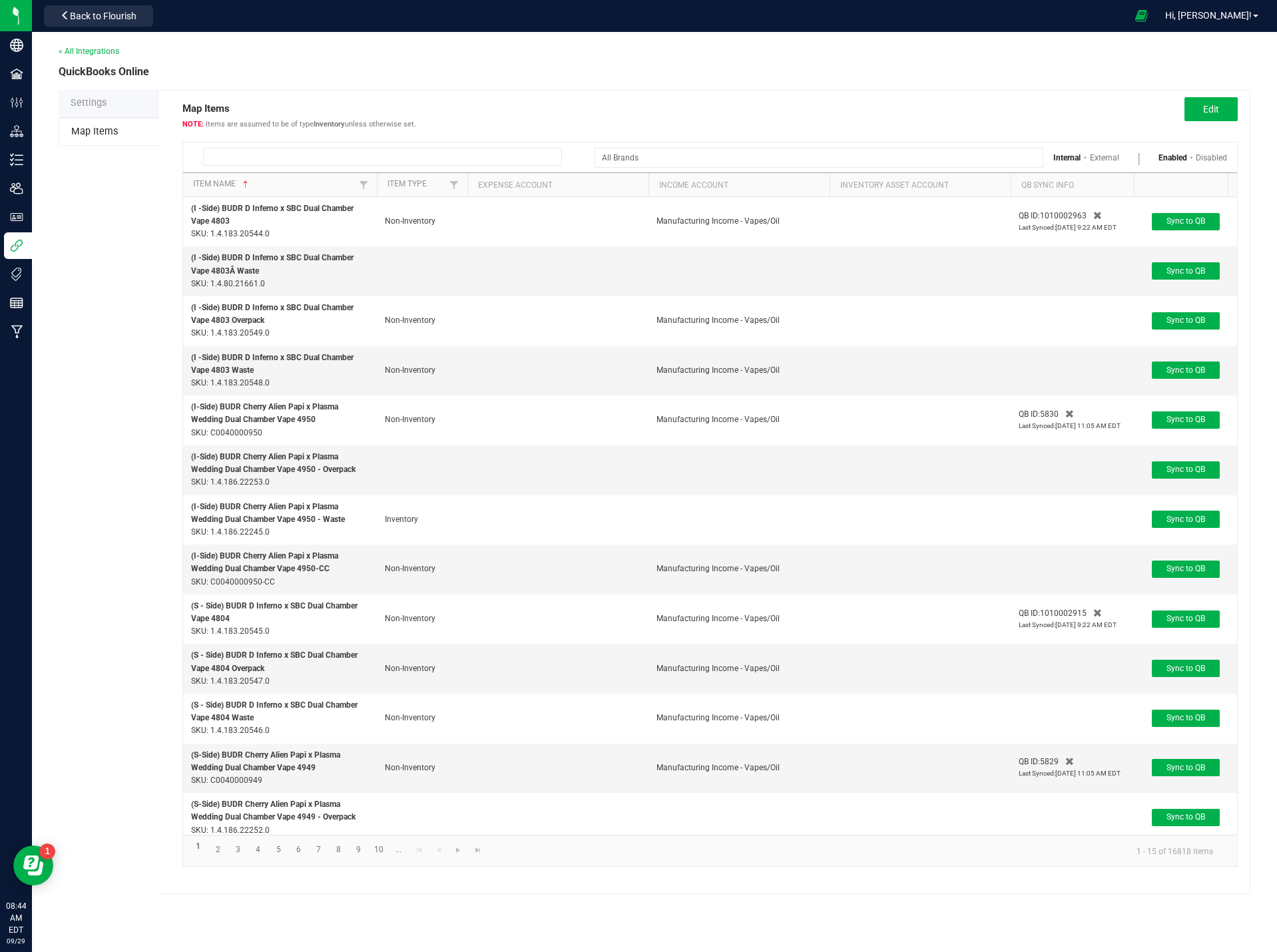
click at [410, 148] on input at bounding box center [383, 157] width 359 height 18
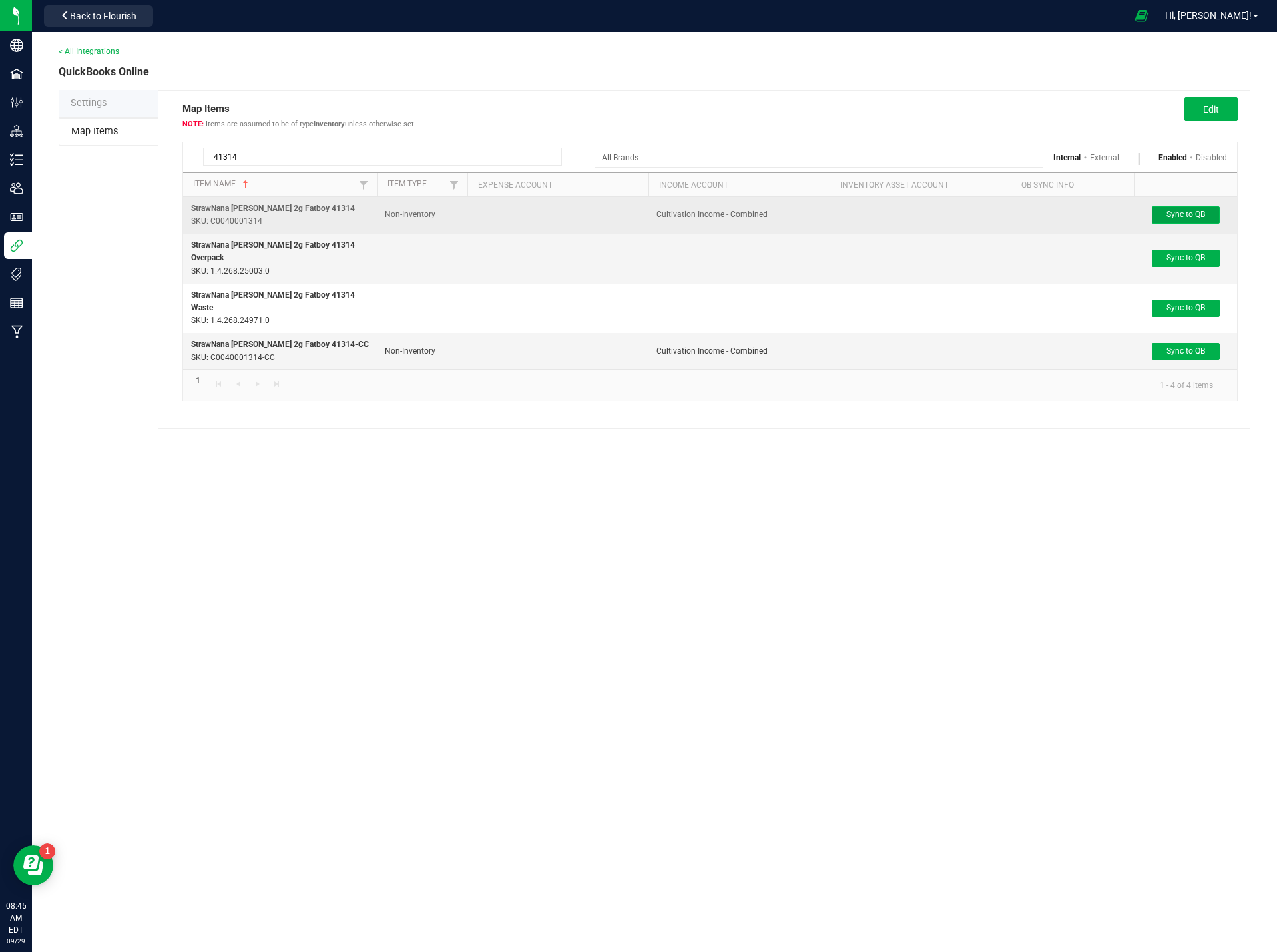
click at [1193, 211] on span "Sync to QB" at bounding box center [1186, 214] width 39 height 9
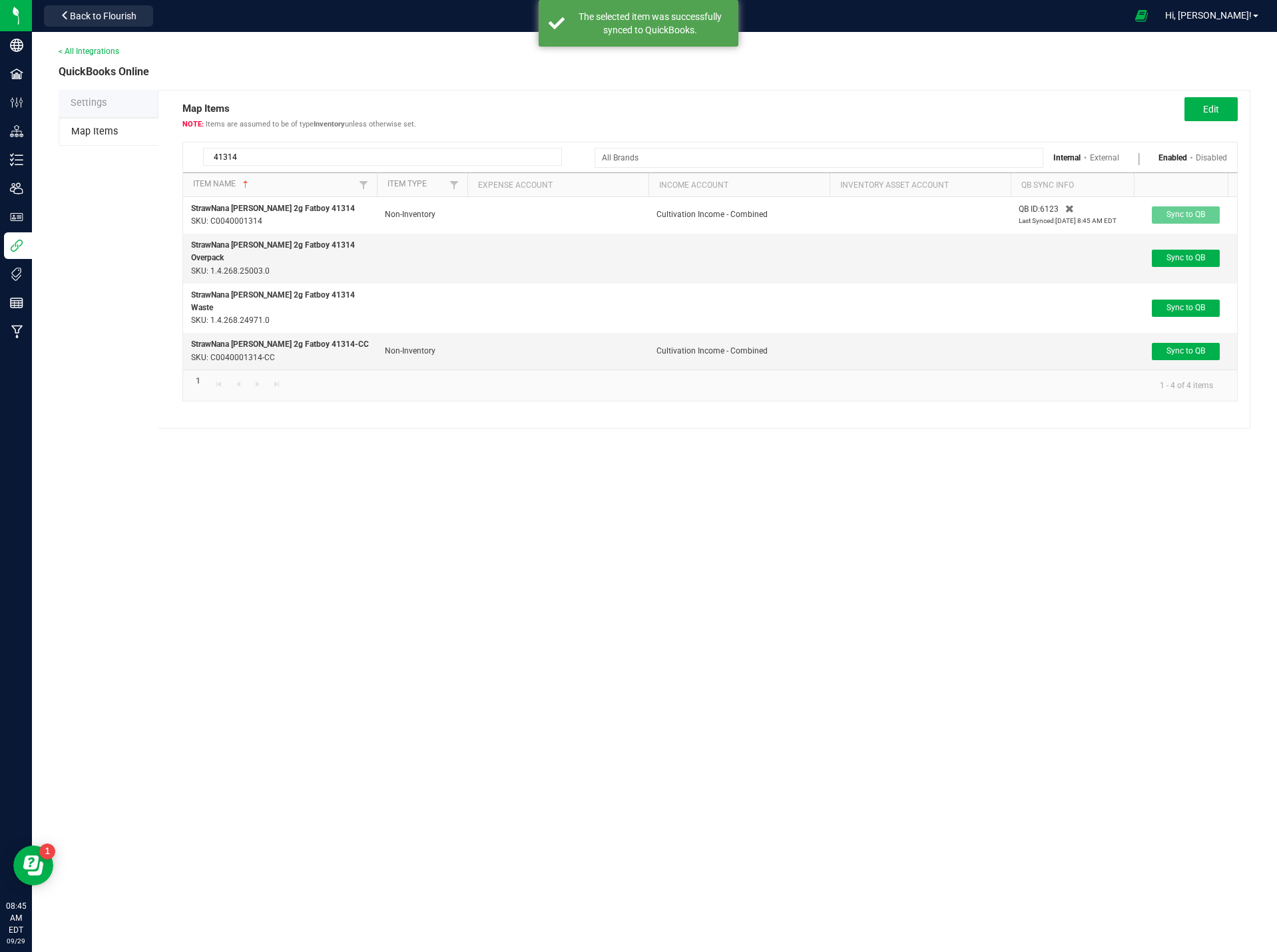
click at [258, 153] on input "41314" at bounding box center [383, 157] width 359 height 18
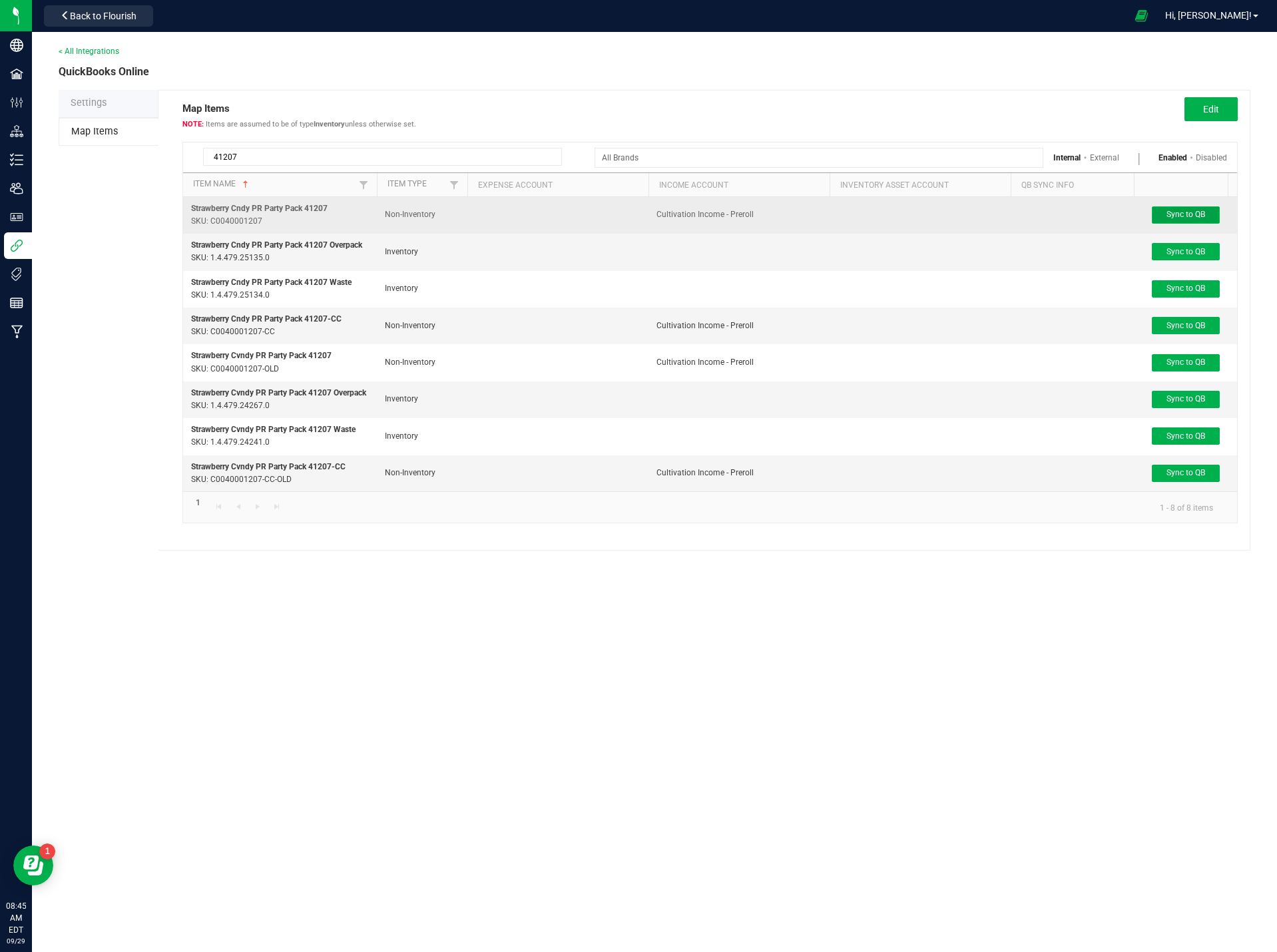
click at [1200, 214] on span "Sync to QB" at bounding box center [1186, 214] width 39 height 9
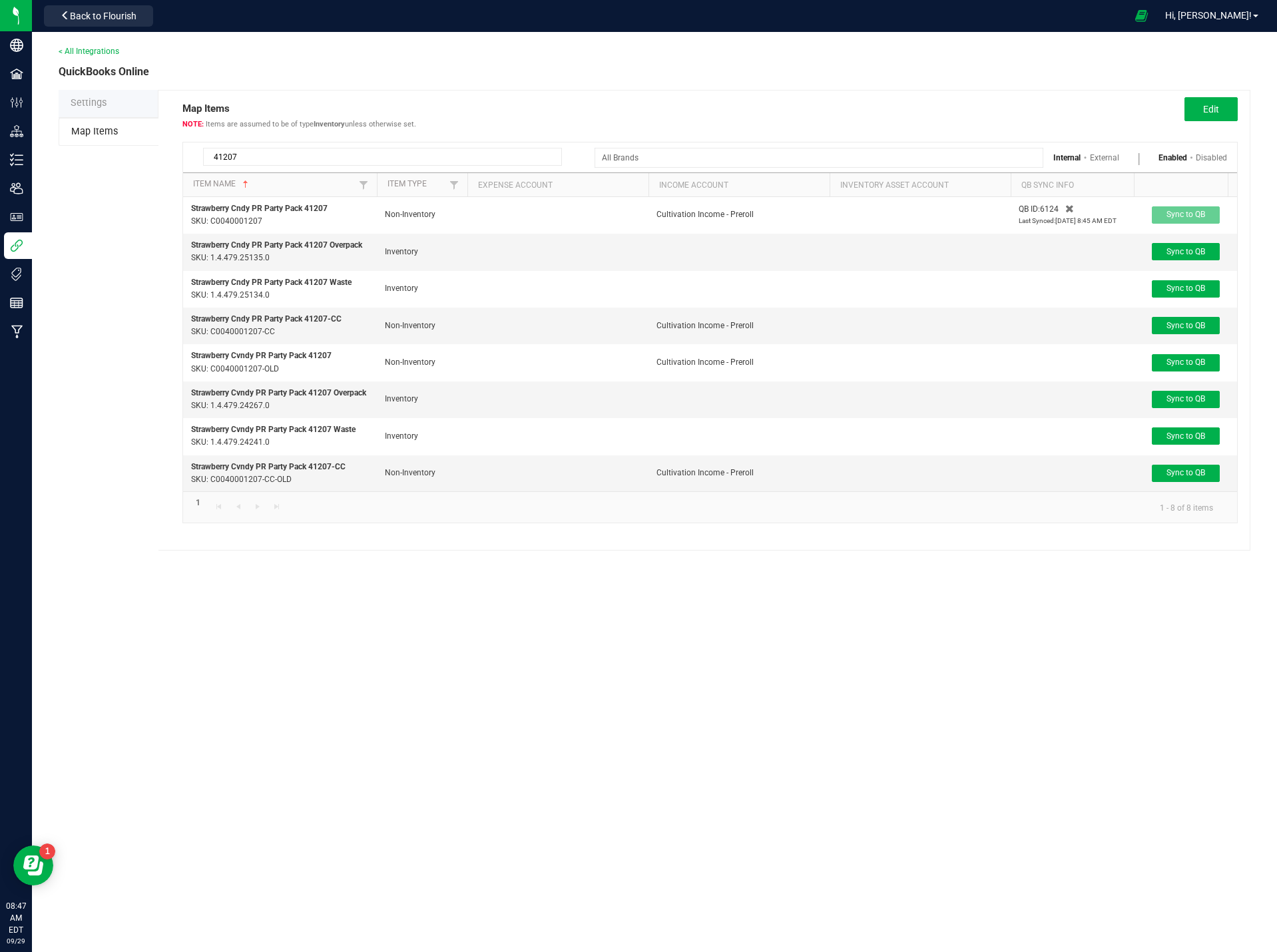
click at [469, 164] on input "41207" at bounding box center [383, 157] width 359 height 18
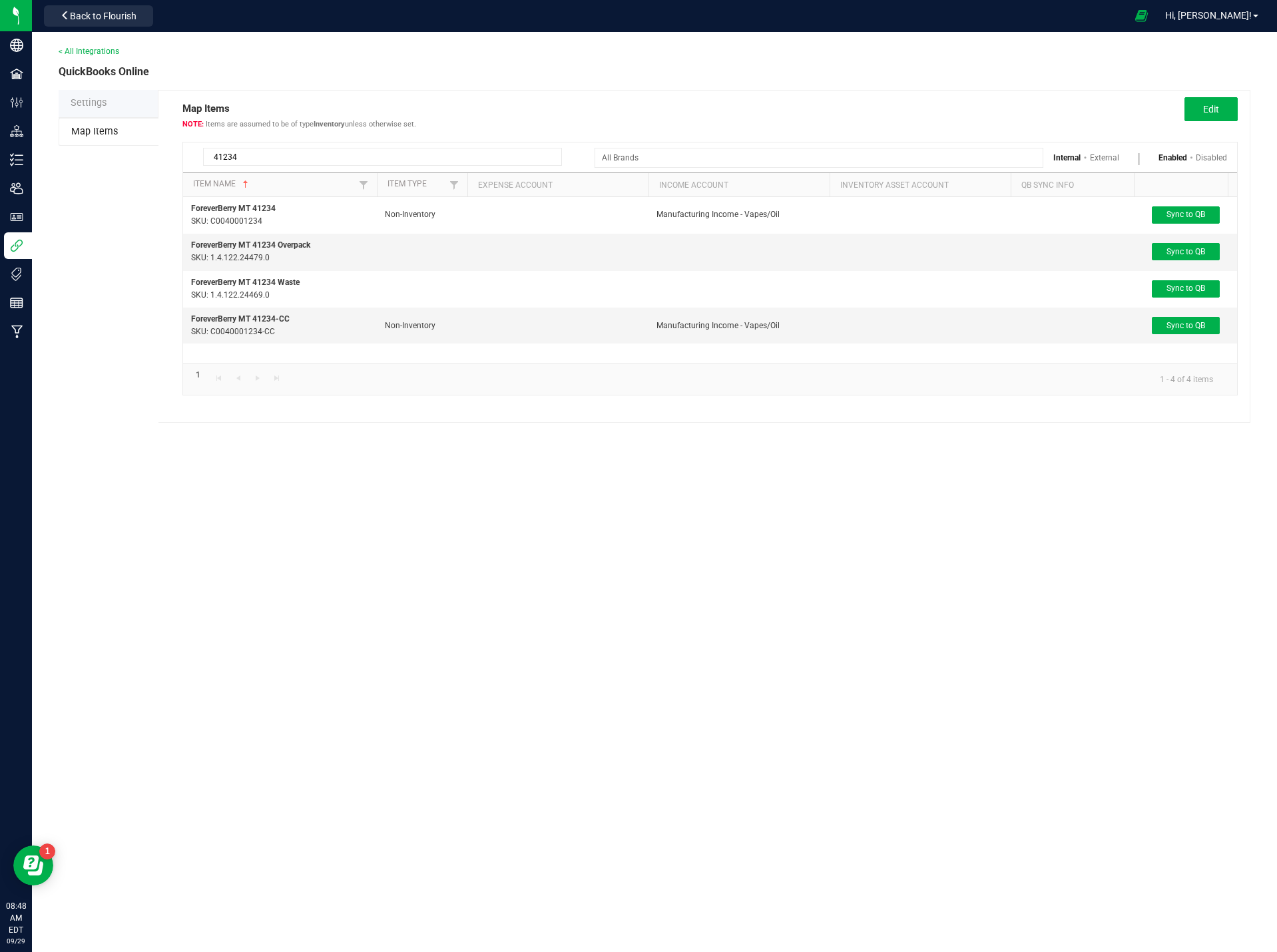
click at [248, 159] on input "41234" at bounding box center [383, 157] width 359 height 18
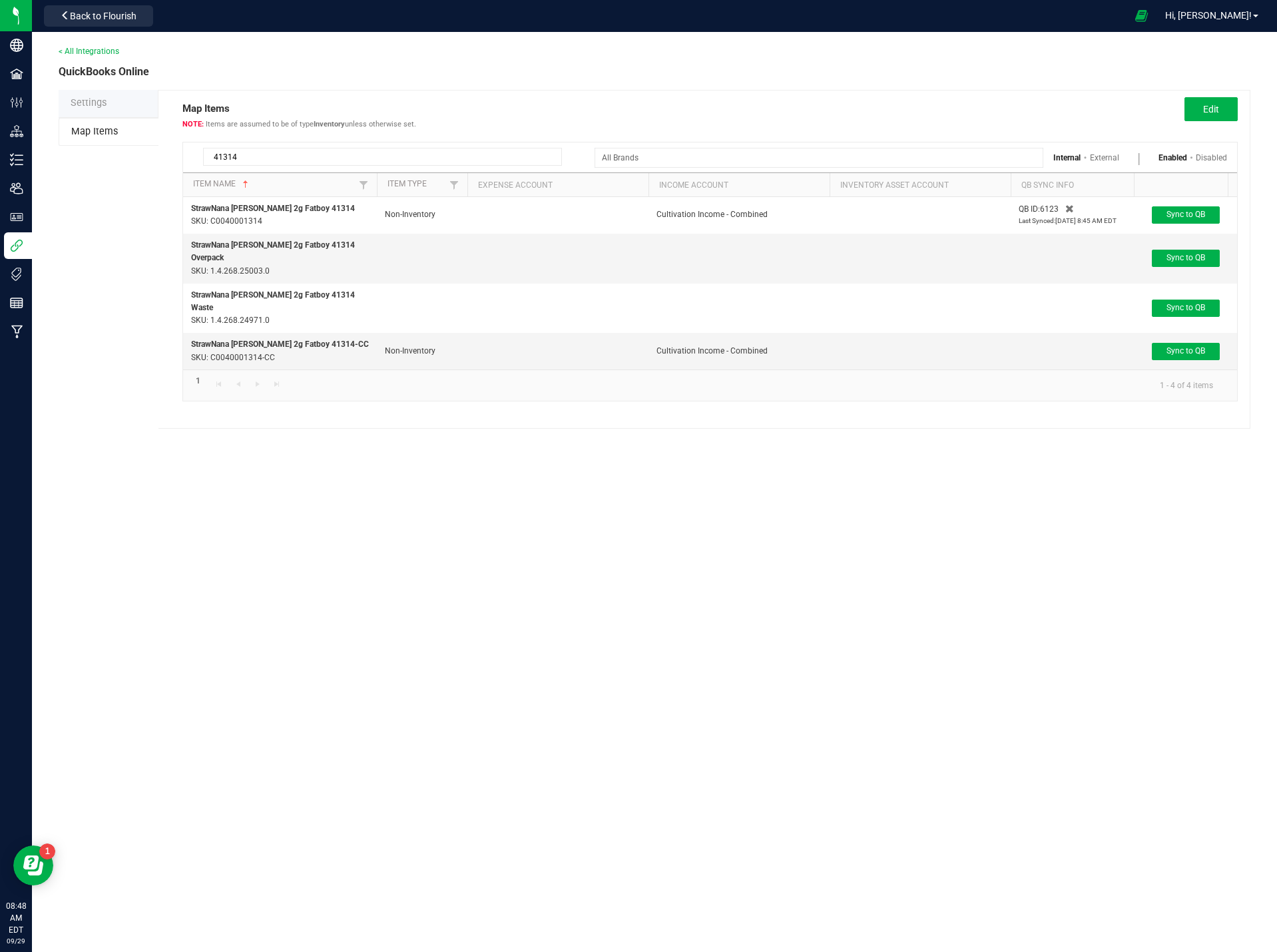
type input "41314"
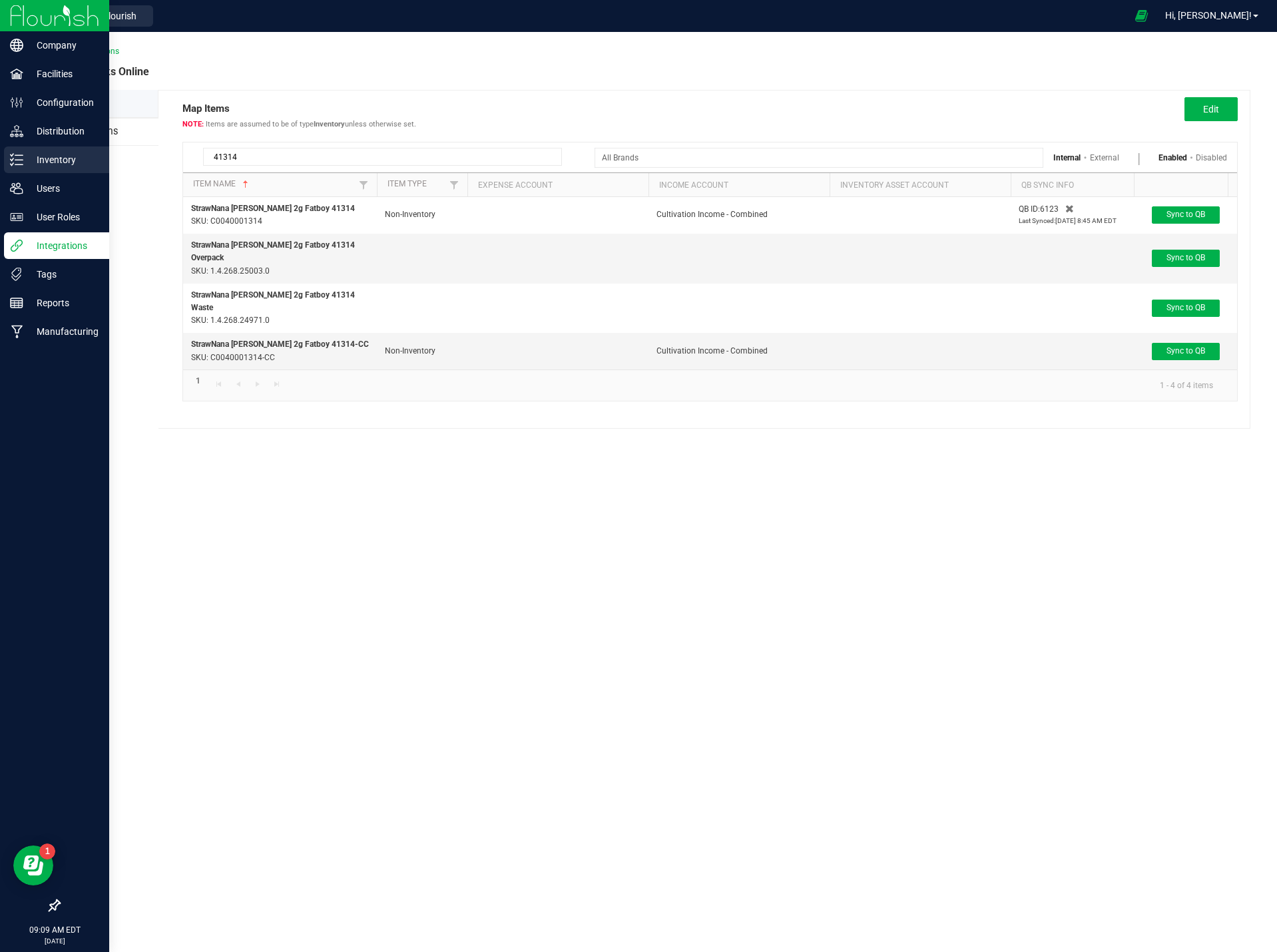
click at [54, 154] on p "Inventory" at bounding box center [63, 159] width 80 height 16
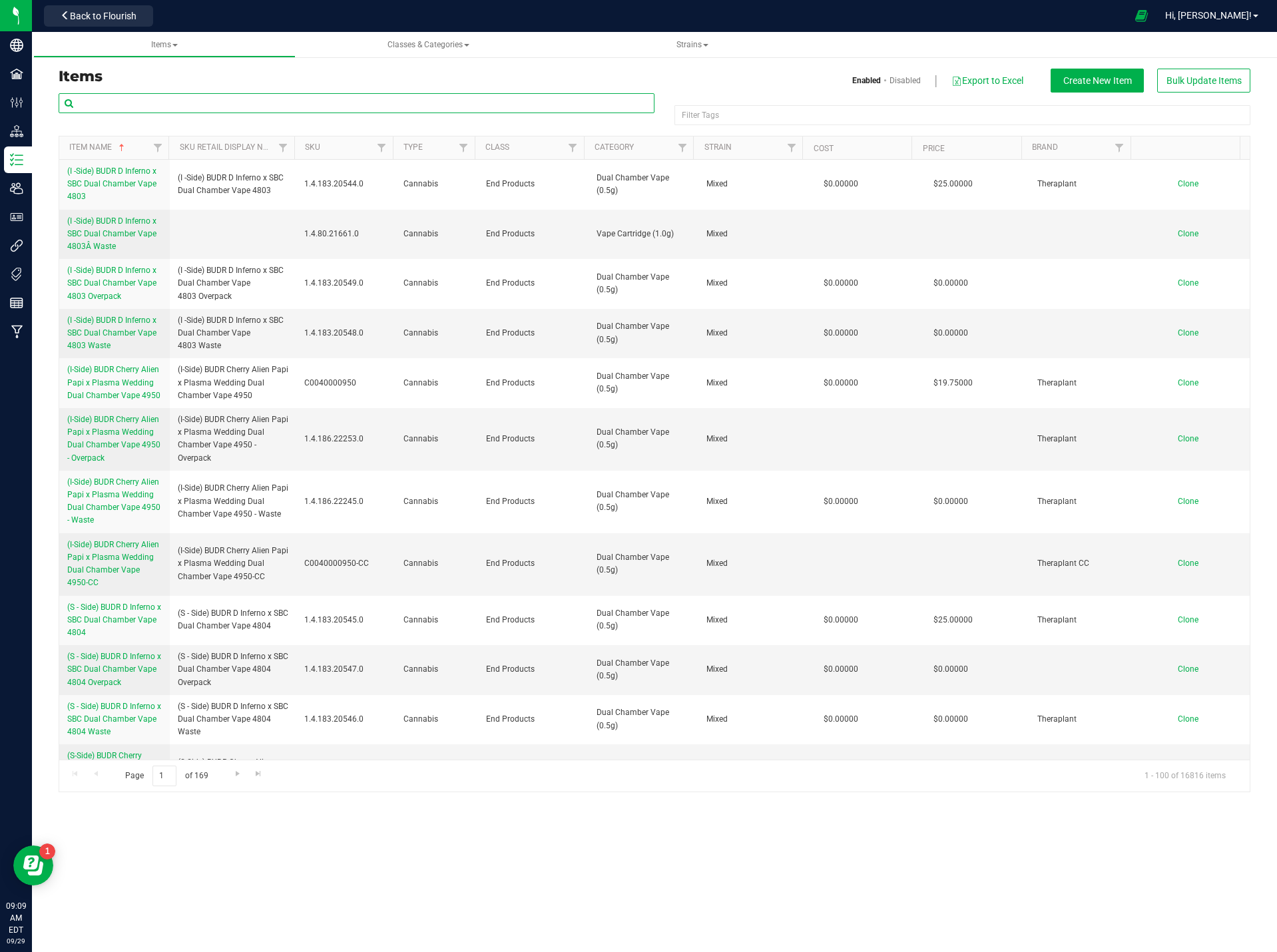
click at [237, 102] on input "text" at bounding box center [356, 103] width 596 height 20
type input "41314"
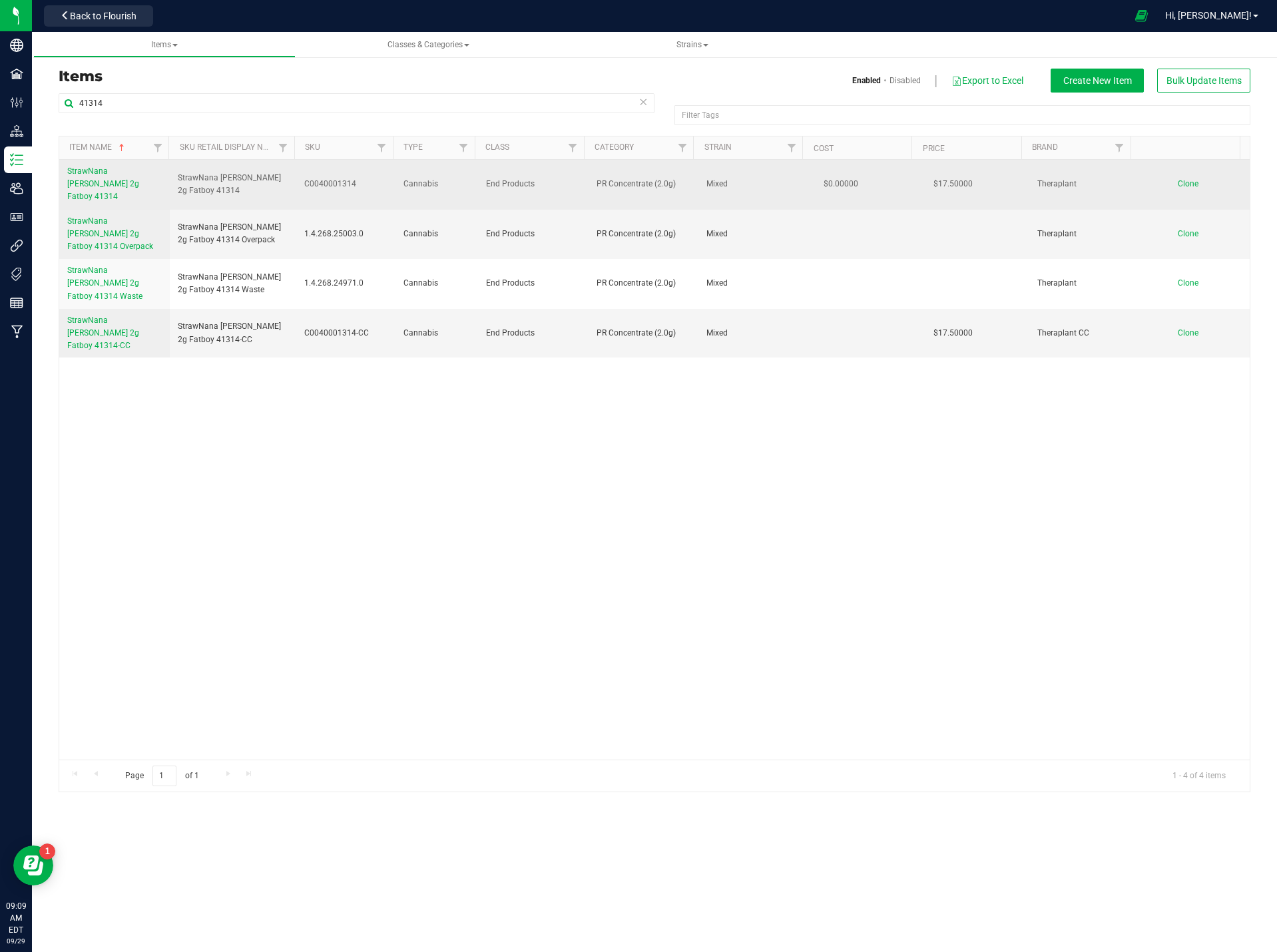
click at [104, 172] on span "StrawNana [PERSON_NAME] 2g Fatboy 41314" at bounding box center [103, 184] width 72 height 35
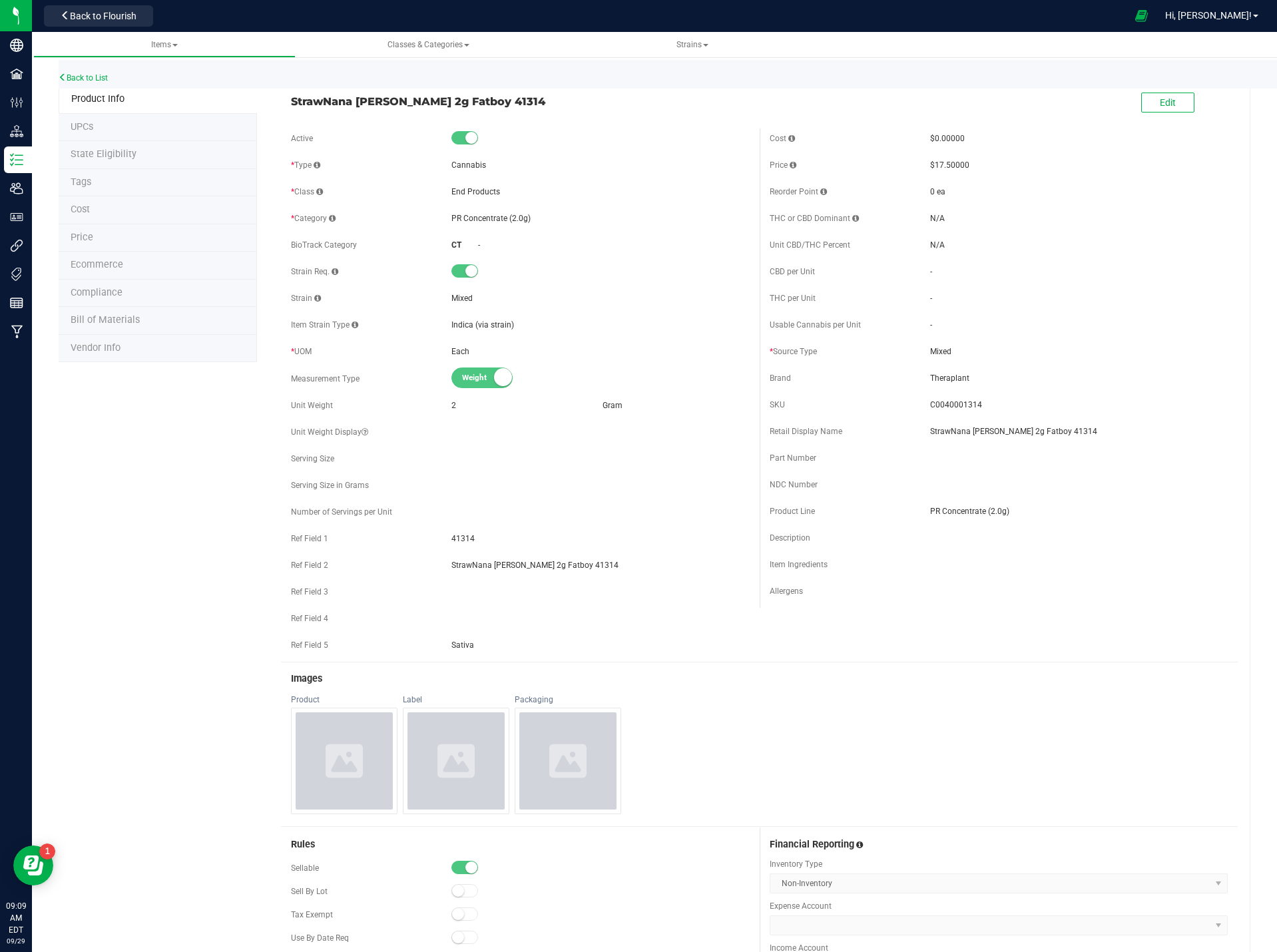
click at [1146, 691] on div "Images" at bounding box center [760, 679] width 957 height 31
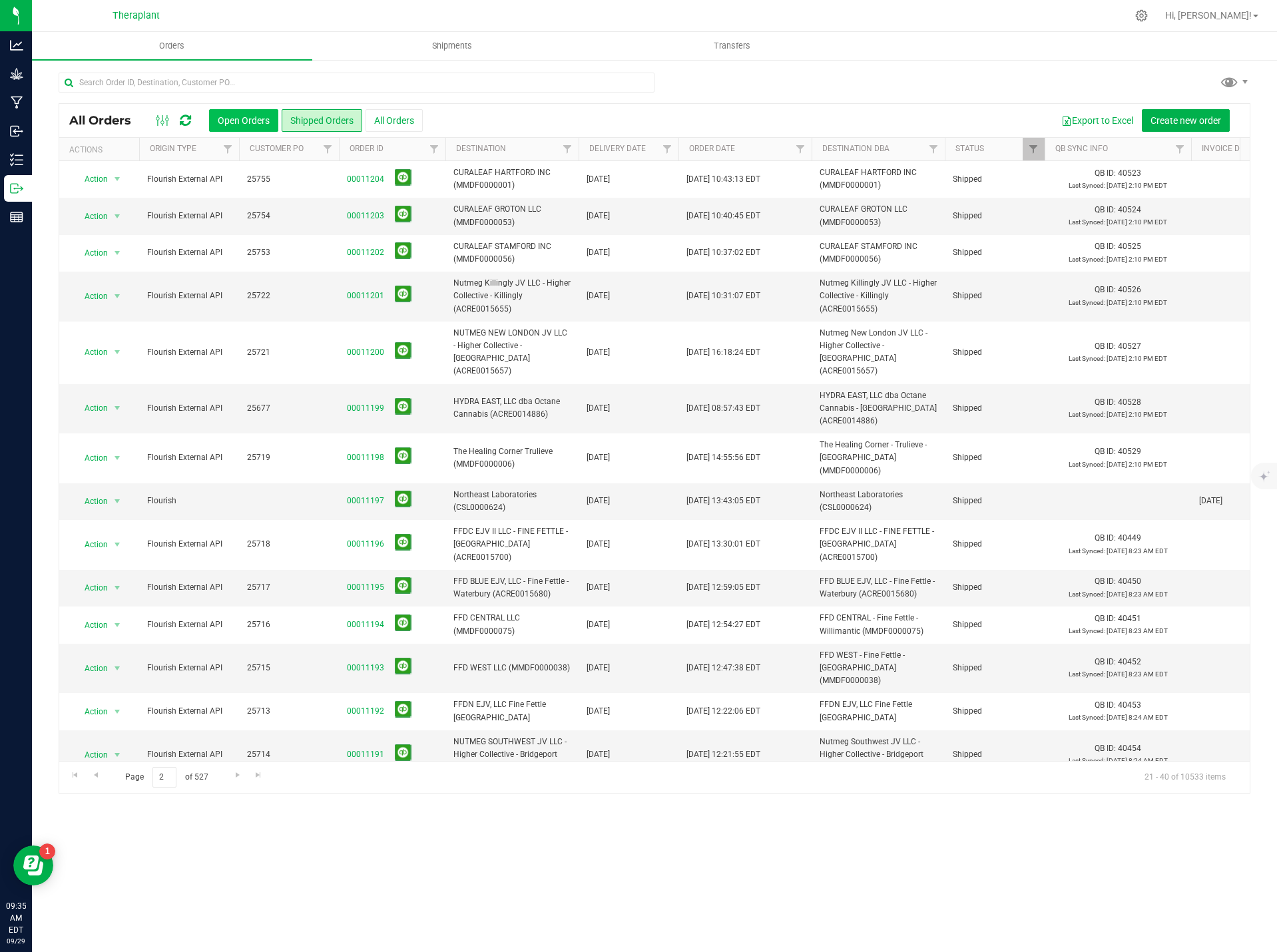
click at [218, 121] on button "Open Orders" at bounding box center [244, 120] width 70 height 23
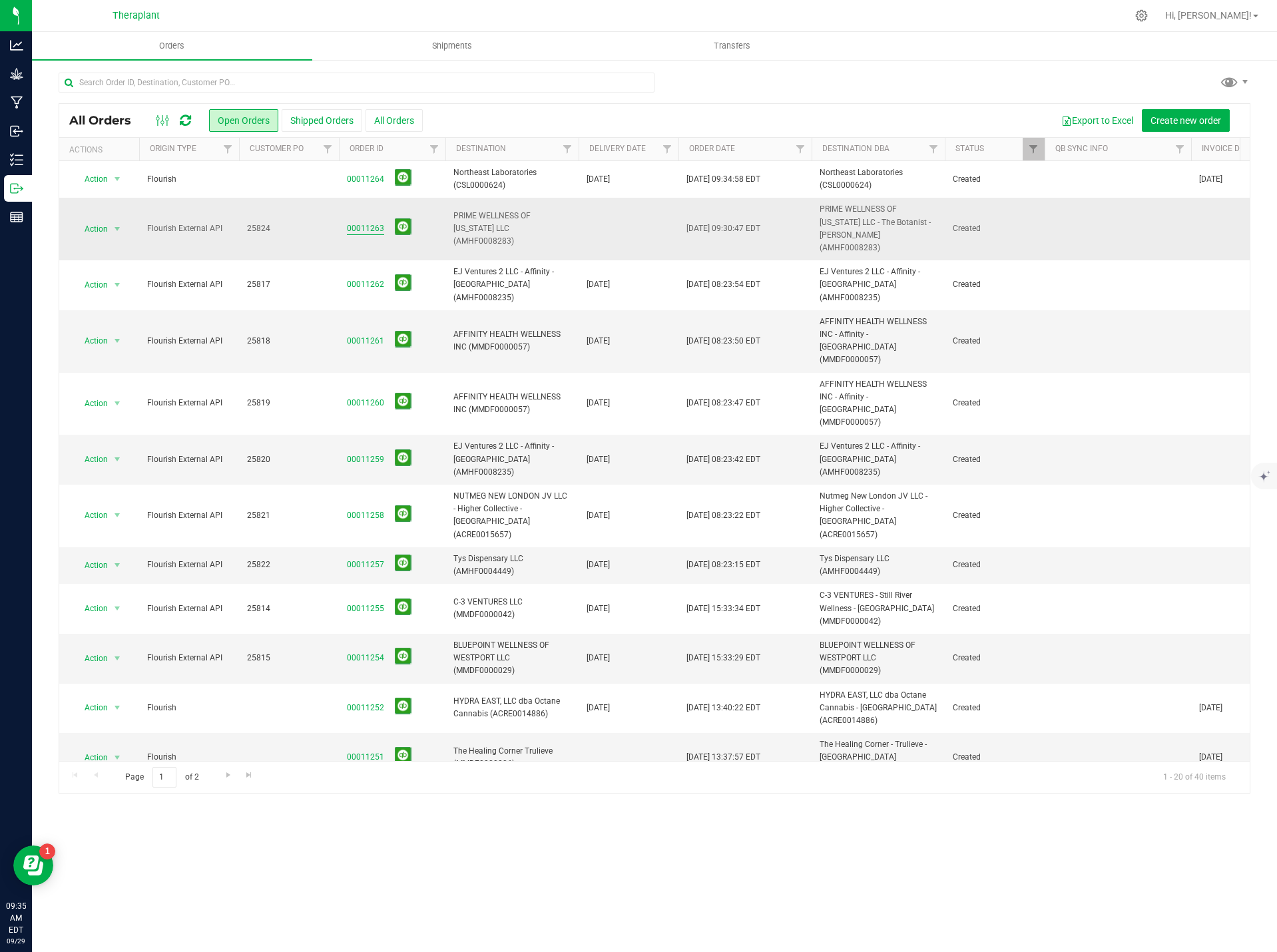
click at [369, 232] on link "00011263" at bounding box center [366, 229] width 38 height 13
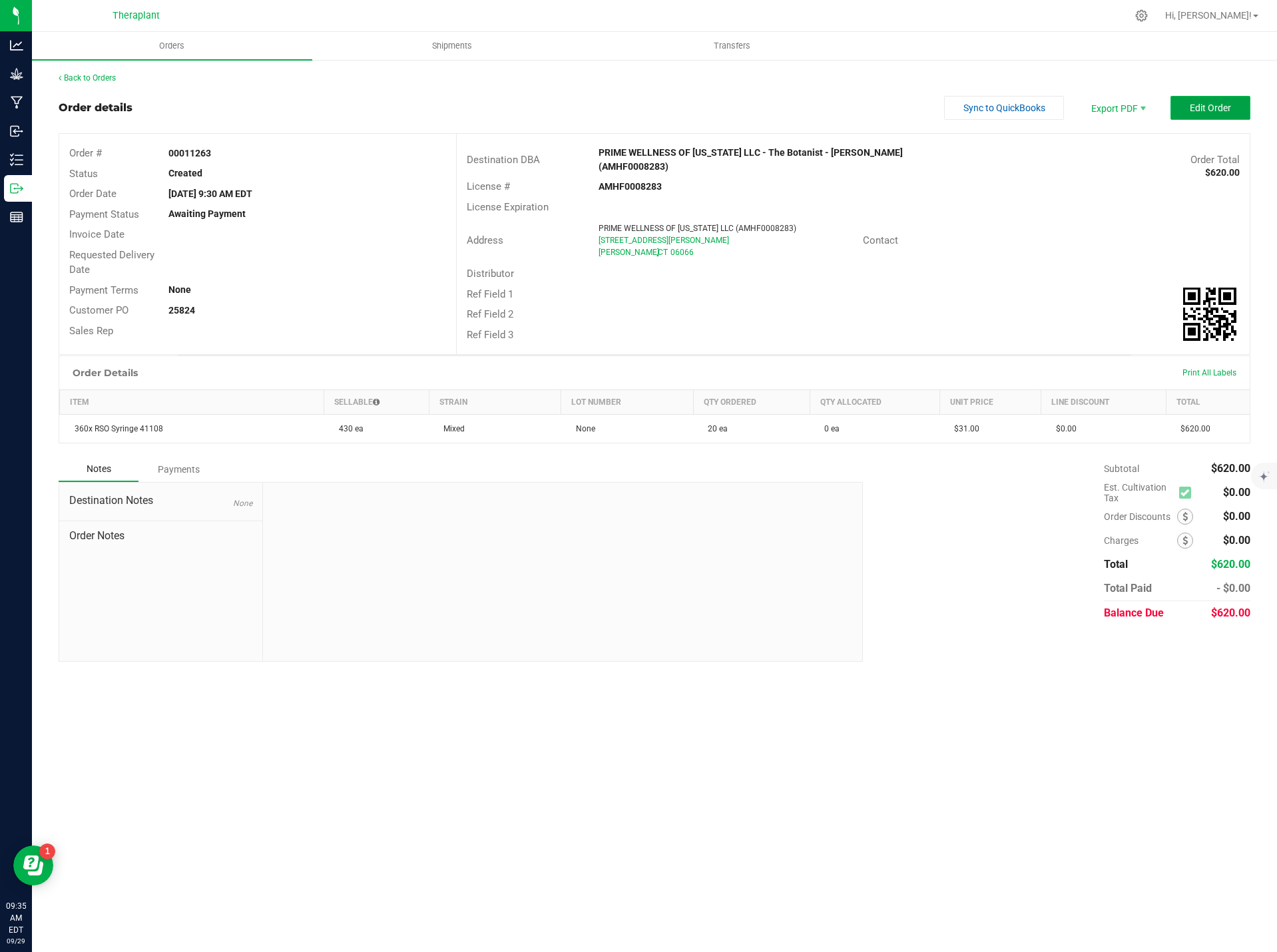
click at [1193, 108] on span "Edit Order" at bounding box center [1210, 107] width 41 height 10
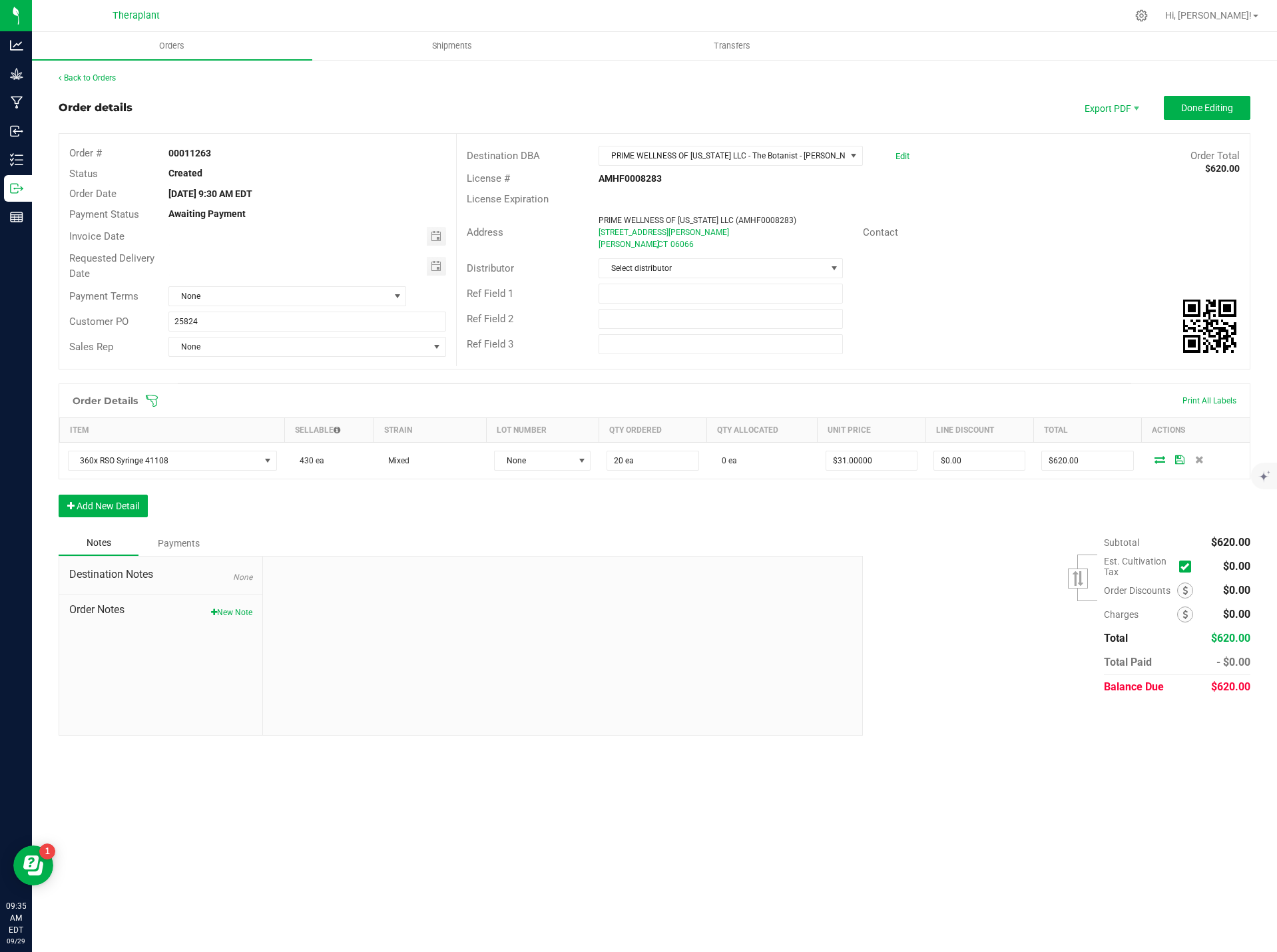
click at [207, 627] on div "Destination Notes None Order Notes New Note" at bounding box center [161, 645] width 204 height 179
click at [223, 614] on button "New Note" at bounding box center [231, 612] width 41 height 12
click at [327, 607] on input "Note Title" at bounding box center [563, 611] width 580 height 20
type input "Delivery"
click at [298, 663] on textarea "* Note" at bounding box center [563, 674] width 580 height 54
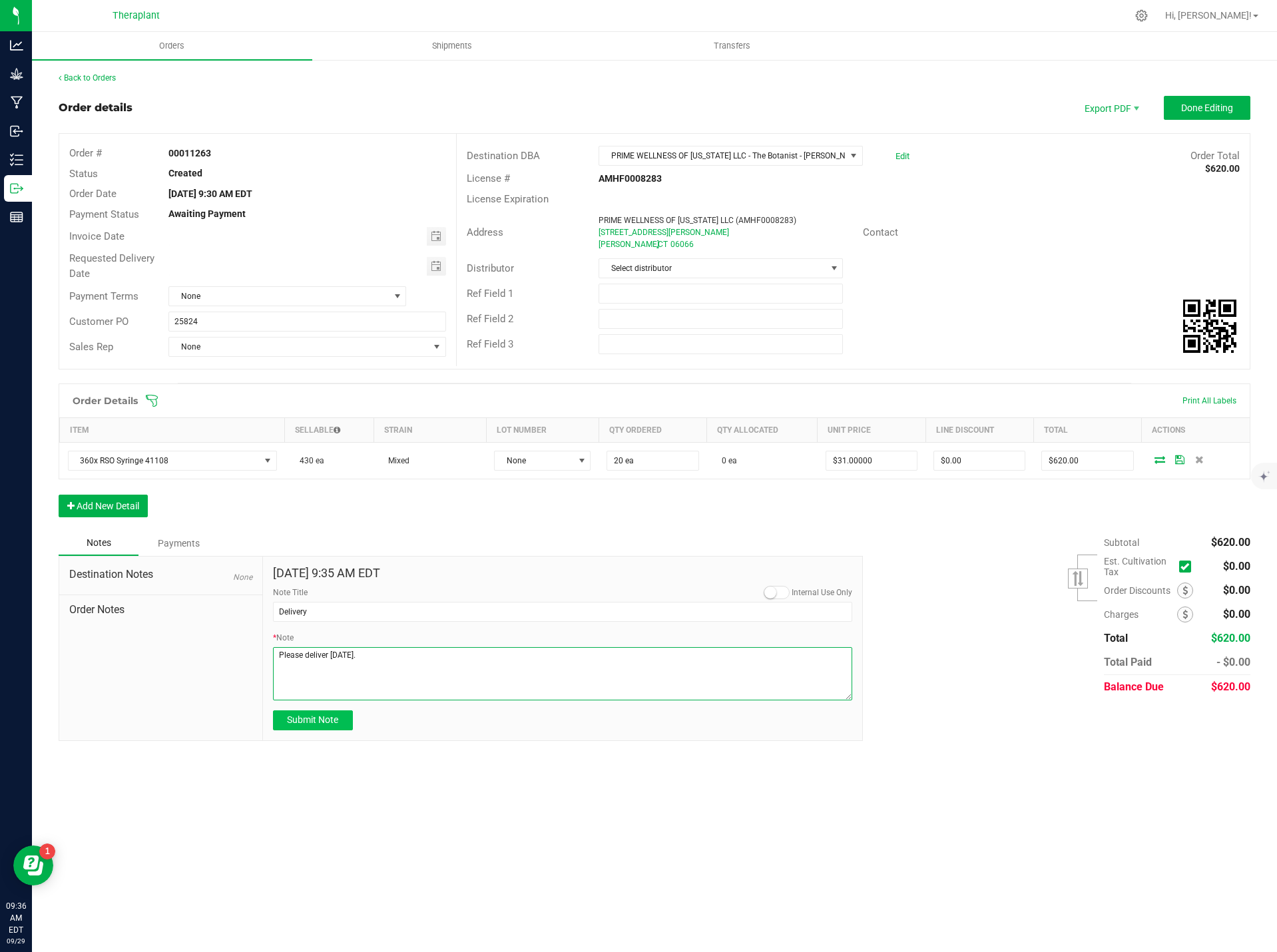
type textarea "Please deliver [DATE]."
click at [327, 718] on span "Submit Note" at bounding box center [313, 719] width 51 height 10
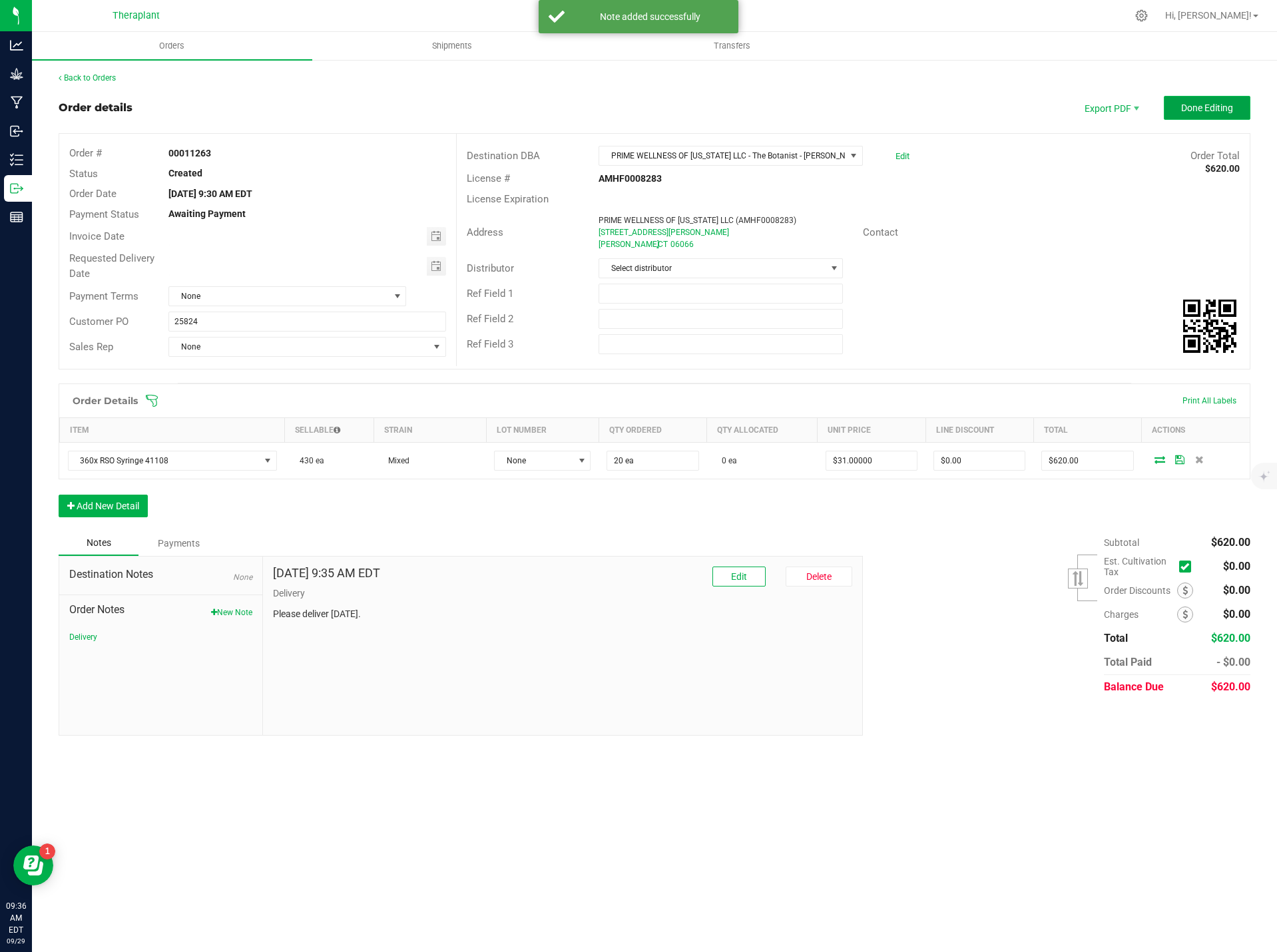
click at [1196, 106] on span "Done Editing" at bounding box center [1207, 107] width 52 height 10
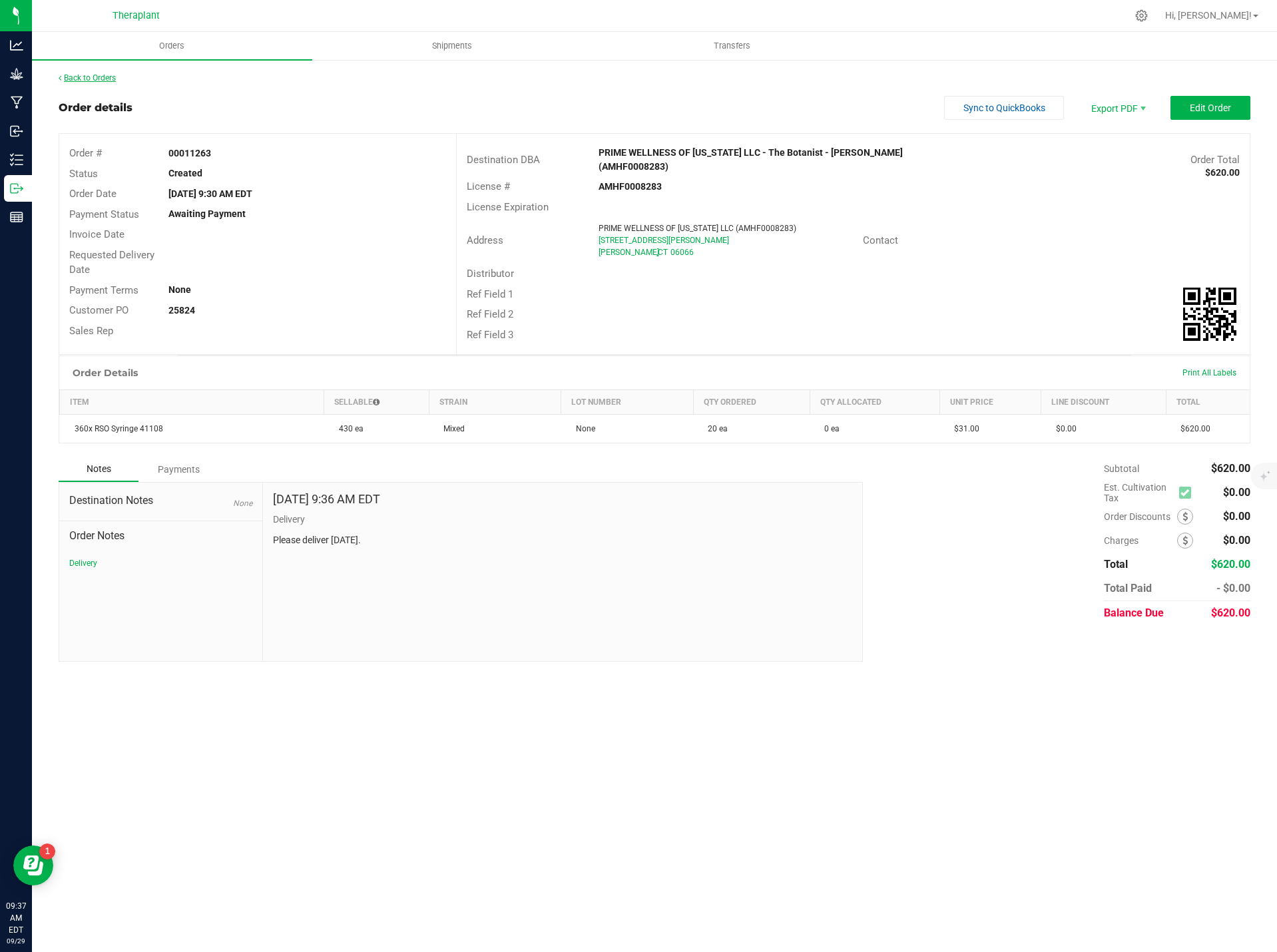
click at [93, 75] on link "Back to Orders" at bounding box center [87, 77] width 57 height 9
